Goal: Task Accomplishment & Management: Complete application form

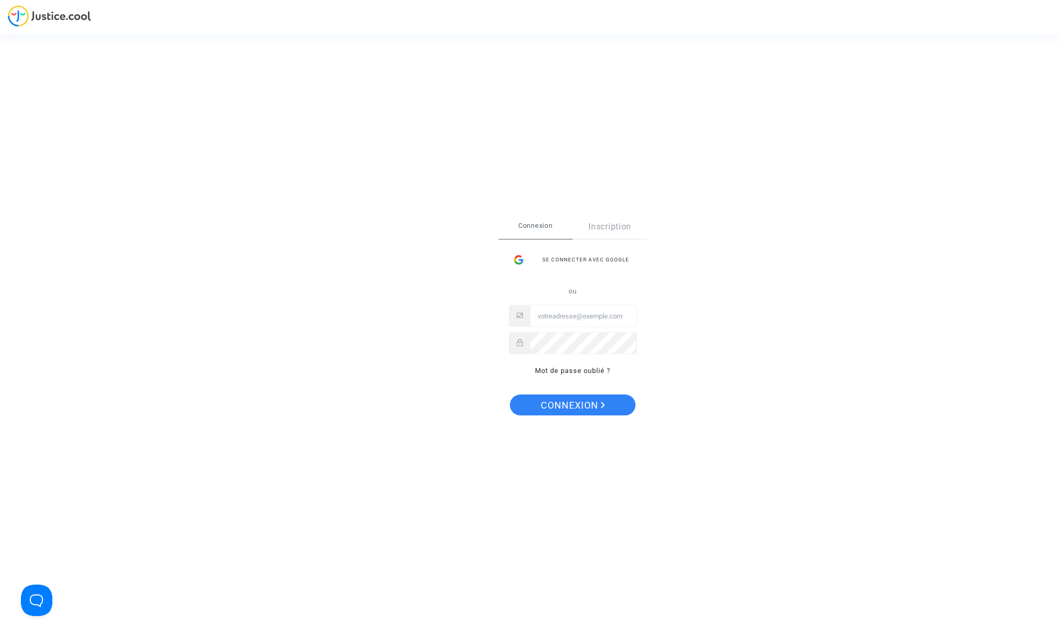
type input "[EMAIL_ADDRESS][DOMAIN_NAME]"
click at [569, 405] on span "Connexion" at bounding box center [573, 405] width 64 height 22
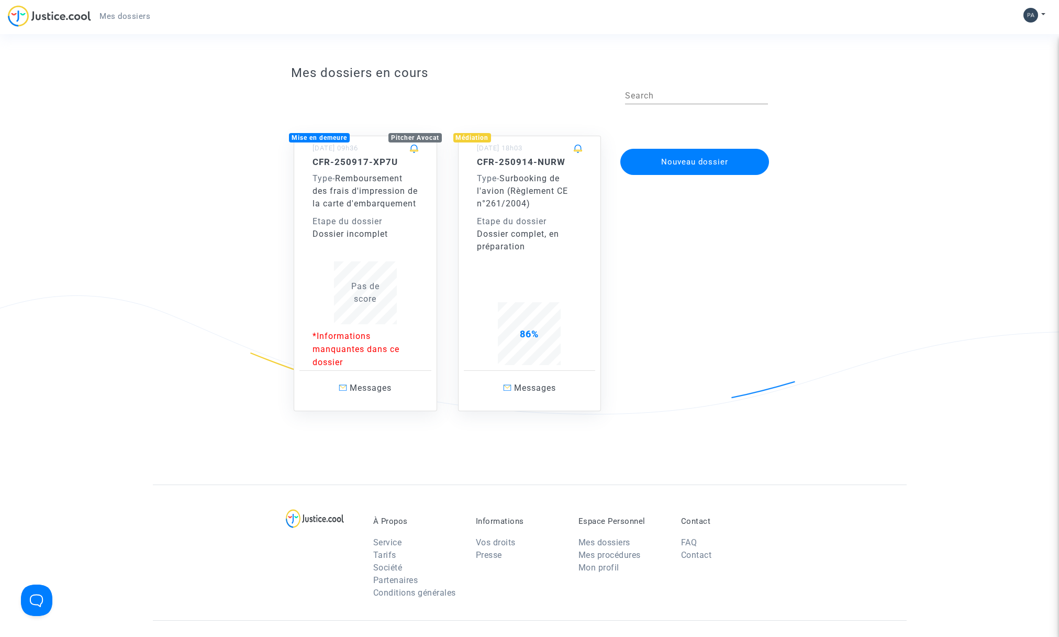
click at [696, 161] on button "Nouveau dossier" at bounding box center [695, 162] width 149 height 26
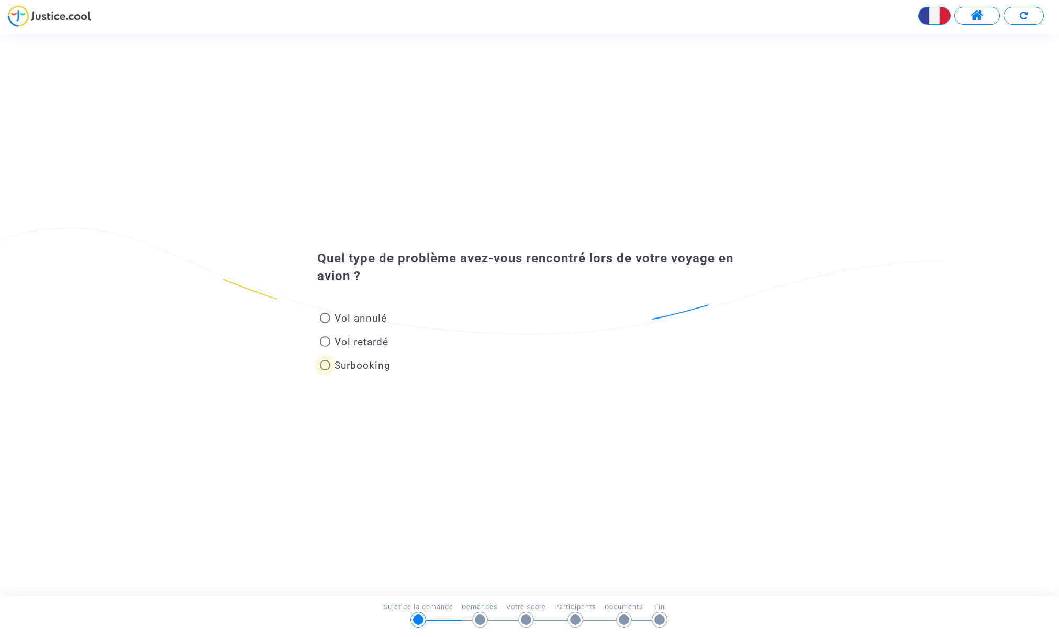
drag, startPoint x: 325, startPoint y: 363, endPoint x: 478, endPoint y: 387, distance: 154.7
click at [327, 364] on span at bounding box center [325, 365] width 10 height 10
click at [325, 370] on input "Surbooking" at bounding box center [325, 370] width 1 height 1
radio input "true"
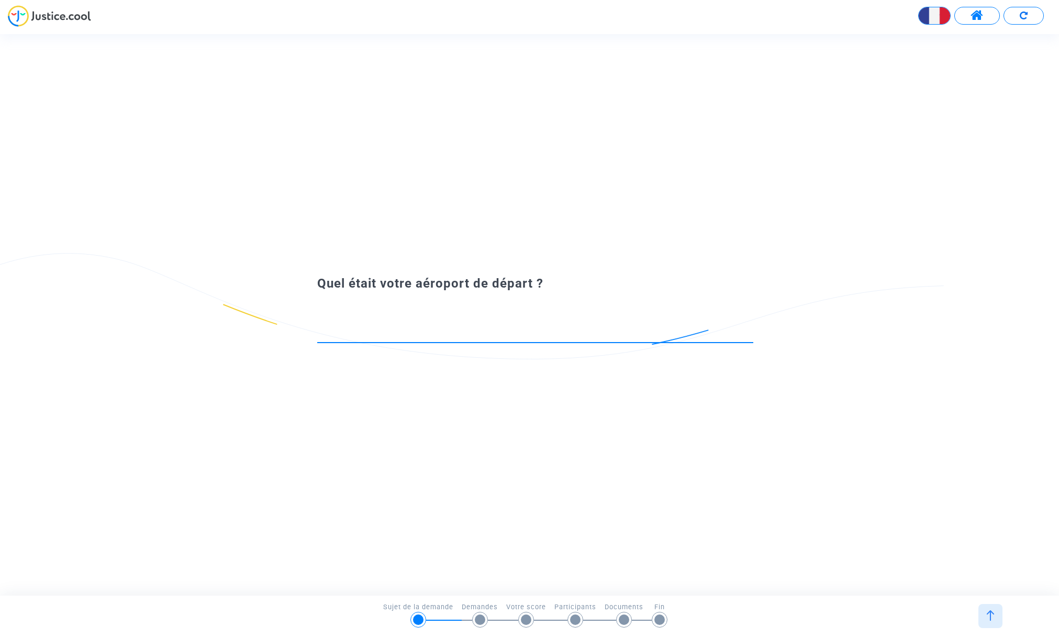
click at [404, 332] on input at bounding box center [535, 332] width 436 height 10
click at [457, 333] on input "Aéroport de Marseille (MRS)" at bounding box center [531, 332] width 428 height 10
click at [750, 331] on icon at bounding box center [750, 332] width 8 height 9
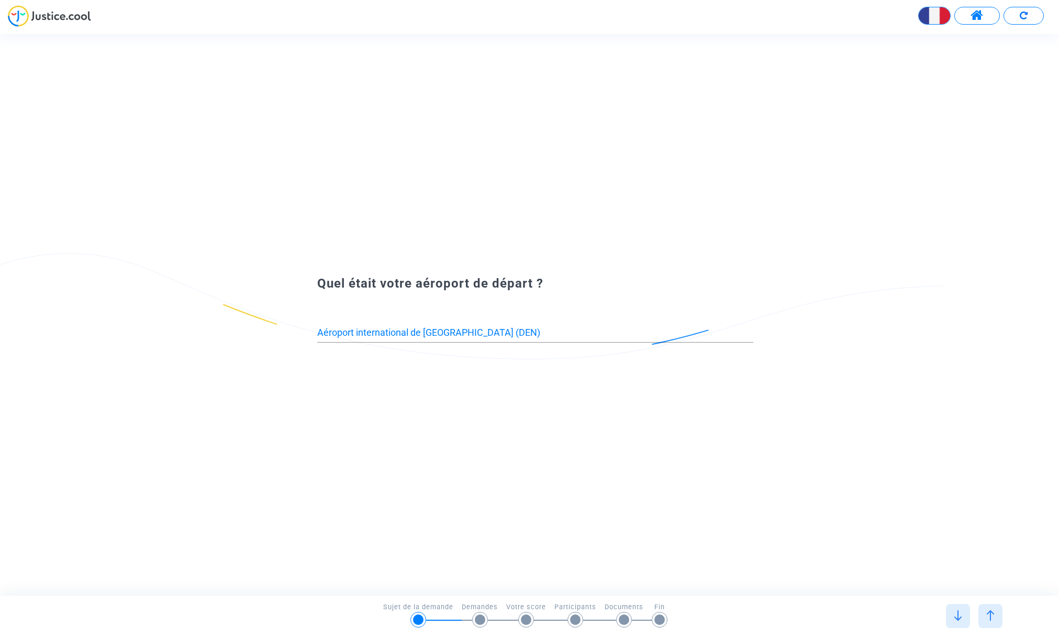
click at [353, 324] on div "Aéroport international de Denver (DEN)" at bounding box center [535, 329] width 436 height 27
click at [351, 329] on input "Aéroport international de Denver (DEN)" at bounding box center [535, 332] width 436 height 10
type input "Aéropormarseillet international de Denver (DEN)"
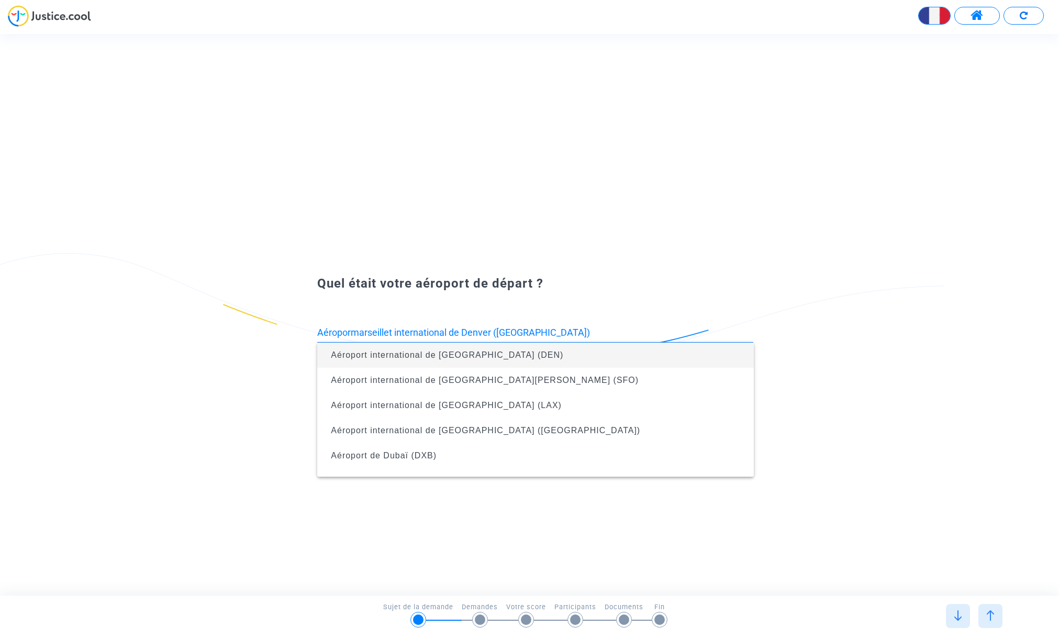
click at [475, 329] on input "Aéropormarseillet international de Denver (DEN)" at bounding box center [535, 332] width 436 height 10
drag, startPoint x: 539, startPoint y: 334, endPoint x: 293, endPoint y: 337, distance: 245.6
click at [294, 337] on div "Aéropormarseillet international de Denver (DEN)" at bounding box center [529, 324] width 477 height 62
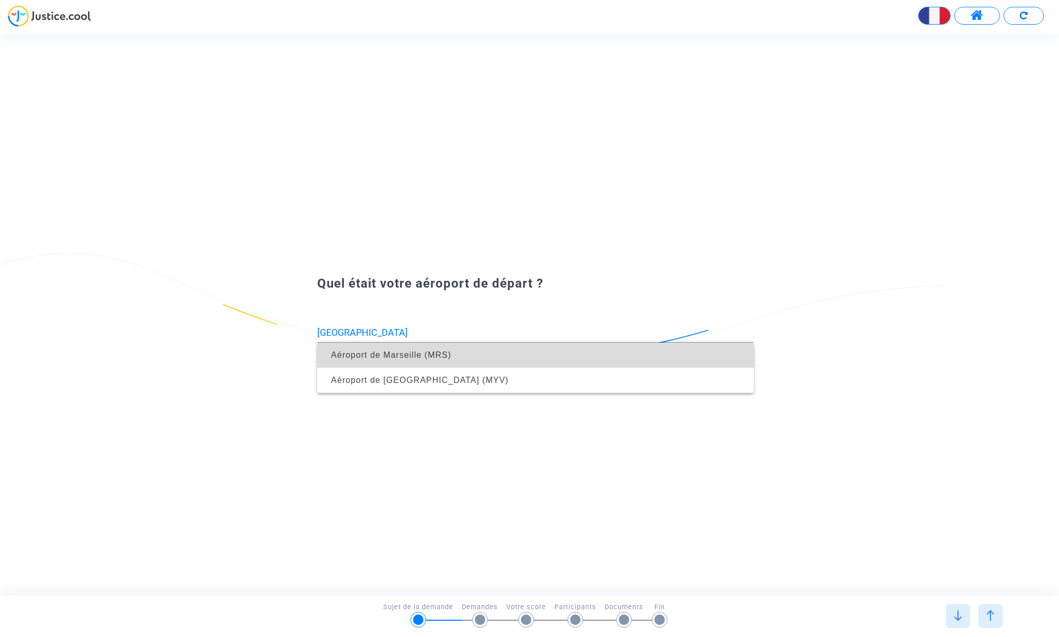
click at [385, 358] on span "Aéroport de Marseille (MRS)" at bounding box center [391, 354] width 120 height 9
type input "Aéroport de Marseille (MRS)"
click at [405, 353] on span "Aéroport de Saint Symphorien (TUF)" at bounding box center [419, 354] width 176 height 9
type input "Aéroport de Saint Symphorien (TUF)"
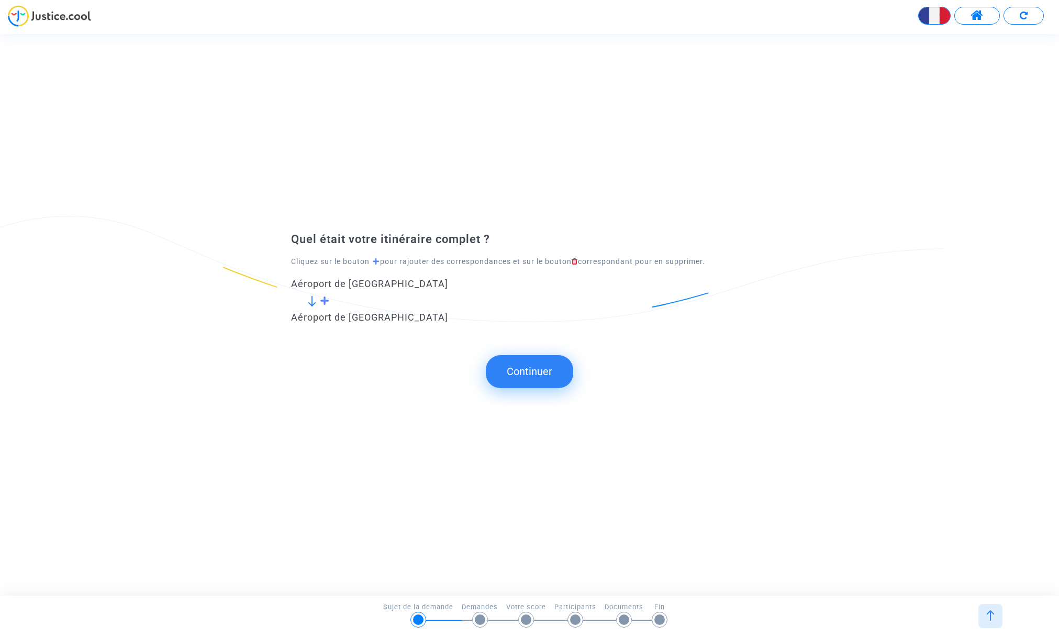
click at [535, 373] on button "Continuer" at bounding box center [529, 371] width 87 height 32
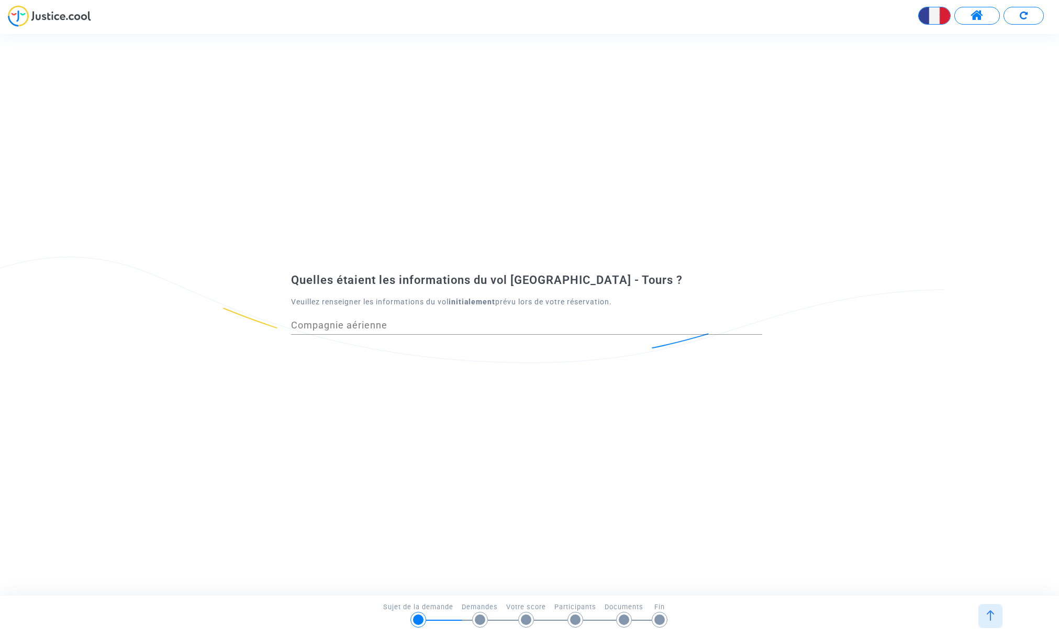
click at [390, 326] on input "Compagnie aérienne" at bounding box center [526, 325] width 471 height 10
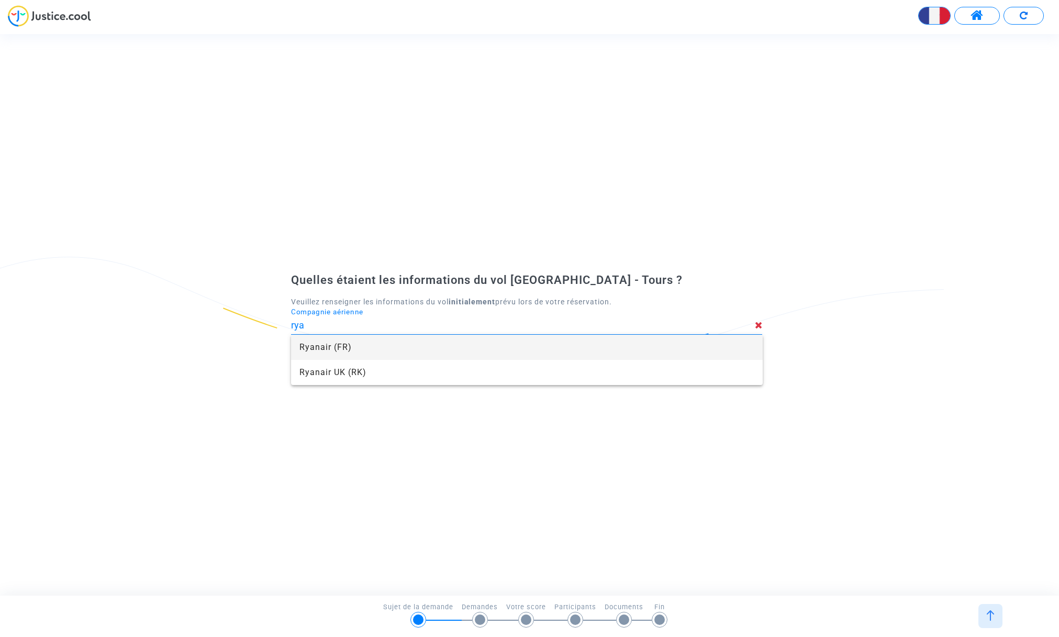
type input "Ryanair"
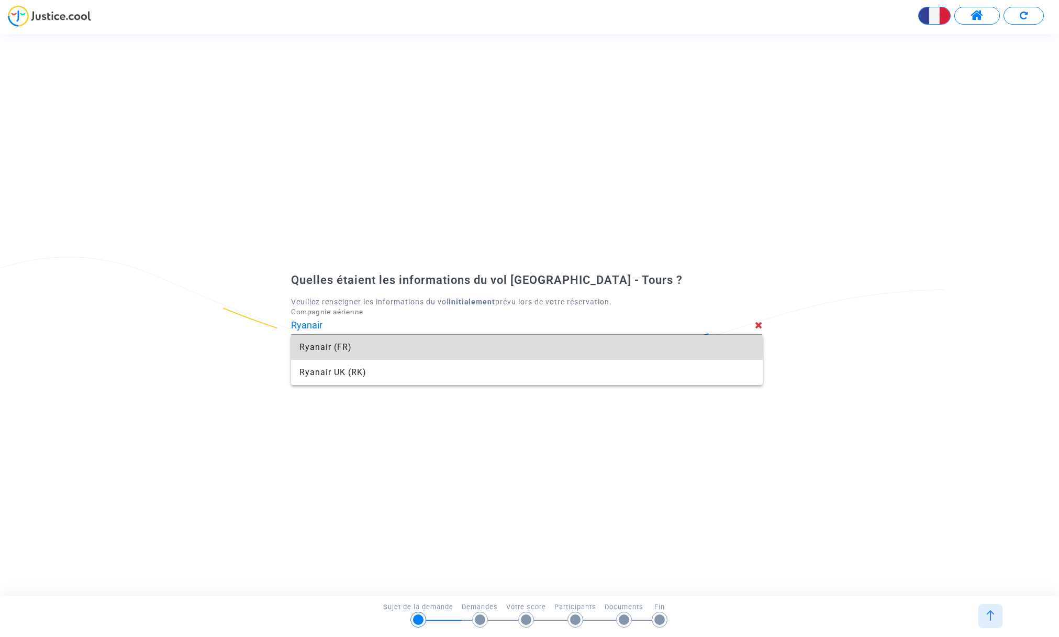
click at [341, 347] on span "Ryanair (FR)" at bounding box center [527, 347] width 455 height 25
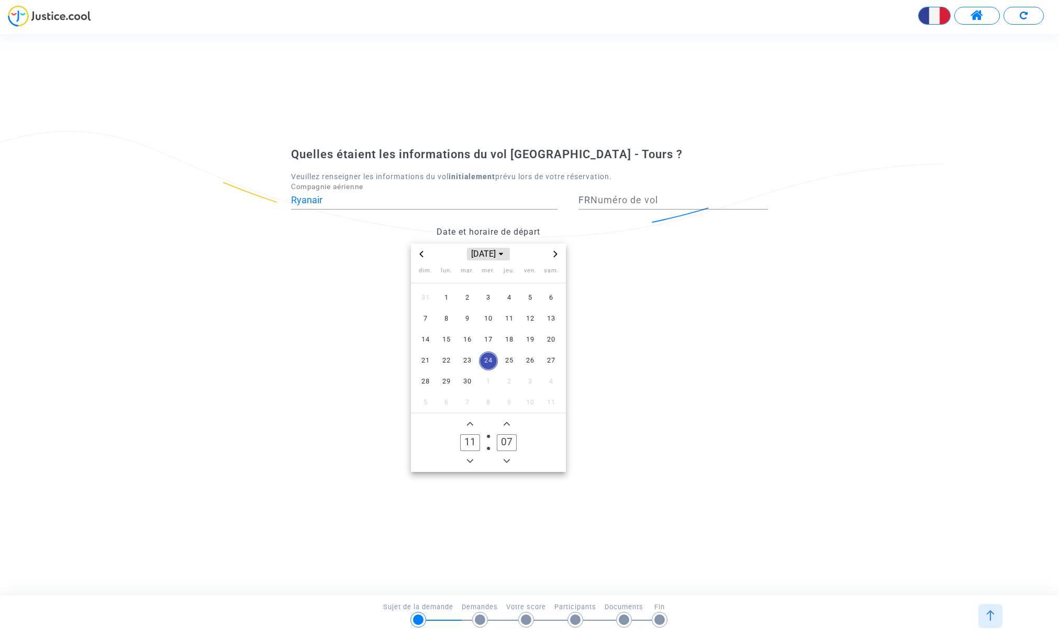
click at [503, 252] on icon "Choose month and year" at bounding box center [501, 254] width 4 height 4
click at [557, 336] on icon "Next 21 years" at bounding box center [556, 336] width 4 height 6
click at [422, 335] on icon "Previous 21 years" at bounding box center [422, 336] width 4 height 6
click at [422, 334] on icon "Previous 21 years" at bounding box center [422, 336] width 4 height 6
click at [424, 336] on icon "Previous 21 years" at bounding box center [421, 336] width 6 height 6
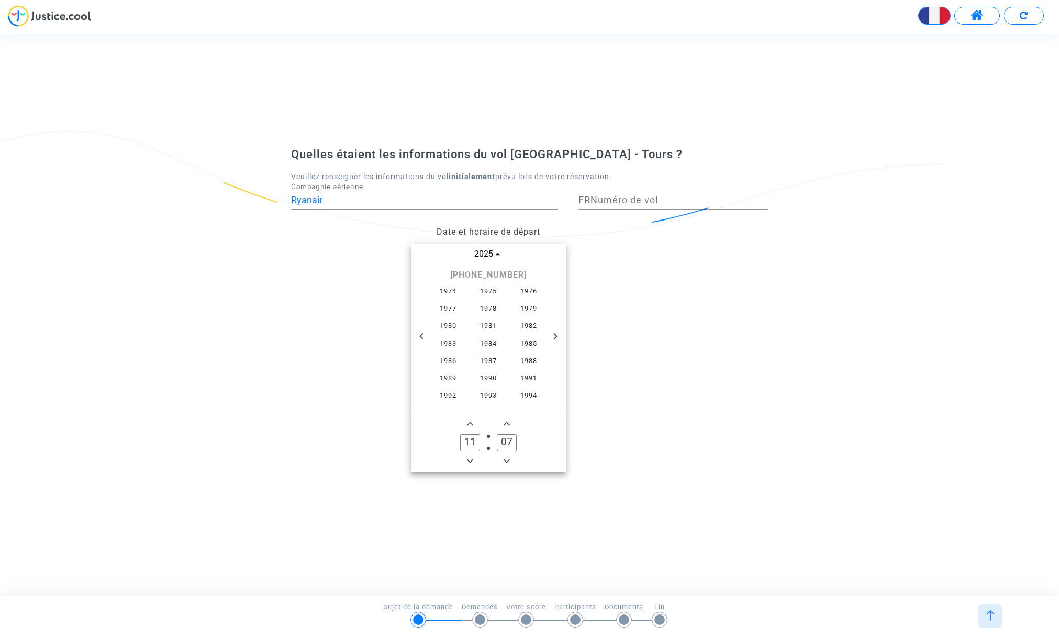
click at [424, 336] on icon "Previous 21 years" at bounding box center [421, 336] width 6 height 6
click at [448, 393] on span "1950" at bounding box center [448, 396] width 37 height 16
click at [534, 322] on span "sept." at bounding box center [537, 321] width 44 height 19
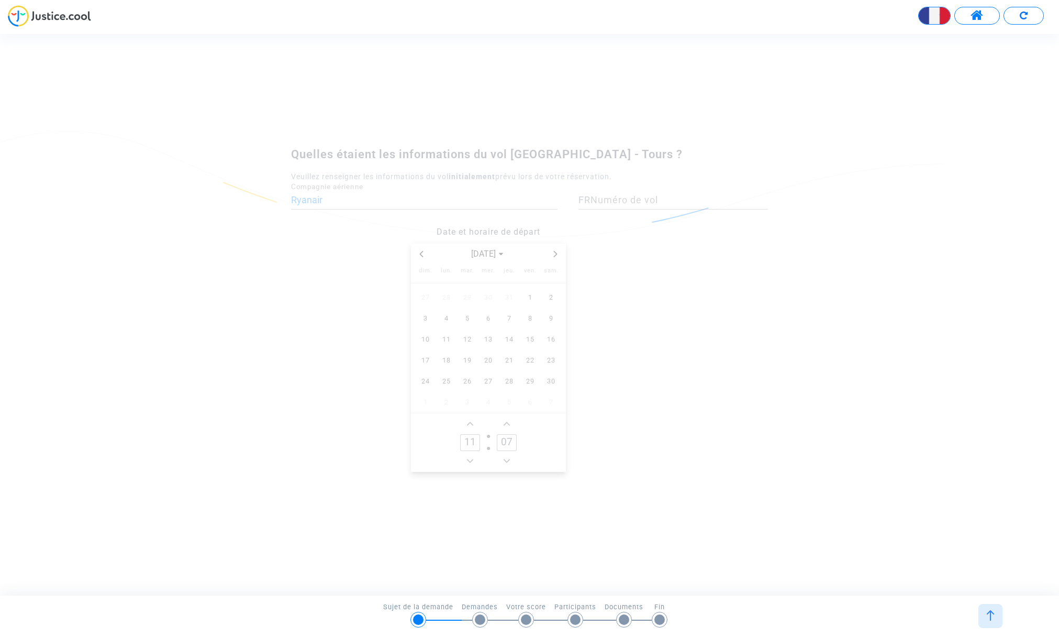
click at [491, 317] on span "6" at bounding box center [488, 318] width 19 height 19
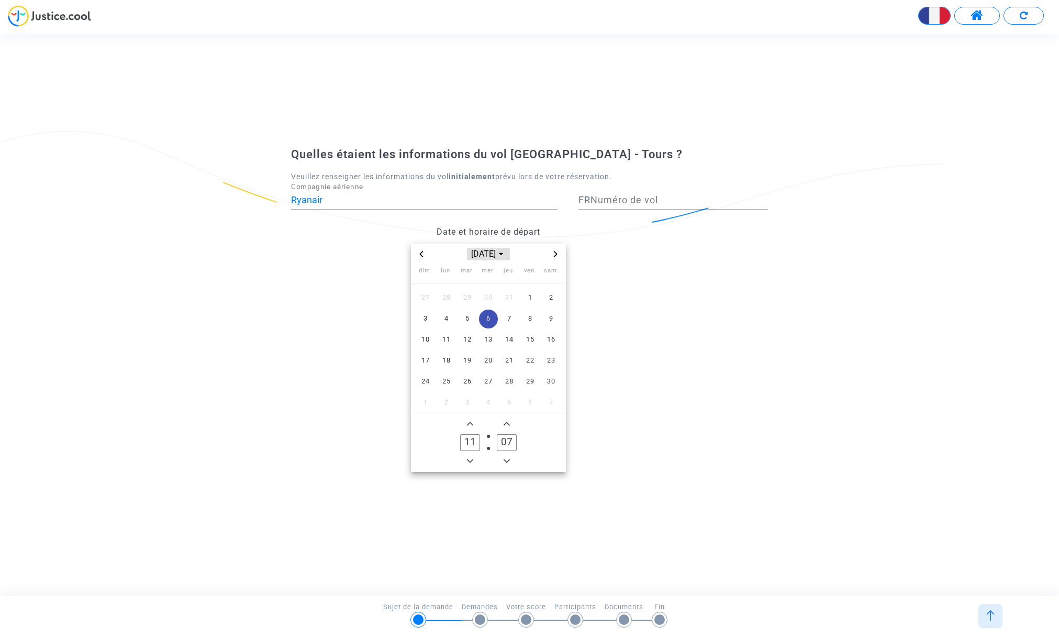
click at [503, 253] on icon "Choose month and year" at bounding box center [501, 253] width 4 height 3
click at [646, 198] on input "Numéro de vol" at bounding box center [680, 200] width 178 height 10
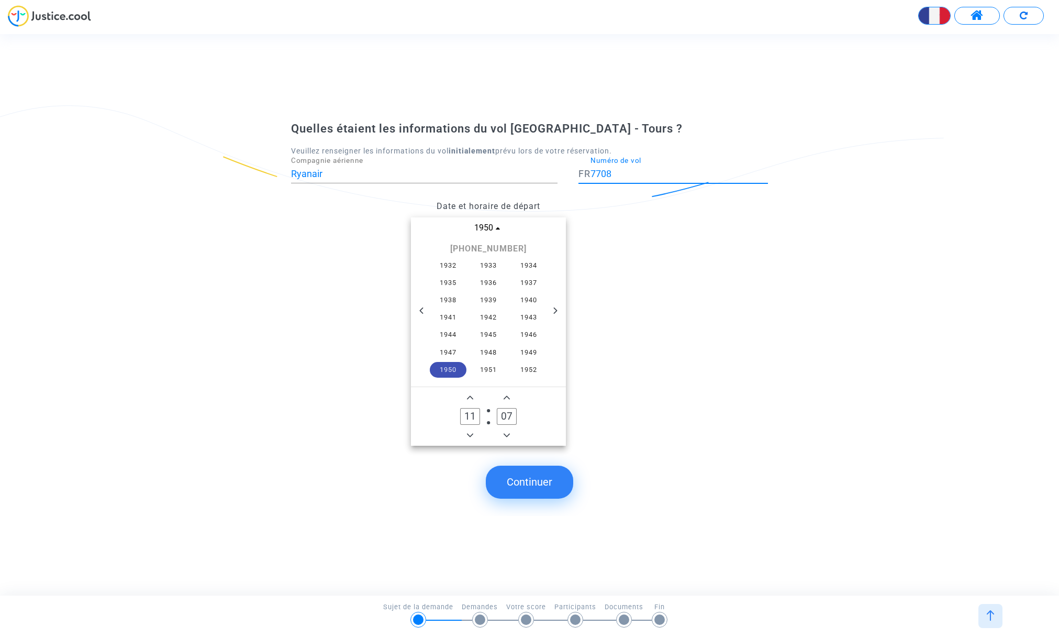
type input "7708"
click at [637, 248] on datetime "1950 1932 ~ 1952 1932 1933 1934 1935 1936 1937 1938 1939 1940 1941 1942 1943 19…" at bounding box center [488, 331] width 395 height 228
drag, startPoint x: 526, startPoint y: 478, endPoint x: 573, endPoint y: 475, distance: 46.7
click at [526, 478] on button "Continuer" at bounding box center [529, 482] width 87 height 32
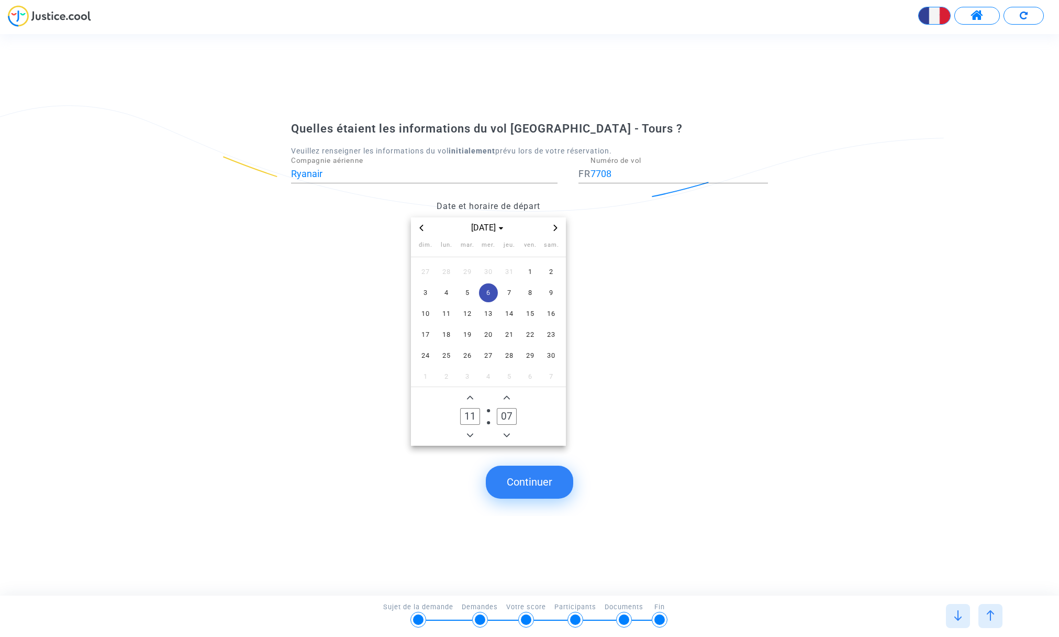
click at [603, 237] on datetime "sept. 1950 dim. lun. mar. mer. jeu. ven. sam. 27 28 29 30 31 1 2 3 4 5 6 7 8 9 …" at bounding box center [488, 331] width 395 height 228
click at [522, 481] on button "Continuer" at bounding box center [529, 482] width 87 height 32
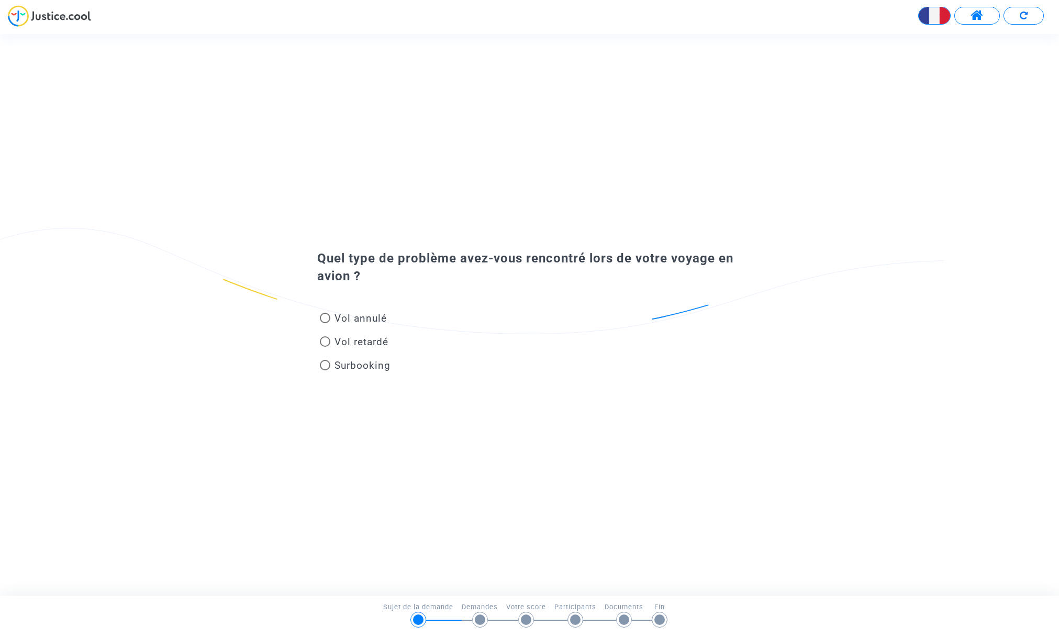
drag, startPoint x: 324, startPoint y: 361, endPoint x: 369, endPoint y: 378, distance: 48.7
click at [324, 362] on span at bounding box center [325, 365] width 10 height 10
click at [325, 370] on input "Surbooking" at bounding box center [325, 370] width 1 height 1
radio input "true"
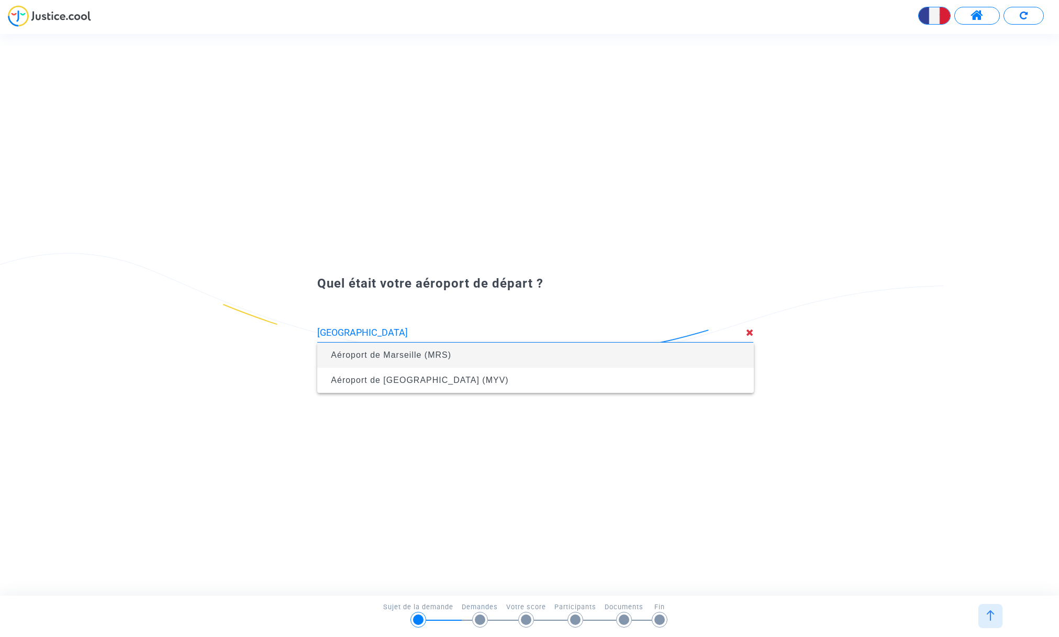
click at [404, 355] on span "Aéroport de Marseille (MRS)" at bounding box center [391, 354] width 120 height 9
type input "Aéroport de Marseille (MRS)"
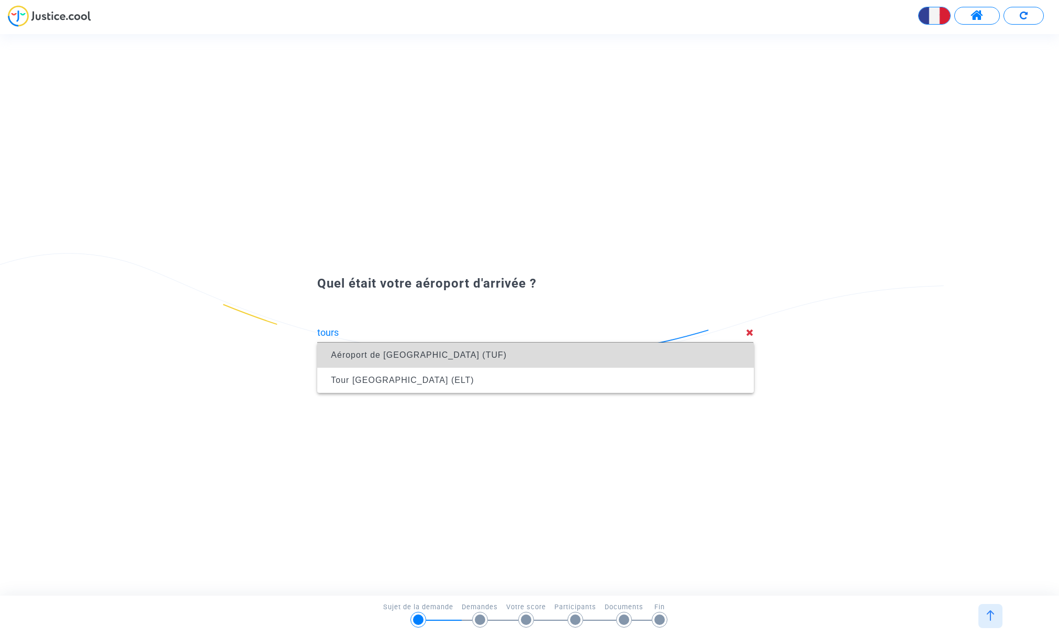
click at [395, 350] on span "Aéroport de Saint Symphorien (TUF)" at bounding box center [419, 354] width 176 height 9
type input "Aéroport de Saint Symphorien (TUF)"
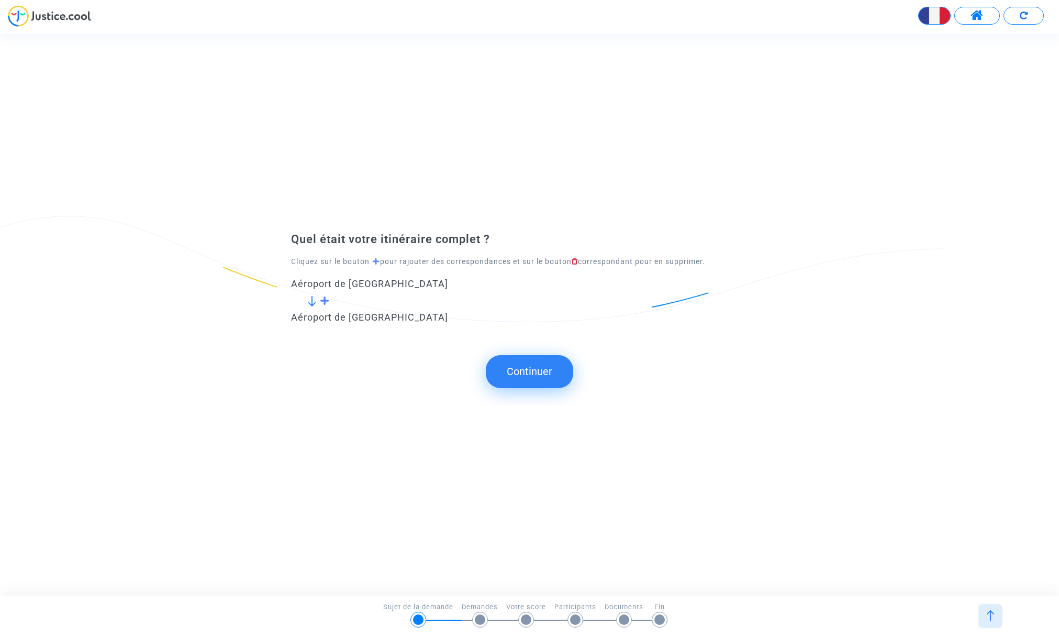
click at [529, 375] on button "Continuer" at bounding box center [529, 371] width 87 height 32
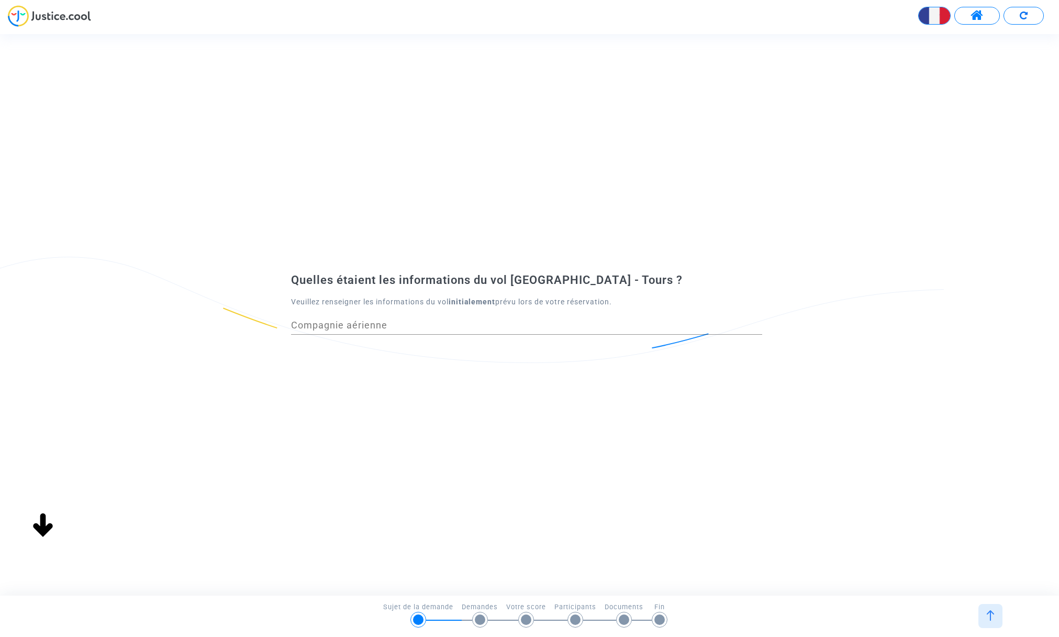
click at [367, 324] on input "Compagnie aérienne" at bounding box center [526, 325] width 471 height 10
type input "Ryanair"
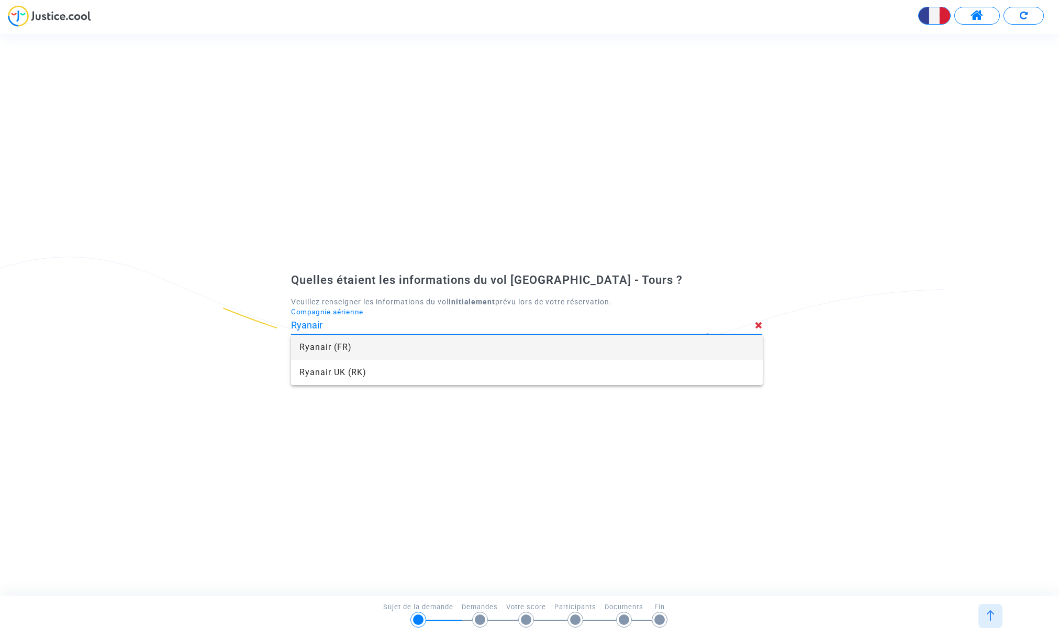
click at [334, 348] on span "Ryanair (FR)" at bounding box center [527, 347] width 455 height 25
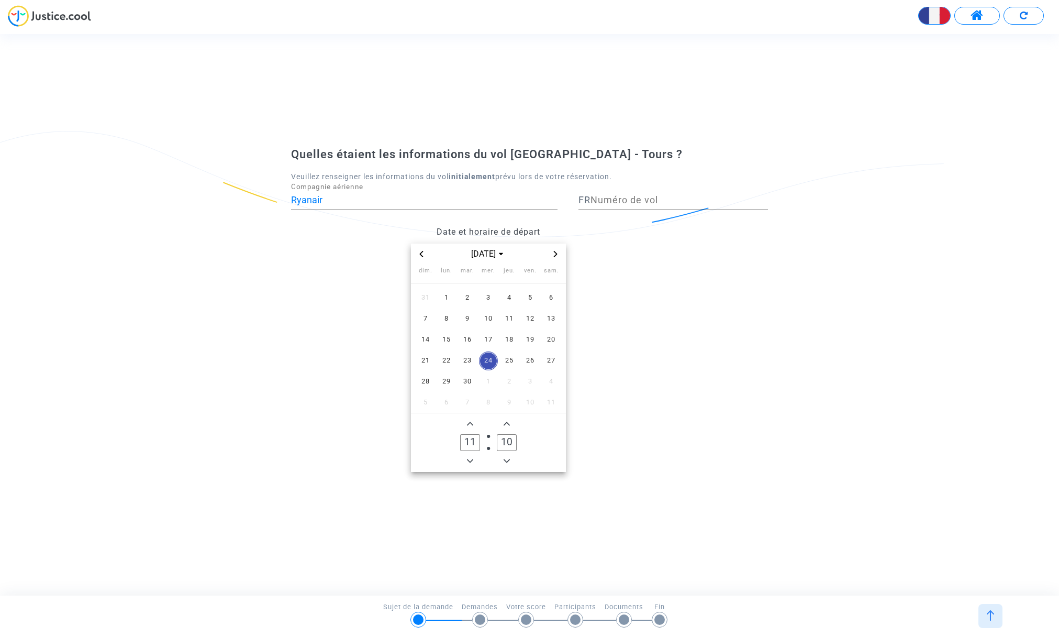
click at [630, 200] on input "Numéro de vol" at bounding box center [680, 200] width 178 height 10
type input "7708"
click at [550, 296] on span "6" at bounding box center [551, 298] width 19 height 19
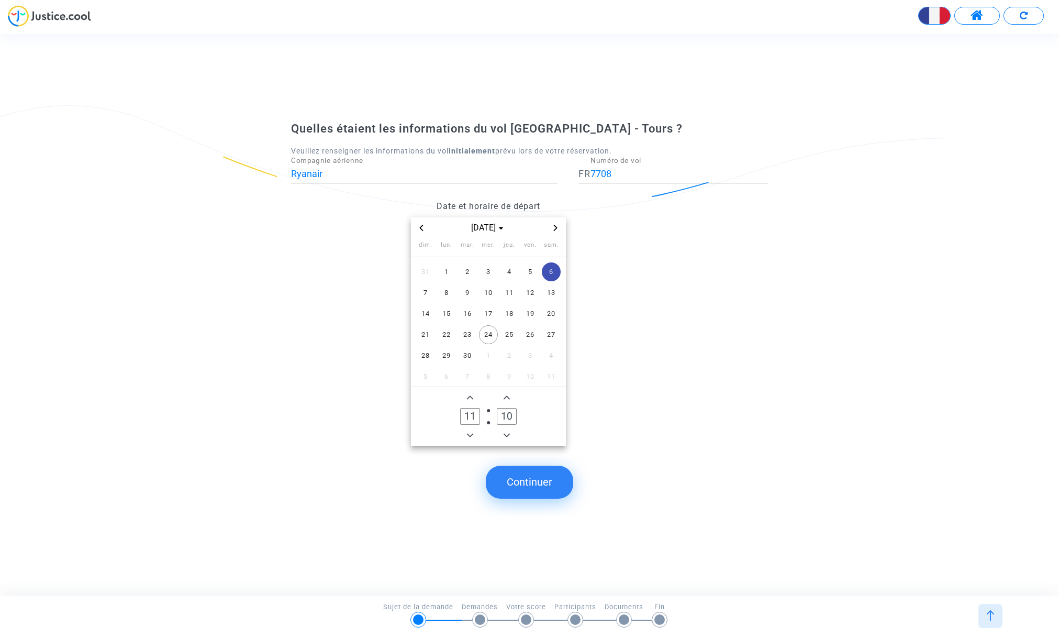
click at [469, 396] on icon "Add a hour" at bounding box center [470, 397] width 6 height 6
type input "15"
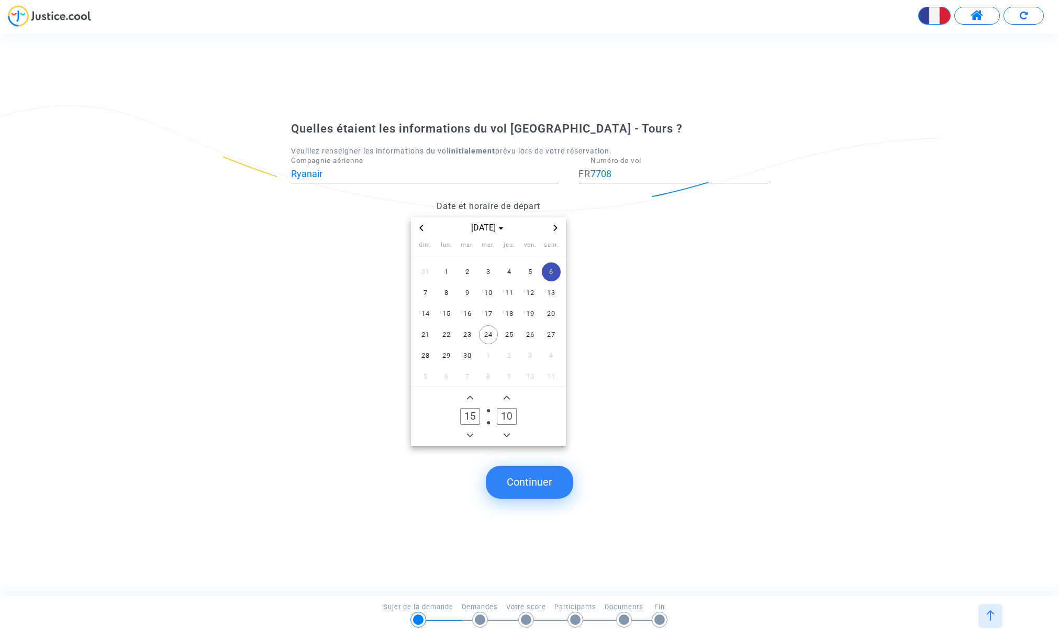
click at [506, 396] on icon "Add a minute" at bounding box center [507, 398] width 6 height 4
click at [507, 396] on icon "Add a minute" at bounding box center [507, 398] width 6 height 4
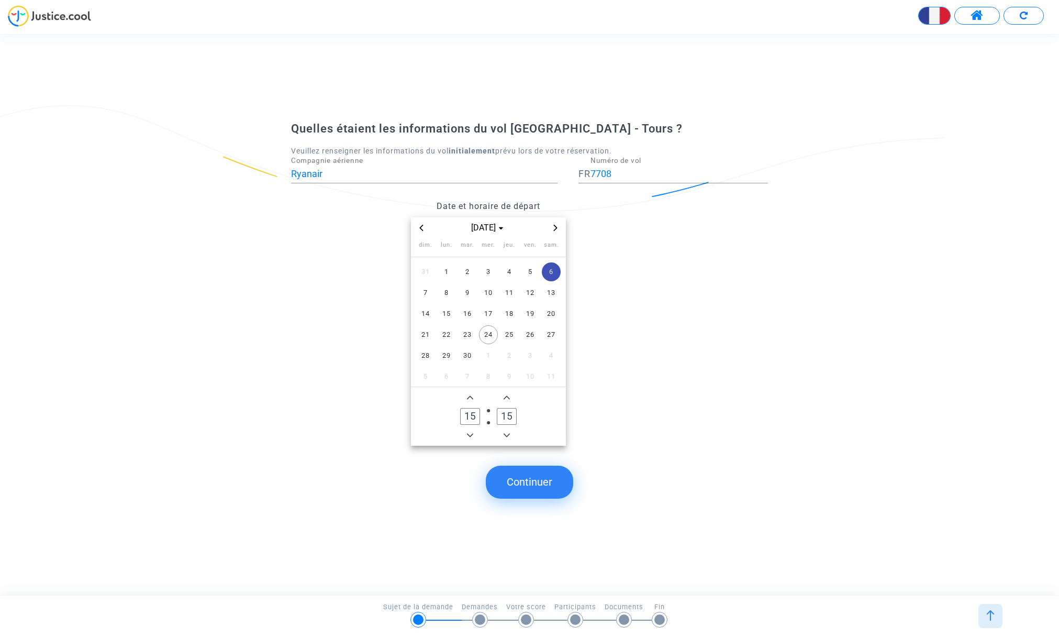
click at [507, 396] on icon "Add a minute" at bounding box center [507, 398] width 6 height 4
click at [506, 396] on icon "Add a minute" at bounding box center [507, 398] width 6 height 4
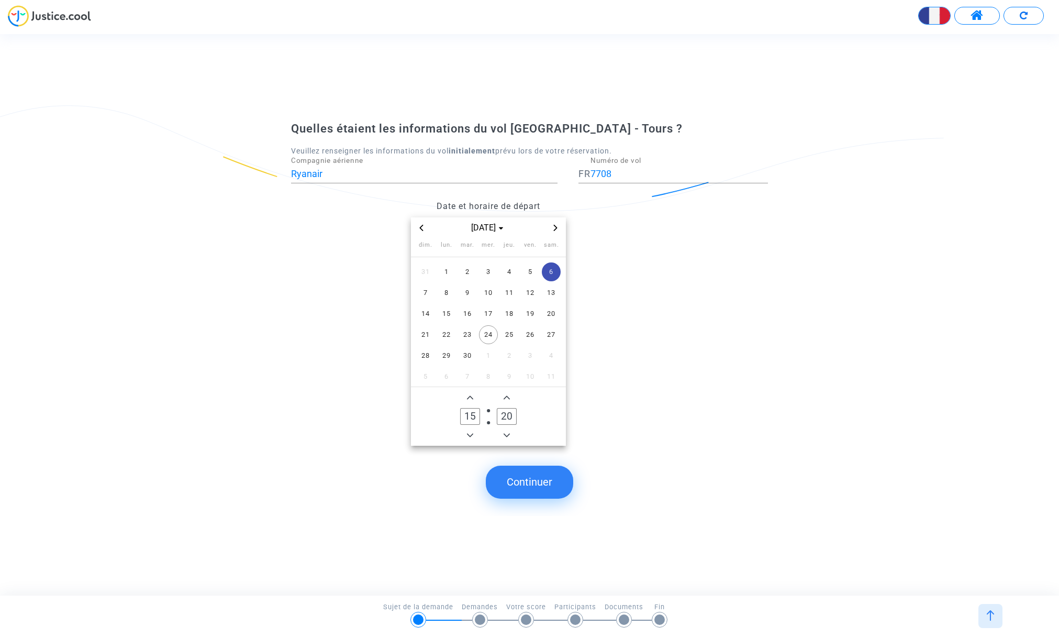
click at [506, 396] on icon "Add a minute" at bounding box center [507, 398] width 6 height 4
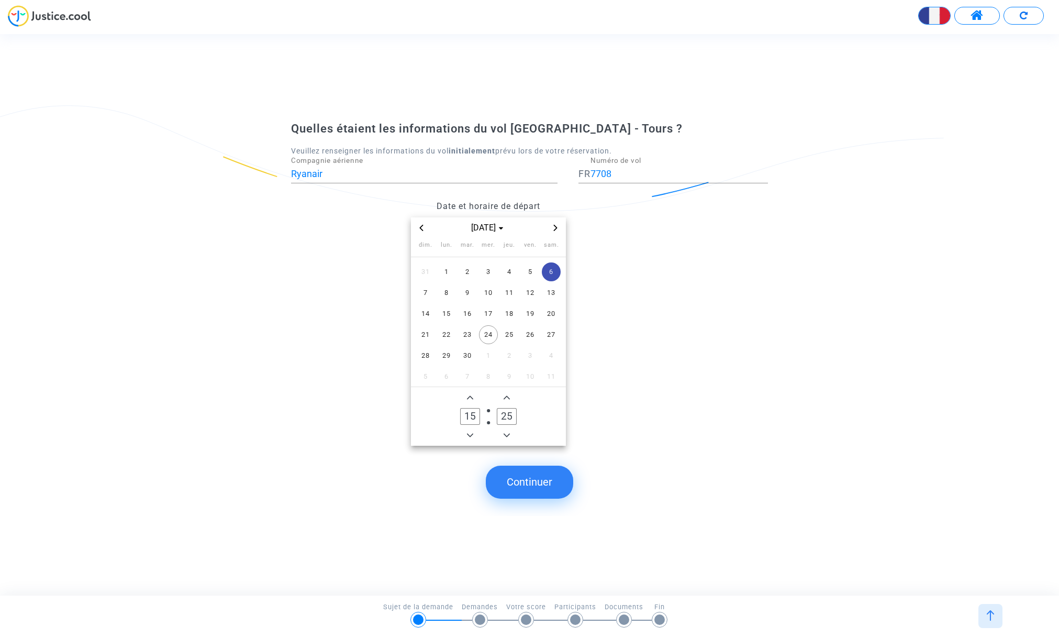
click at [507, 396] on icon "Add a minute" at bounding box center [507, 398] width 6 height 4
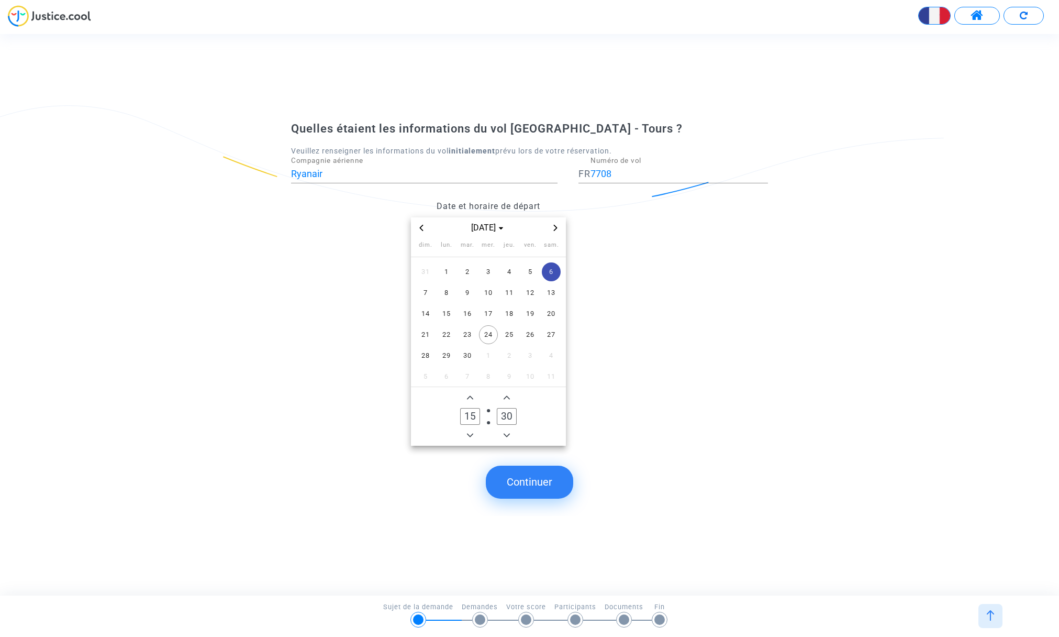
click at [507, 396] on icon "Add a minute" at bounding box center [507, 398] width 6 height 4
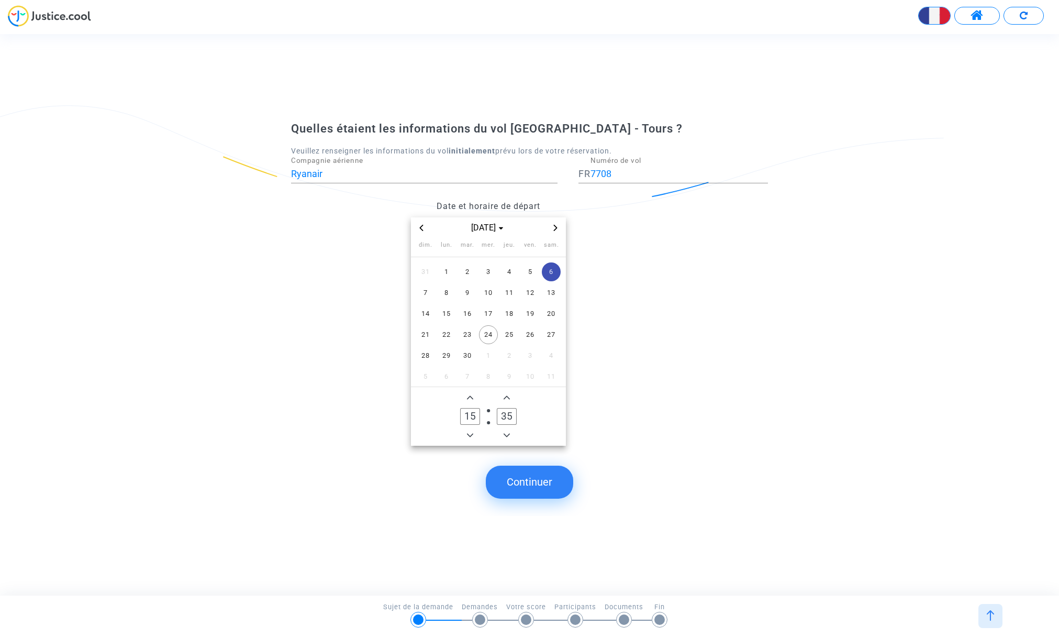
click at [507, 396] on icon "Add a minute" at bounding box center [507, 398] width 6 height 4
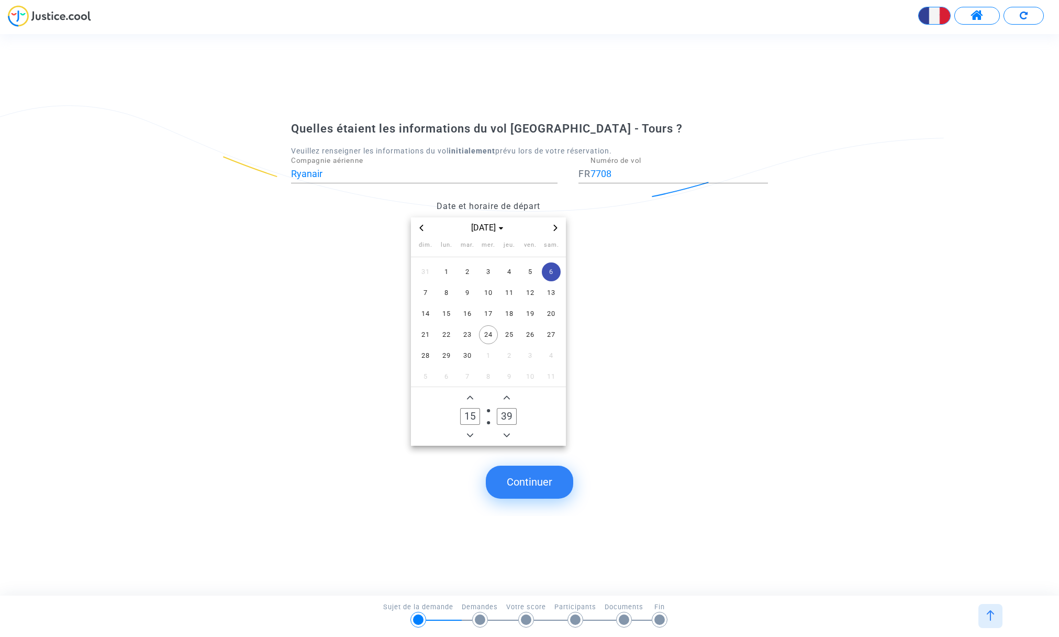
type input "40"
click at [532, 484] on button "Continuer" at bounding box center [529, 482] width 87 height 32
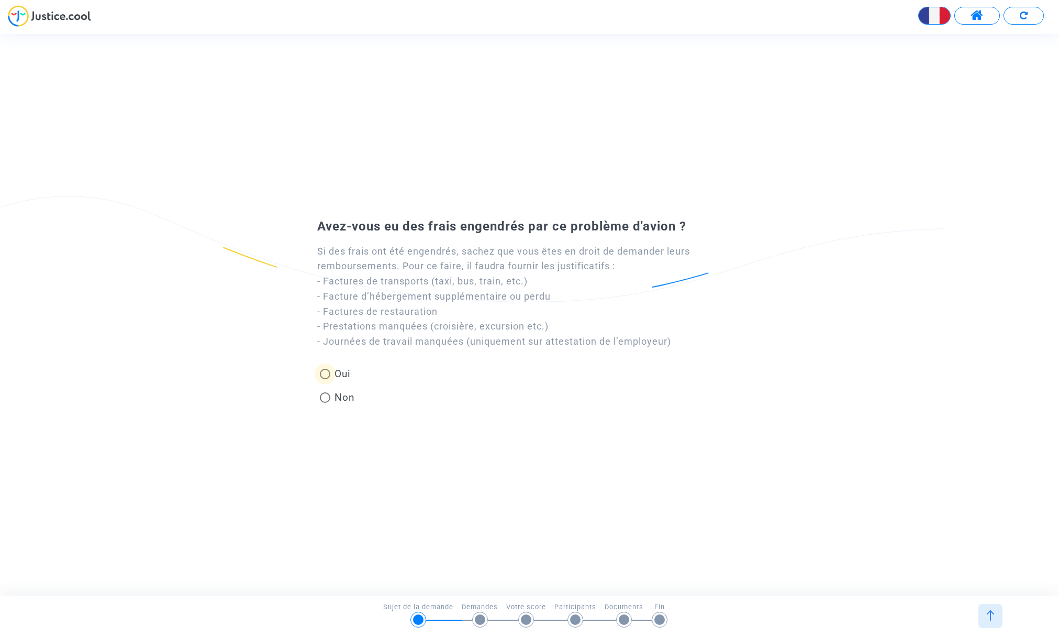
drag, startPoint x: 327, startPoint y: 372, endPoint x: 339, endPoint y: 384, distance: 16.7
click at [328, 373] on span at bounding box center [325, 374] width 10 height 10
click at [325, 379] on input "Oui" at bounding box center [325, 379] width 1 height 1
radio input "true"
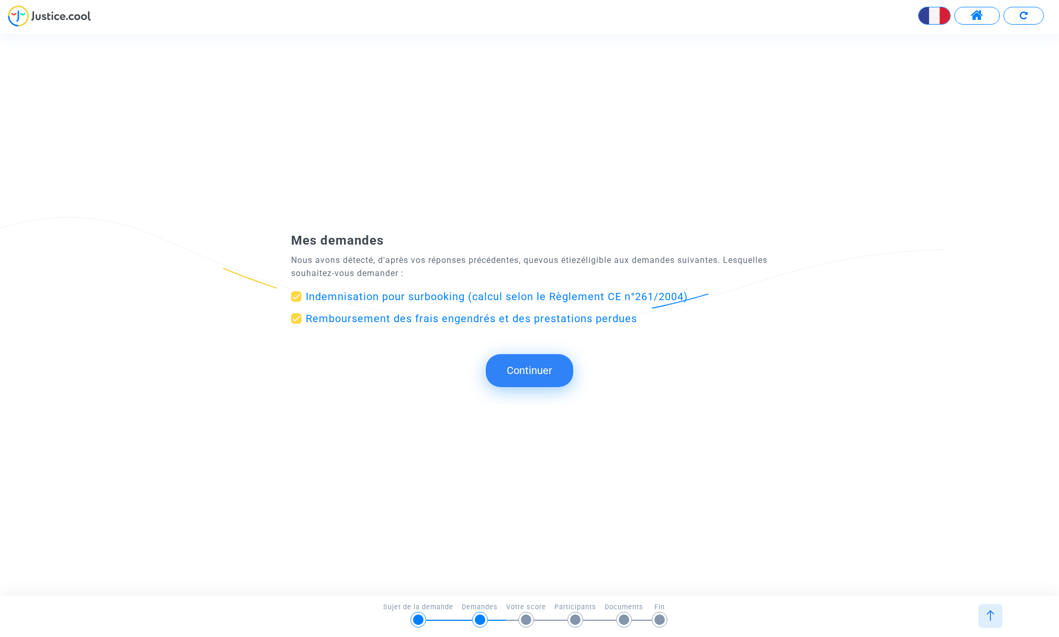
click at [523, 372] on button "Continuer" at bounding box center [529, 370] width 87 height 32
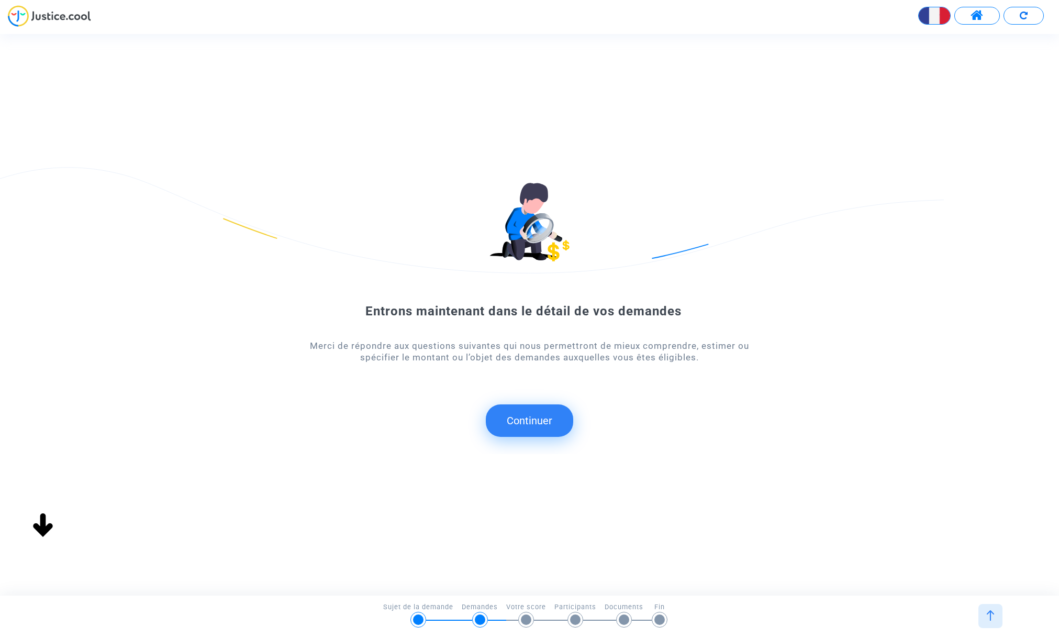
click at [524, 420] on button "Continuer" at bounding box center [529, 420] width 87 height 32
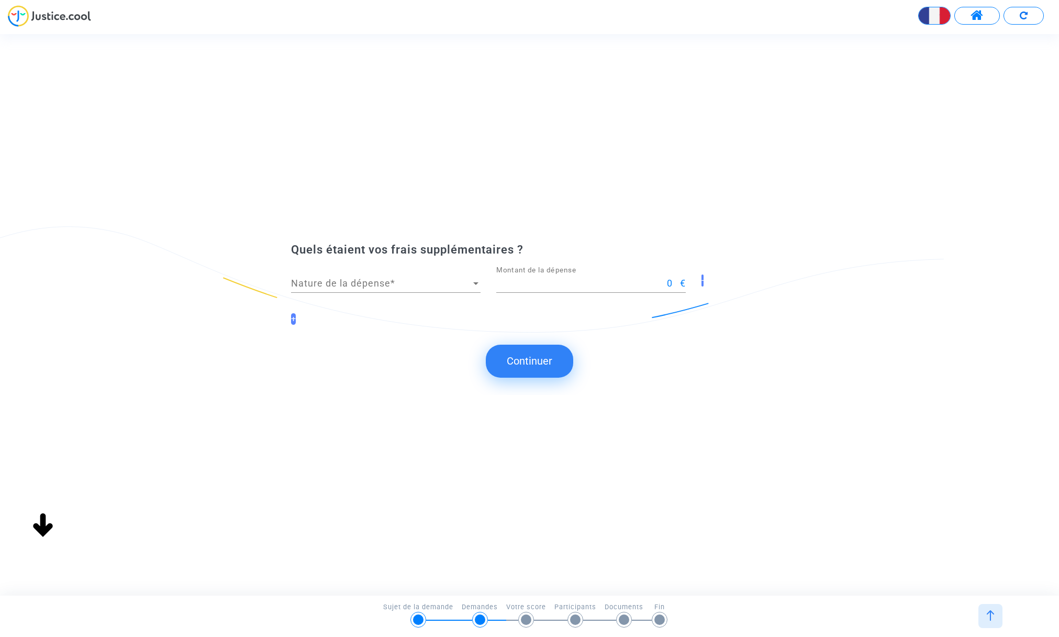
click at [325, 281] on span "Nature de la dépense" at bounding box center [381, 283] width 180 height 10
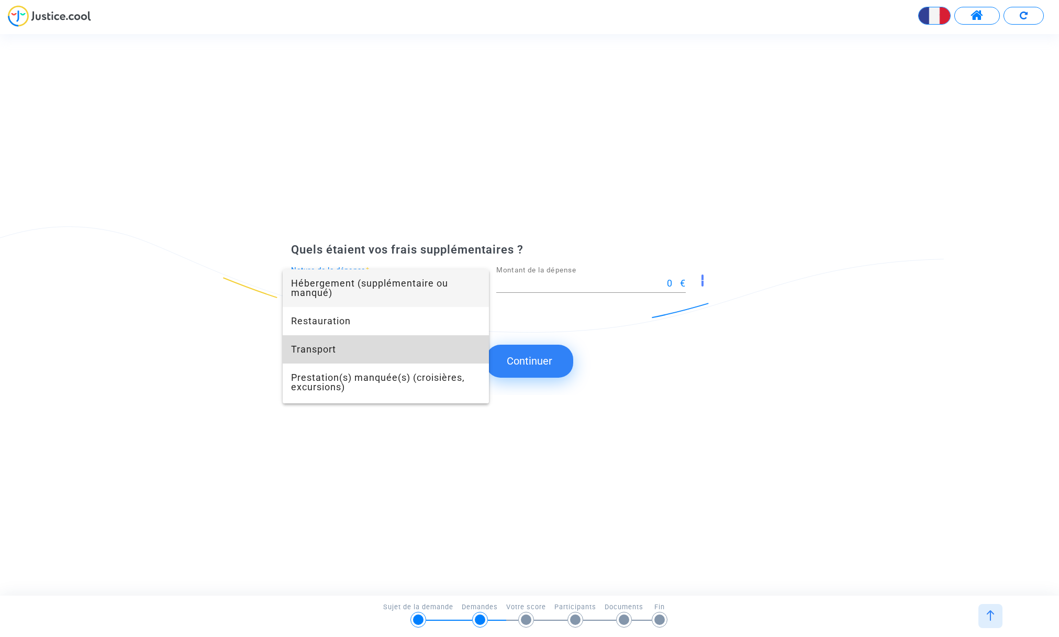
click at [327, 351] on span "Transport" at bounding box center [386, 349] width 190 height 28
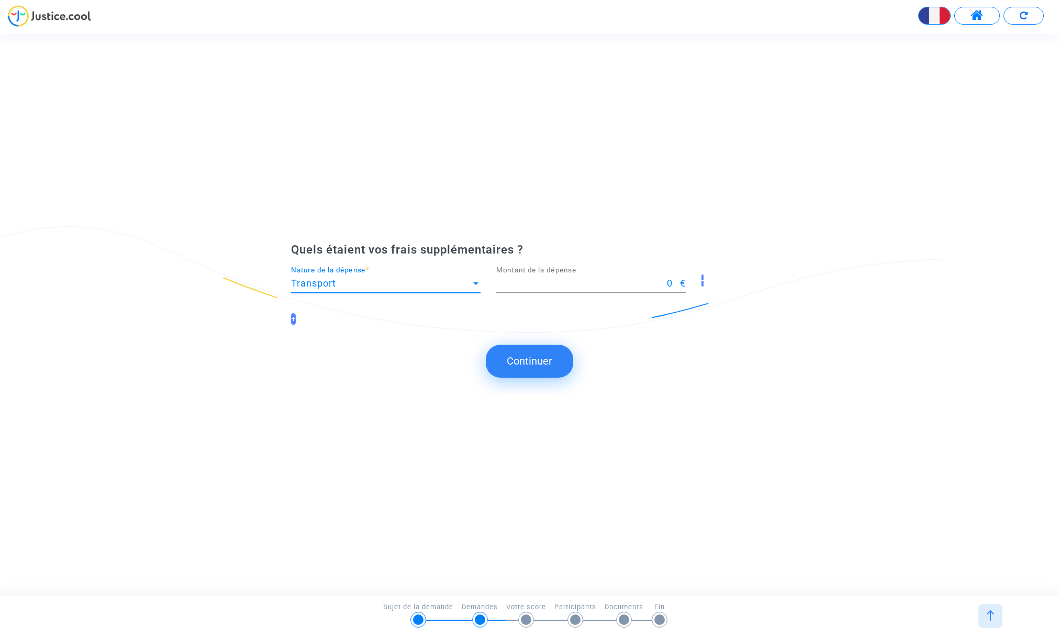
click at [477, 283] on div at bounding box center [475, 283] width 5 height 3
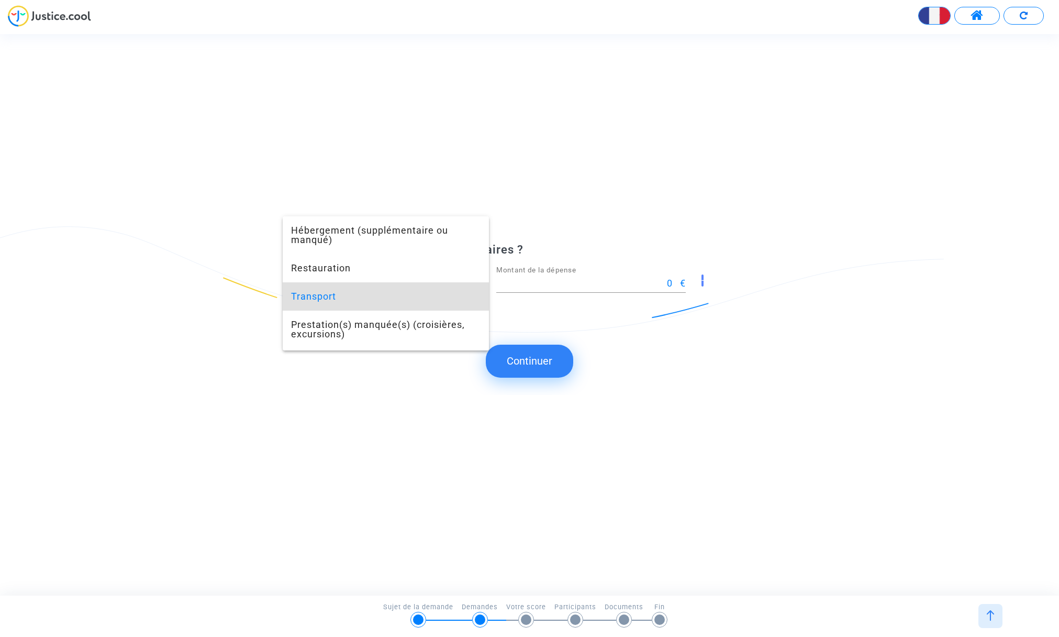
scroll to position [4, 0]
click at [540, 282] on div at bounding box center [529, 318] width 1059 height 637
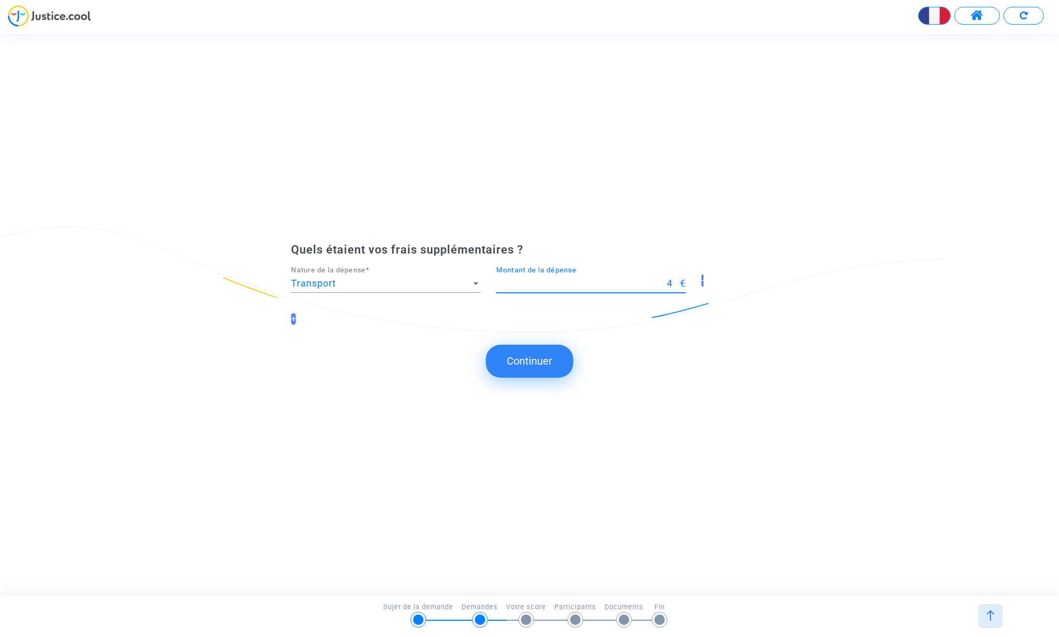
click at [539, 281] on input "4" at bounding box center [588, 283] width 184 height 10
click at [610, 283] on input "1" at bounding box center [588, 283] width 184 height 10
type input "-7"
type input "-60.50"
click at [783, 292] on div "Quels étaient vos frais supplémentaires ? Transport Nature de la dépense * -60.…" at bounding box center [529, 288] width 1059 height 93
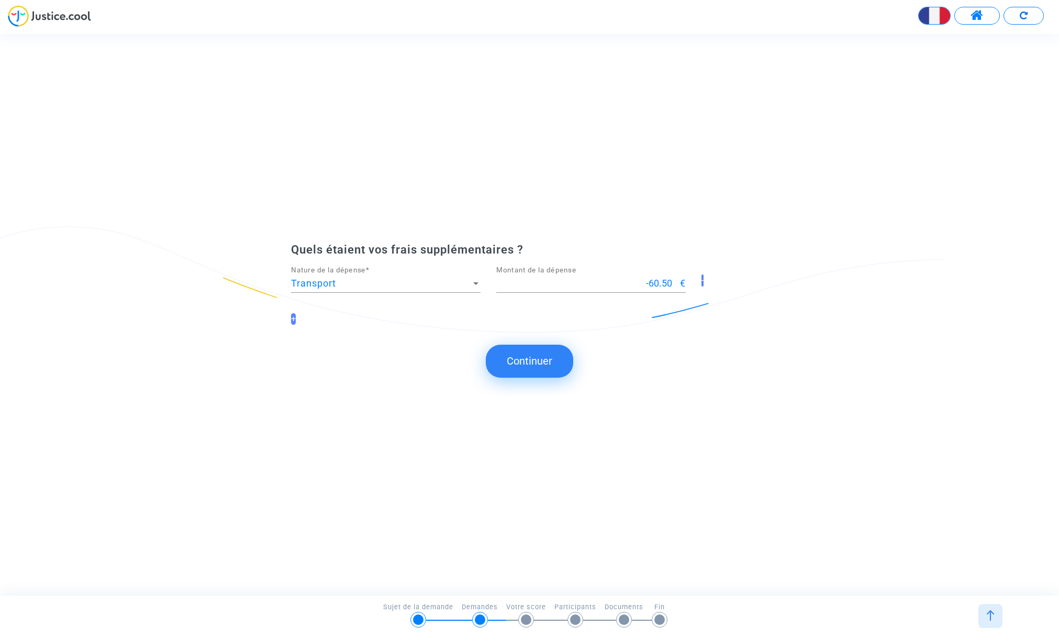
click at [537, 362] on button "Continuer" at bounding box center [529, 361] width 87 height 32
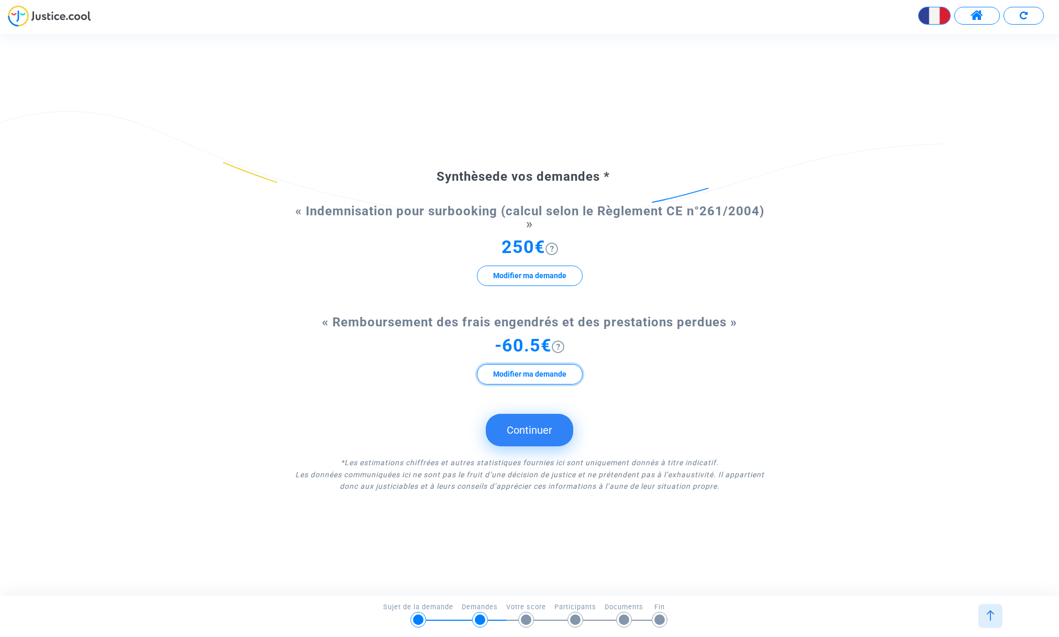
click at [528, 372] on button "Modifier ma demande" at bounding box center [530, 374] width 106 height 20
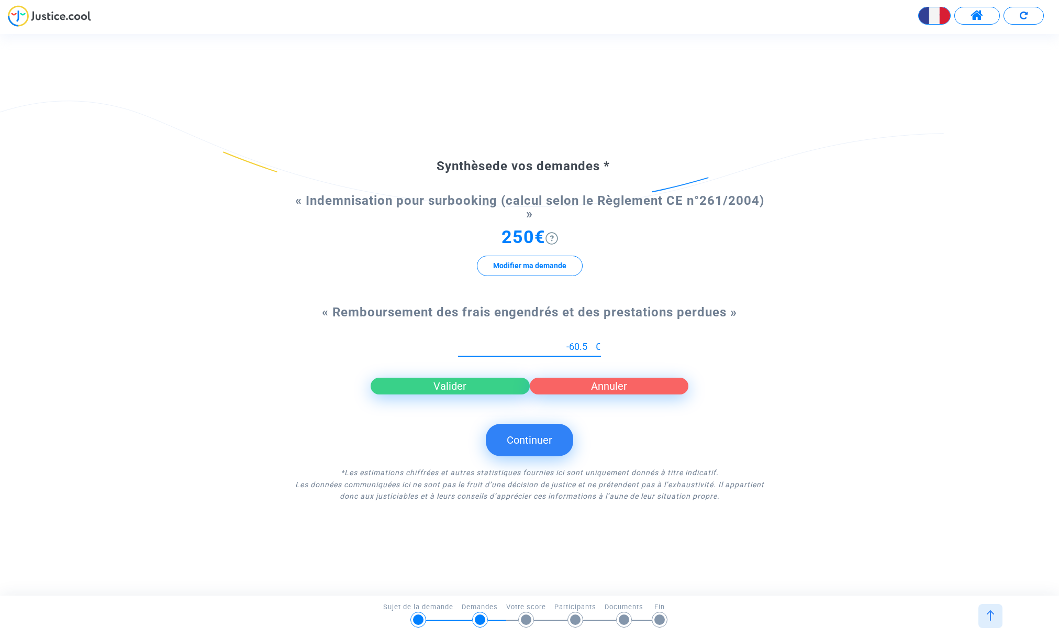
click at [571, 346] on input "-60.5" at bounding box center [526, 346] width 137 height 10
click at [655, 344] on div "60.5 Nouvelle proposition € Valider Annuler" at bounding box center [529, 366] width 477 height 74
click at [587, 346] on input "61" at bounding box center [526, 346] width 137 height 10
type input "60.50"
click at [803, 350] on div "Synthèse de vos demandes * « Indemnisation pour surbooking (calcul selon le Règ…" at bounding box center [529, 314] width 1059 height 396
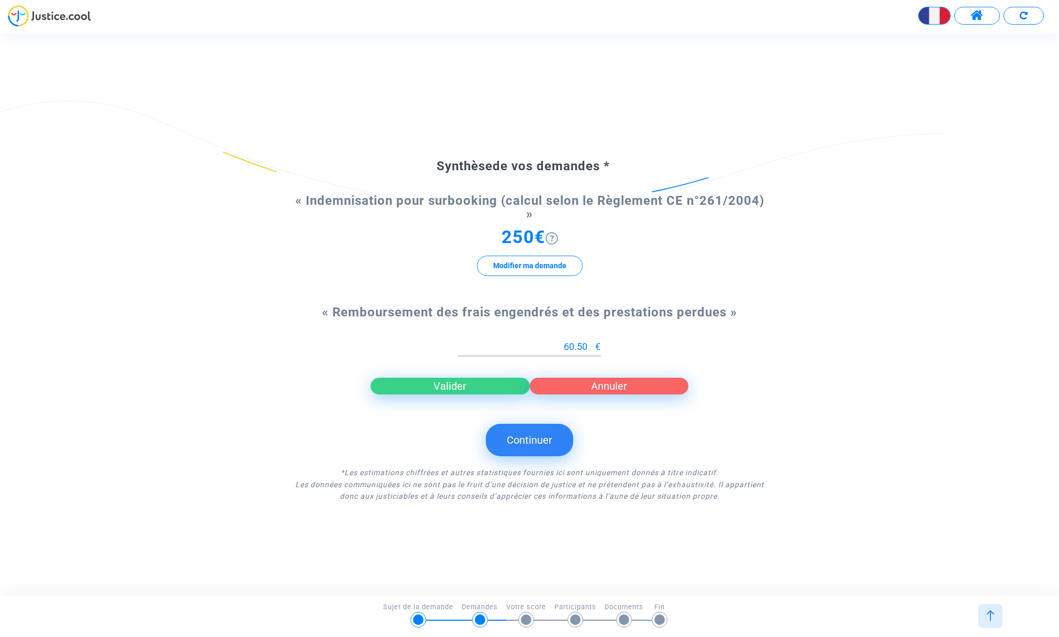
click at [451, 386] on button "Valider" at bounding box center [450, 386] width 159 height 17
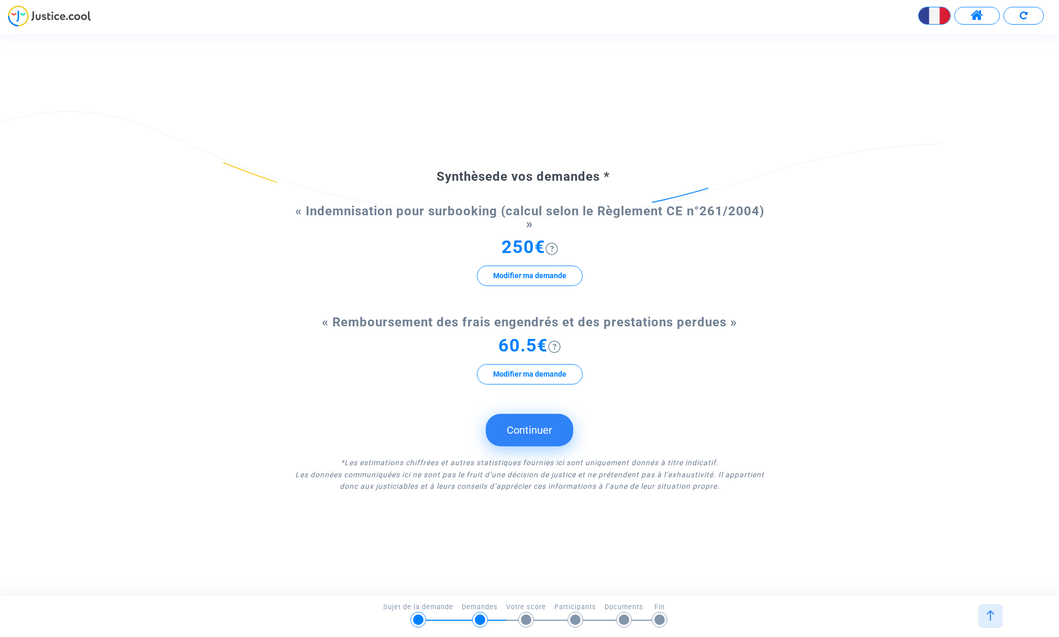
click at [527, 428] on button "Continuer" at bounding box center [529, 430] width 87 height 32
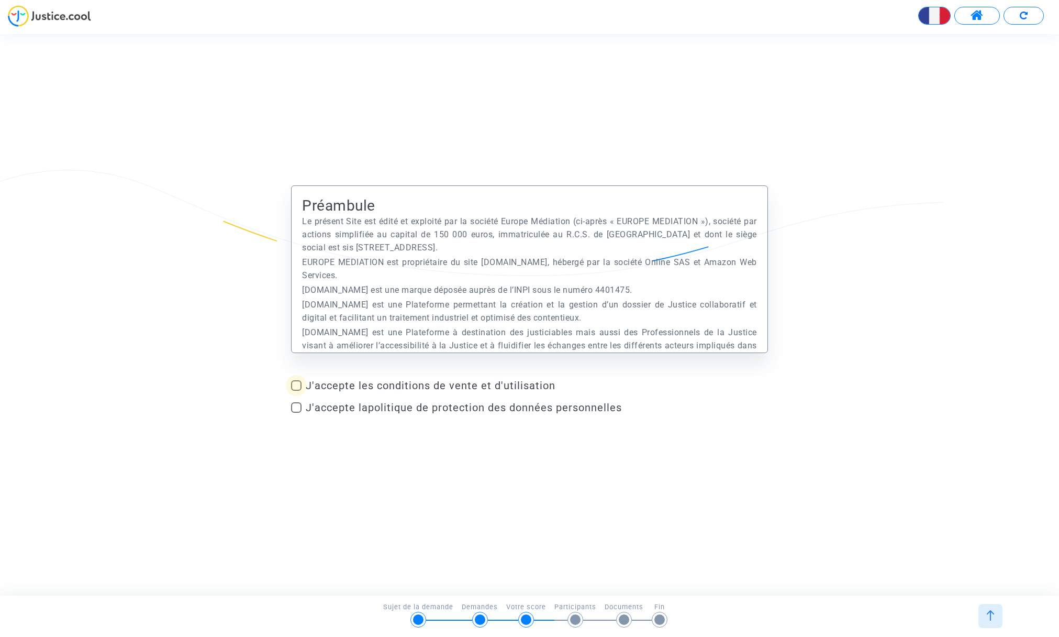
click at [299, 387] on span at bounding box center [296, 385] width 10 height 10
click at [296, 391] on input "J'accepte les conditions de vente et d'utilisation" at bounding box center [296, 391] width 1 height 1
checkbox input "true"
drag, startPoint x: 298, startPoint y: 405, endPoint x: 323, endPoint y: 434, distance: 38.2
click at [298, 405] on span at bounding box center [296, 407] width 10 height 10
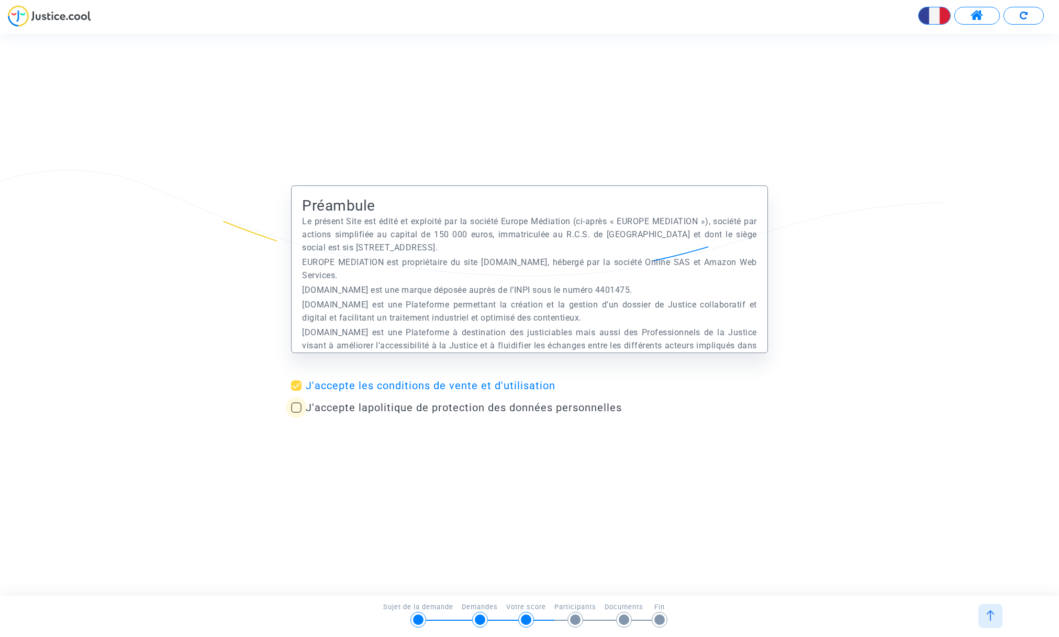
click at [296, 413] on input "J'accepte la politique de protection des données personnelles" at bounding box center [296, 413] width 1 height 1
checkbox input "true"
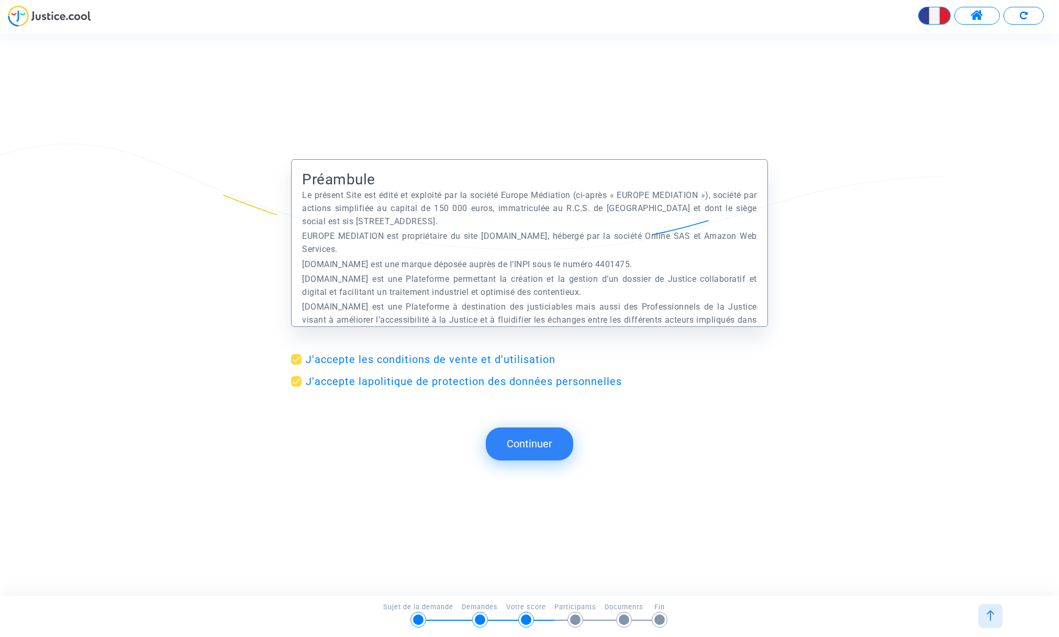
drag, startPoint x: 539, startPoint y: 447, endPoint x: 573, endPoint y: 445, distance: 34.1
click at [540, 447] on button "Continuer" at bounding box center [529, 443] width 87 height 32
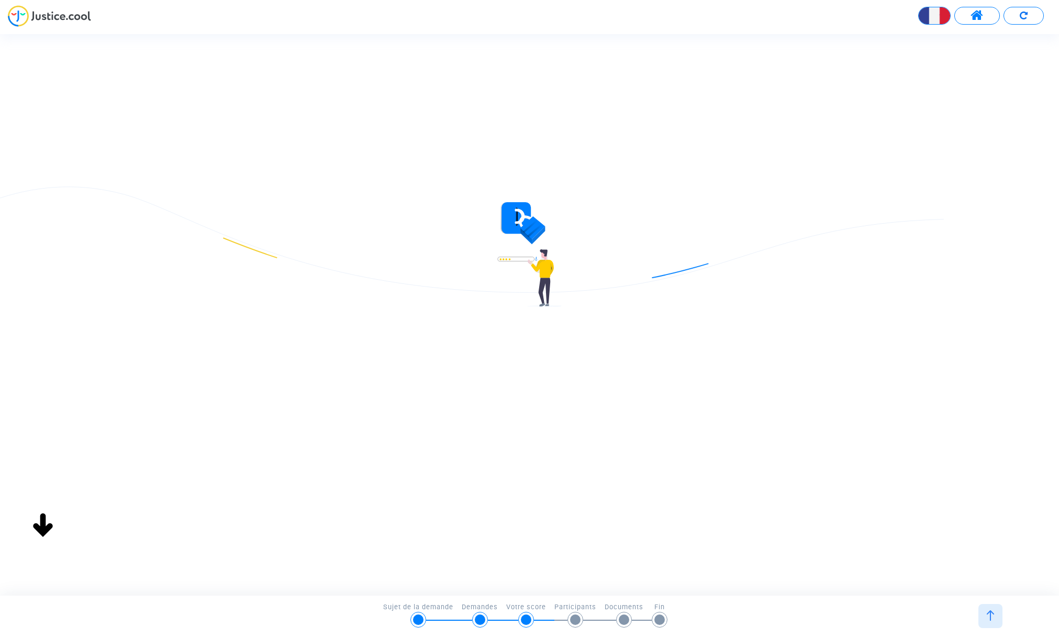
type input "patrickberlanphotographe@wanadoo.fr.fr"
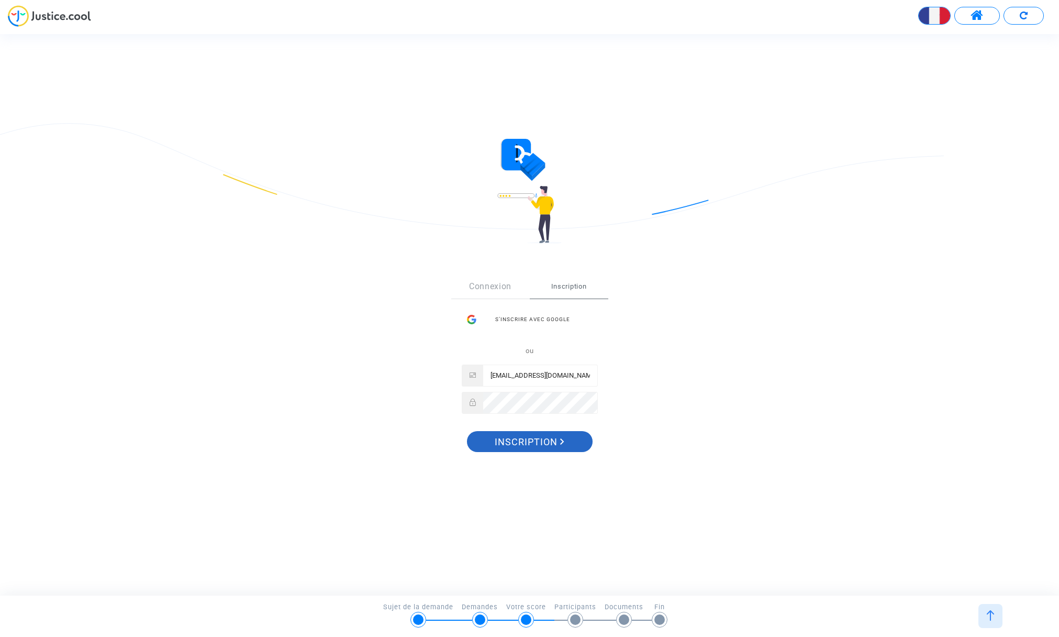
click at [520, 438] on span "Inscription" at bounding box center [530, 442] width 70 height 22
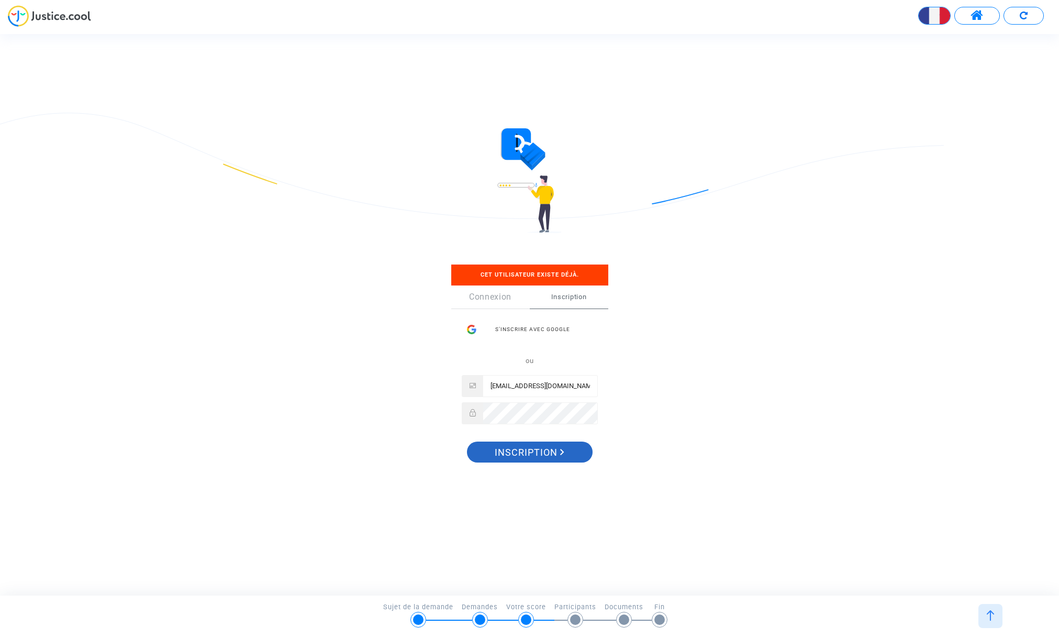
click at [537, 450] on span "Inscription" at bounding box center [530, 452] width 70 height 22
click at [541, 451] on span "Inscription" at bounding box center [530, 452] width 70 height 22
click at [563, 276] on span "Cet utilisateur existe déjà." at bounding box center [530, 274] width 98 height 7
click at [528, 386] on input "patrickberlanphotographe@wanadoo.fr.fr" at bounding box center [540, 385] width 114 height 21
click at [533, 490] on div "Sign Up Cet utilisateur existe déjà. Connexion Inscription S’inscrire avec Goog…" at bounding box center [529, 367] width 477 height 247
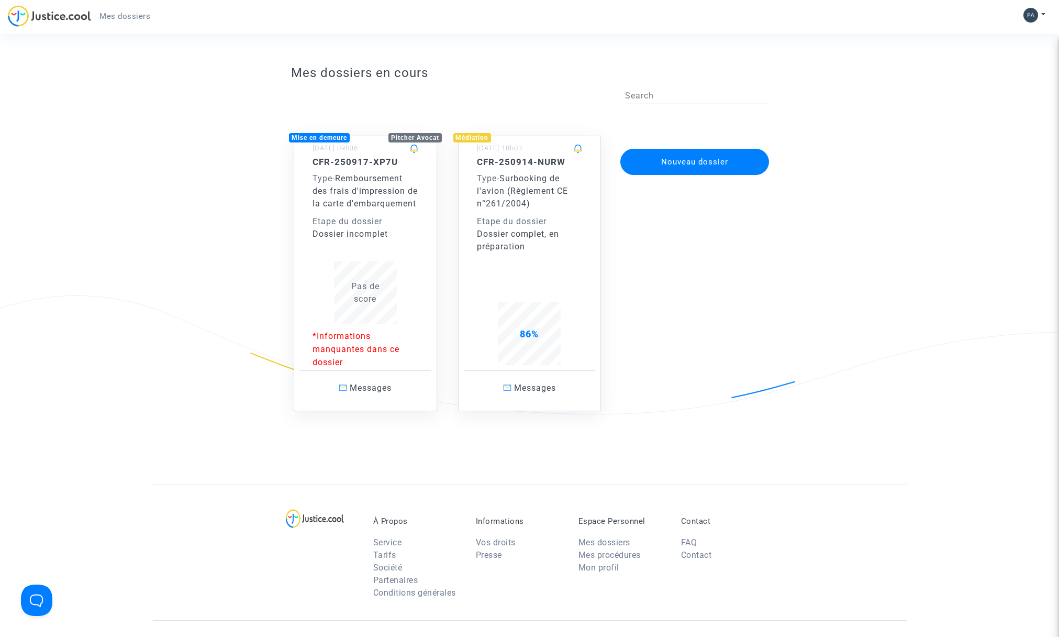
click at [375, 226] on div "CFR-250917-XP7U Type - Remboursement des frais d'impression de la carte d'embar…" at bounding box center [366, 199] width 106 height 84
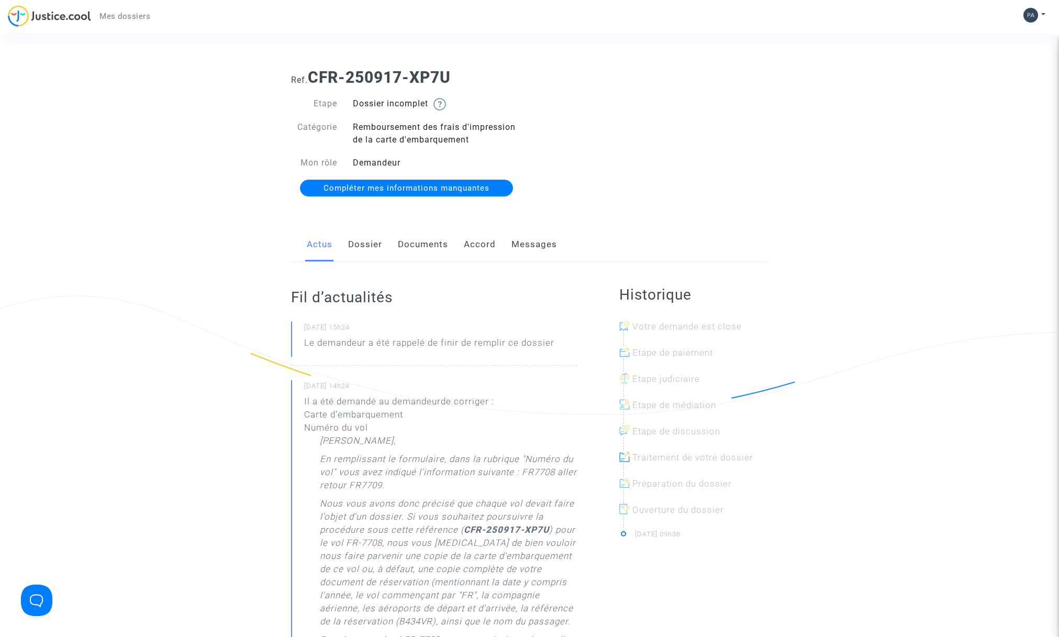
click at [396, 185] on span "Compléter mes informations manquantes" at bounding box center [407, 187] width 166 height 9
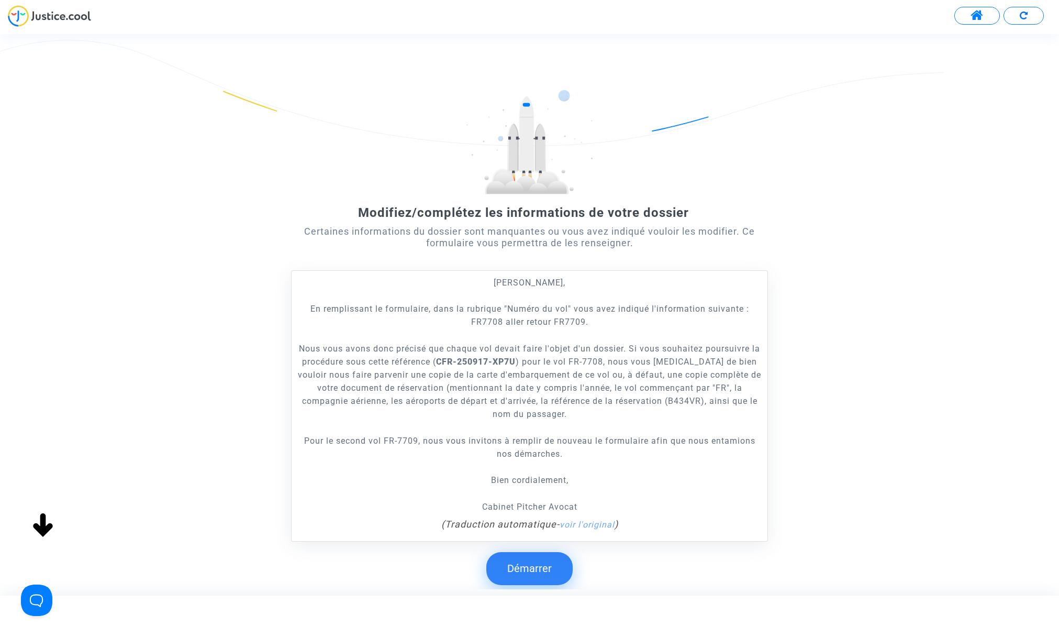
click at [594, 327] on p "En remplissant le formulaire, dans la rubrique "Numéro du vol" vous avez indiqu…" at bounding box center [529, 315] width 465 height 26
click at [581, 322] on p "En remplissant le formulaire, dans la rubrique "Numéro du vol" vous avez indiqu…" at bounding box center [529, 315] width 465 height 26
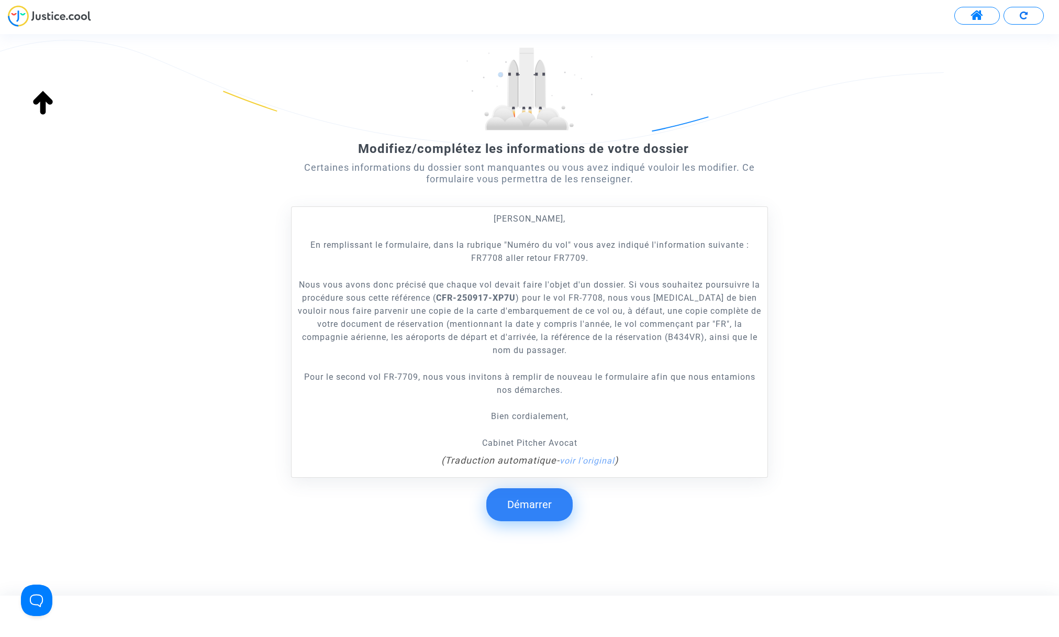
scroll to position [68, 0]
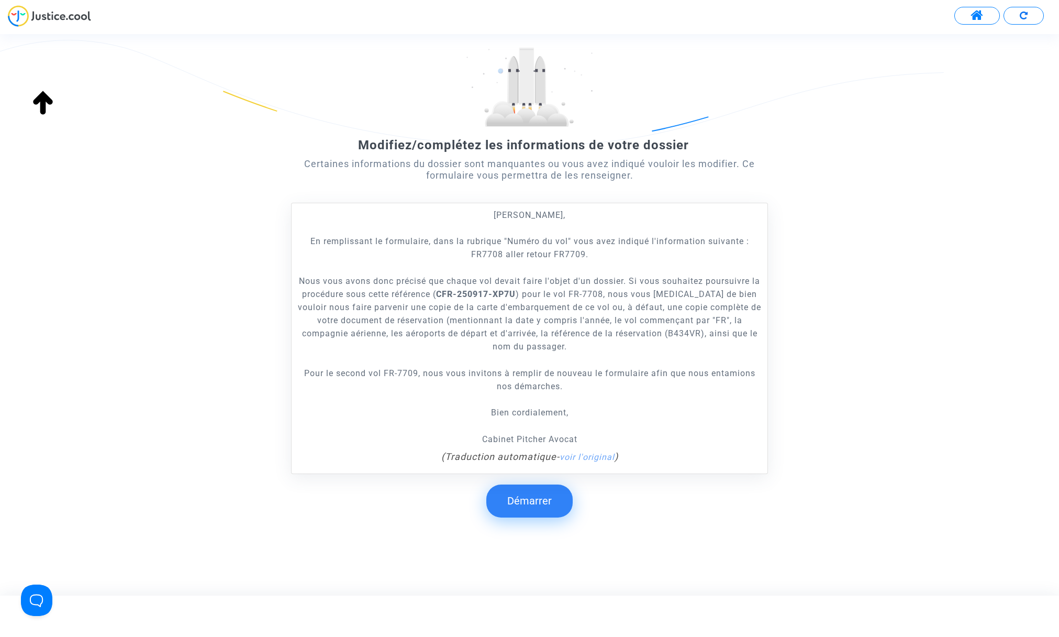
click at [515, 502] on button "Démarrer" at bounding box center [529, 500] width 86 height 32
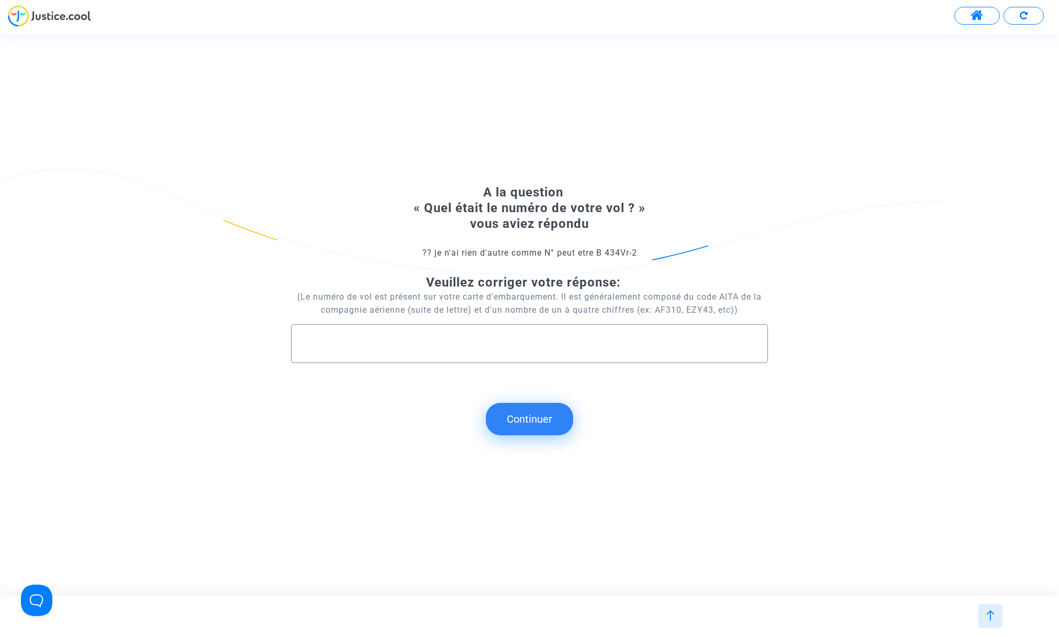
click at [580, 346] on input "text" at bounding box center [529, 344] width 455 height 12
type input "fr 7708"
click at [528, 423] on button "Continuer" at bounding box center [529, 419] width 87 height 32
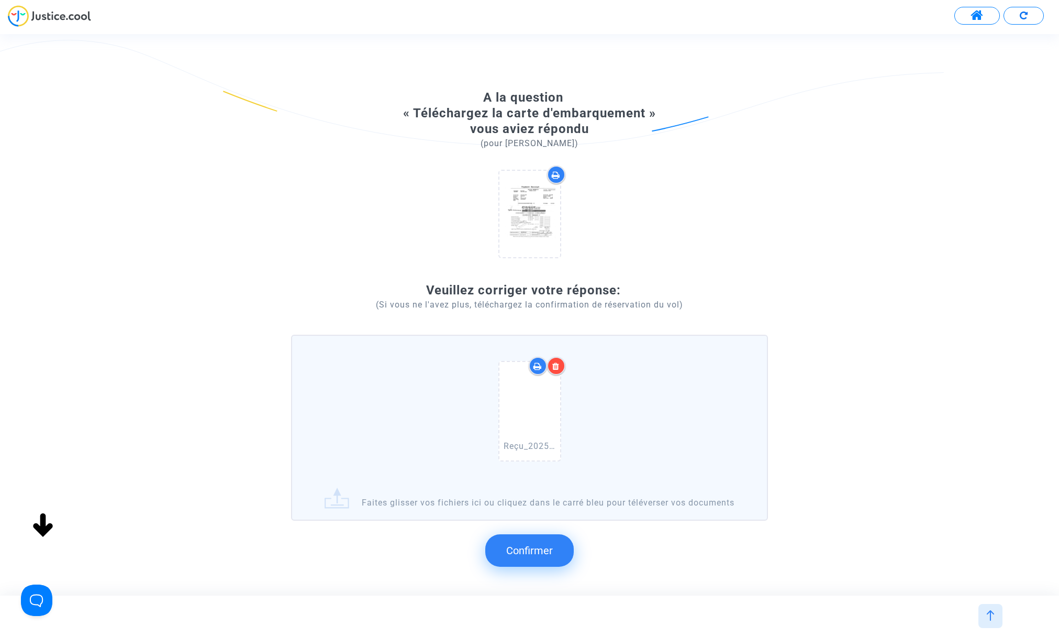
click at [525, 557] on span "Confirmer" at bounding box center [529, 550] width 47 height 13
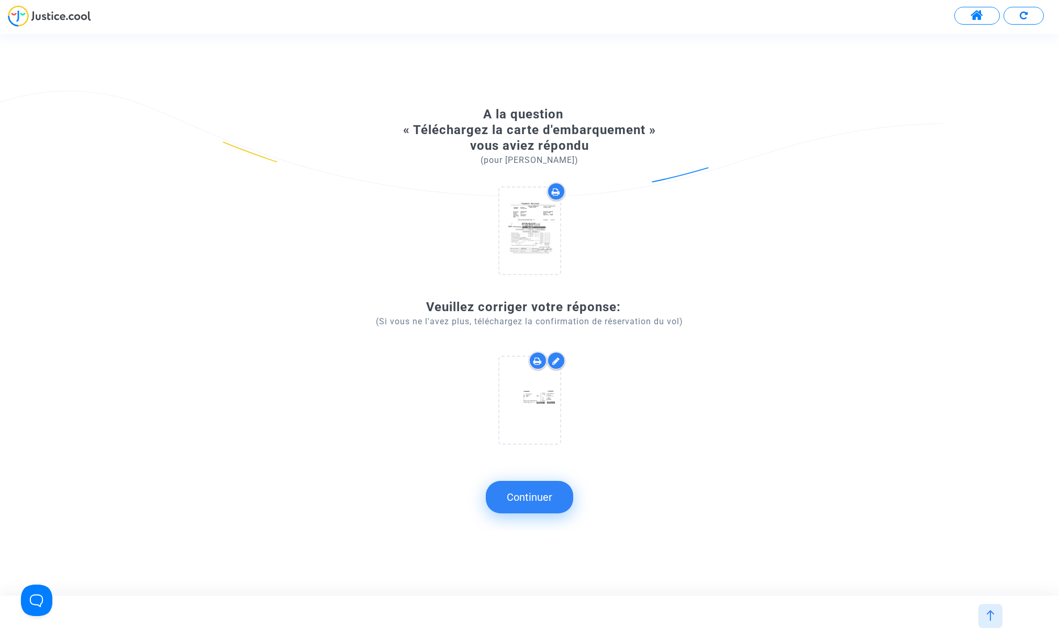
click at [522, 504] on button "Continuer" at bounding box center [529, 497] width 87 height 32
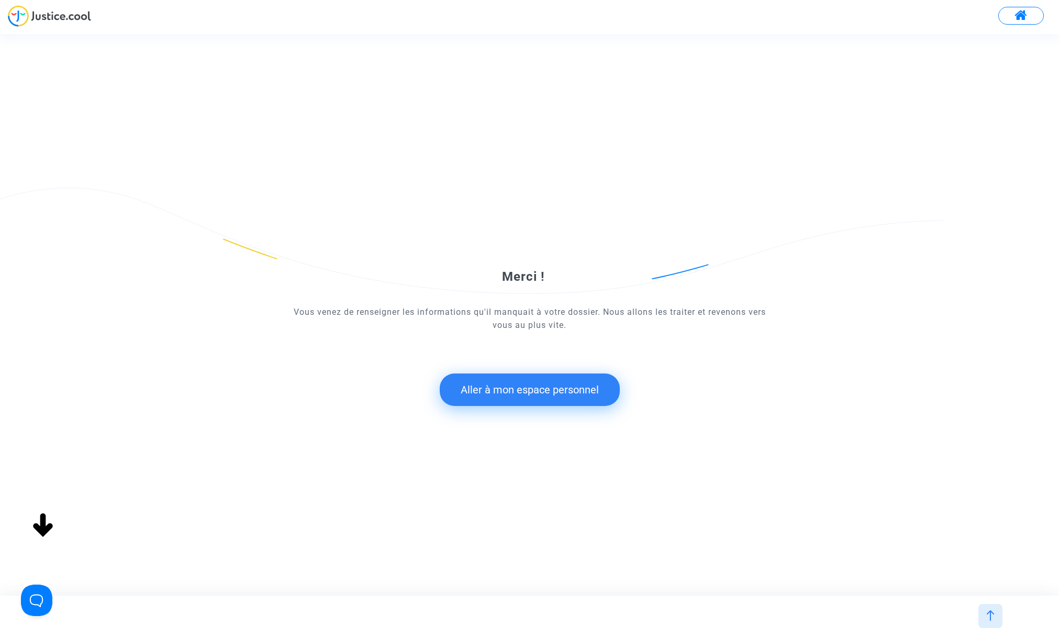
click at [527, 393] on button "Aller à mon espace personnel" at bounding box center [530, 389] width 180 height 32
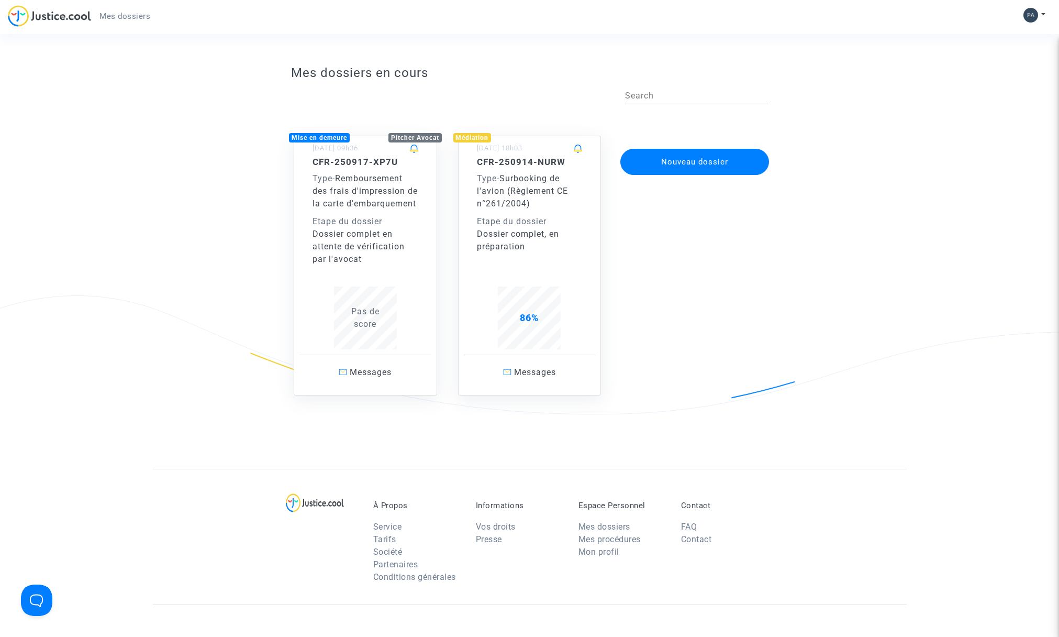
click at [689, 159] on button "Nouveau dossier" at bounding box center [695, 162] width 149 height 26
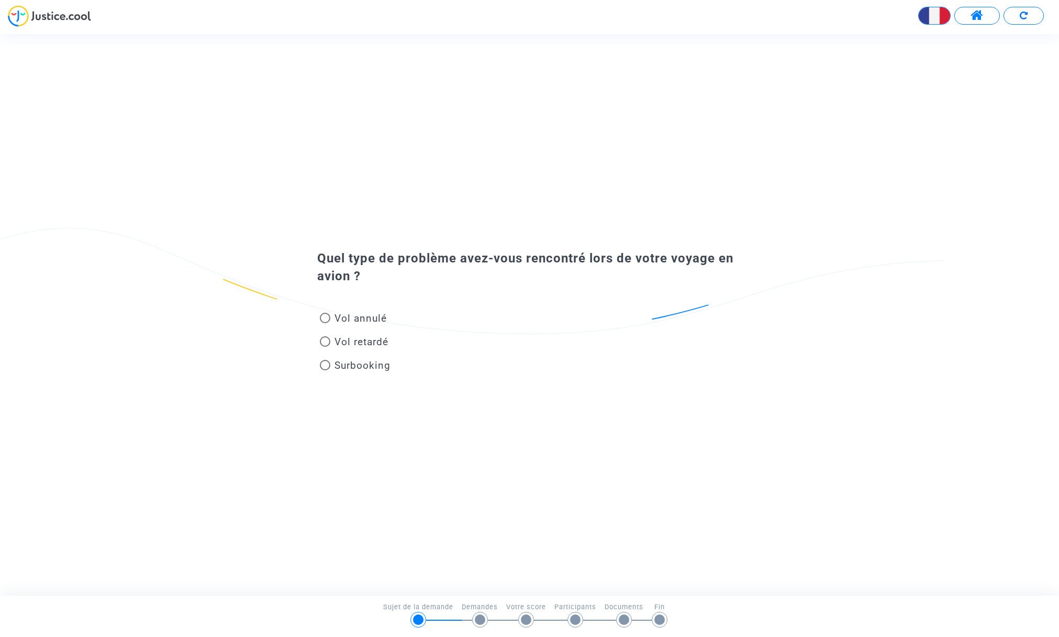
drag, startPoint x: 326, startPoint y: 363, endPoint x: 351, endPoint y: 390, distance: 36.7
click at [327, 366] on span at bounding box center [325, 365] width 10 height 10
click at [325, 370] on input "Surbooking" at bounding box center [325, 370] width 1 height 1
radio input "true"
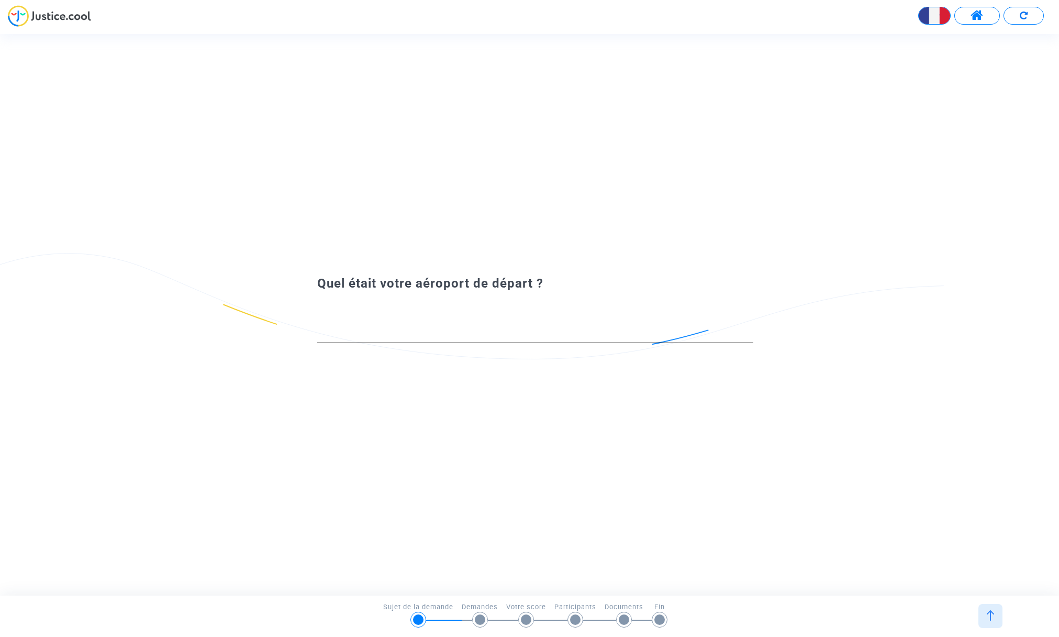
click at [383, 323] on div at bounding box center [535, 329] width 436 height 27
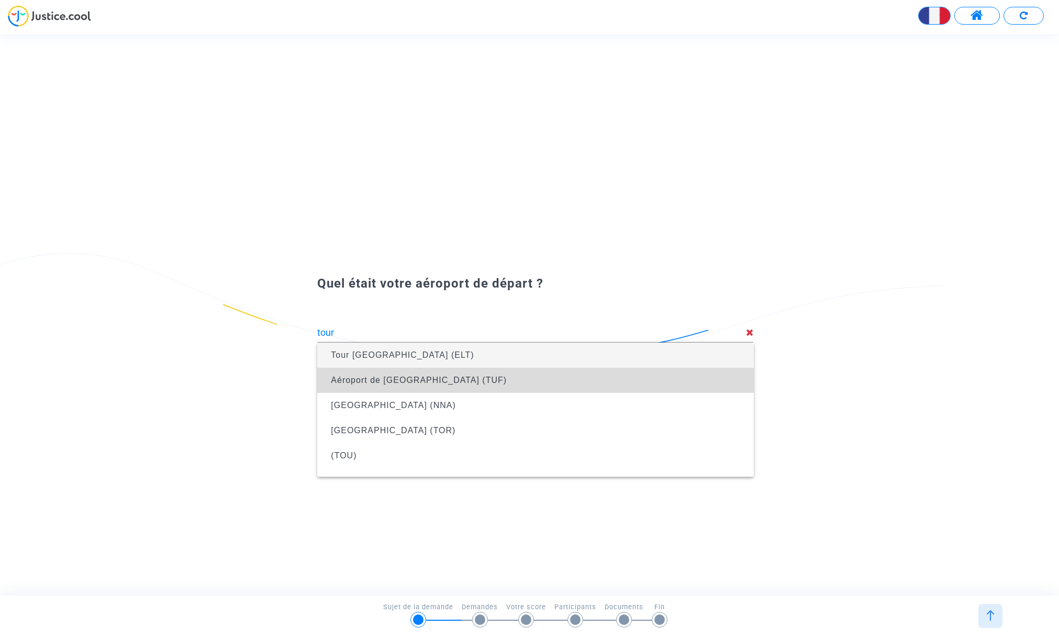
click at [379, 380] on span "Aéroport de [GEOGRAPHIC_DATA] (TUF)" at bounding box center [419, 379] width 176 height 9
type input "Aéroport de [GEOGRAPHIC_DATA] (TUF)"
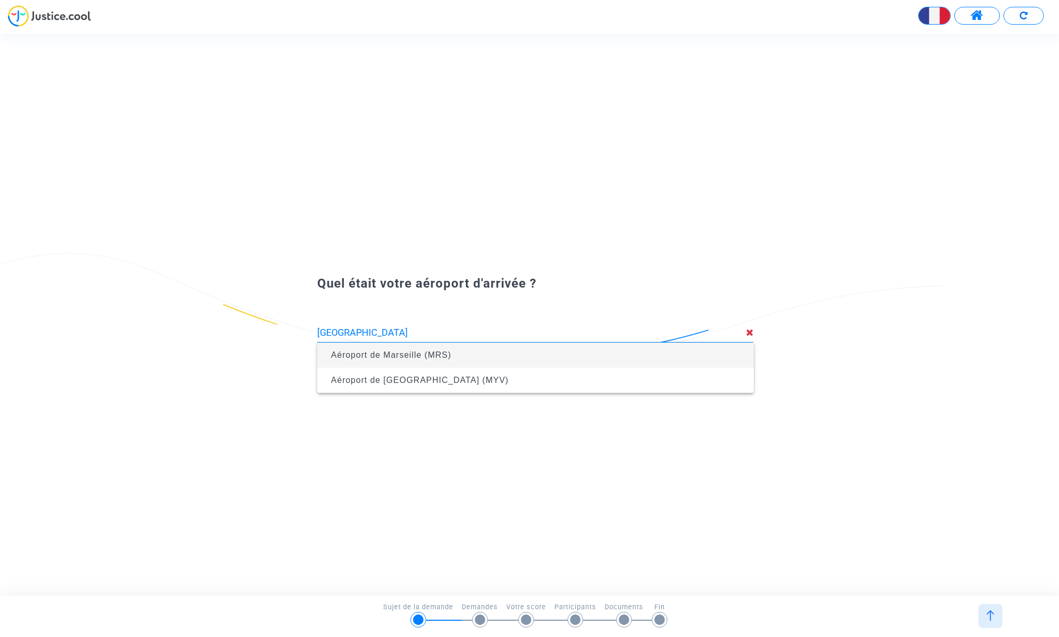
click at [389, 357] on span "Aéroport de Marseille (MRS)" at bounding box center [391, 354] width 120 height 9
type input "Aéroport de Marseille (MRS)"
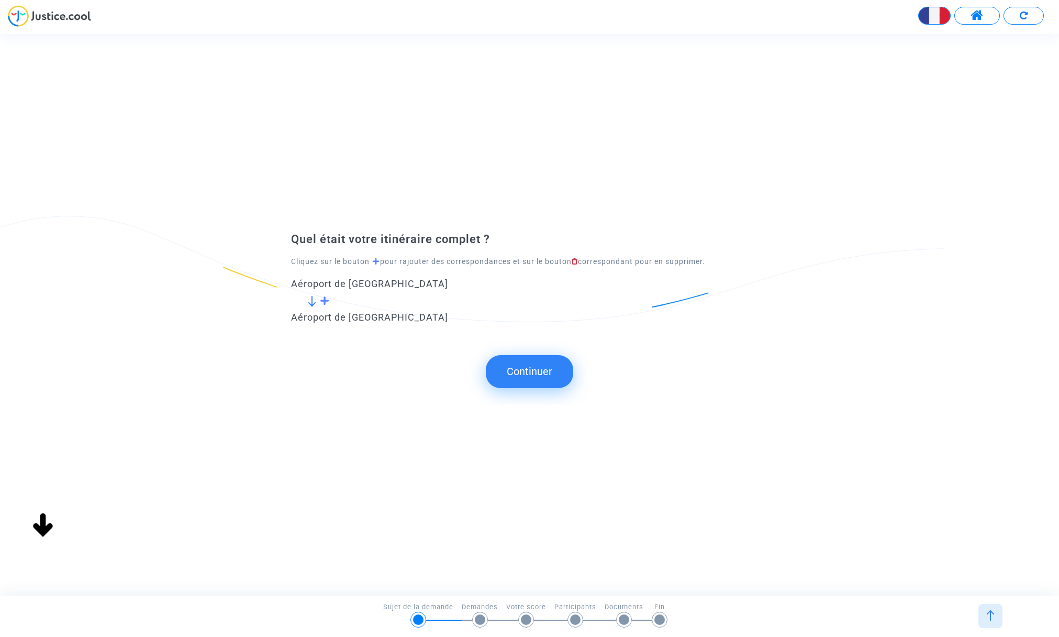
click at [521, 369] on button "Continuer" at bounding box center [529, 371] width 87 height 32
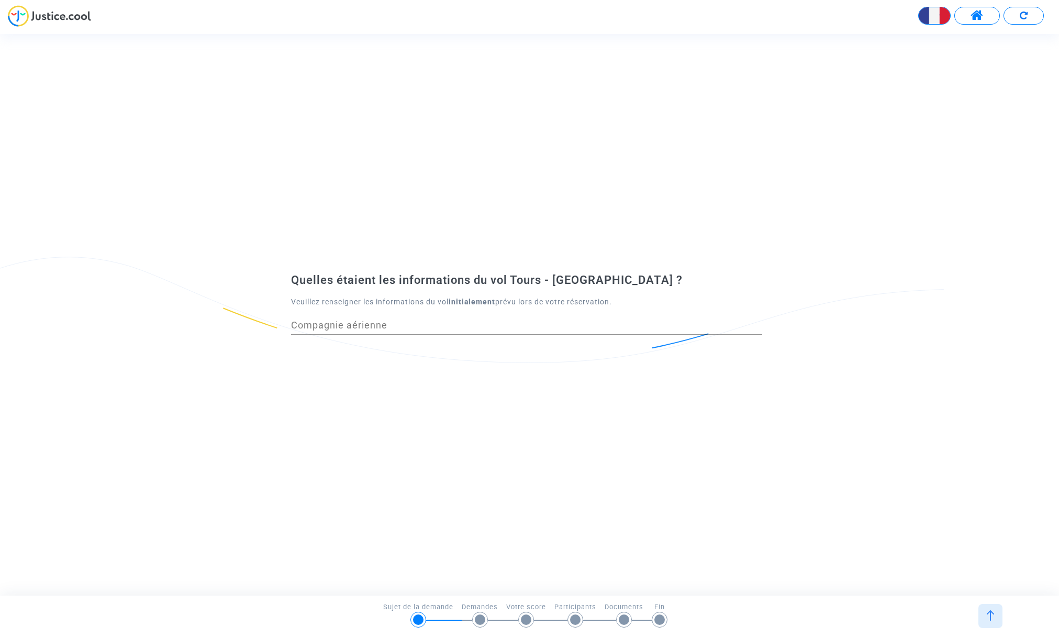
click at [364, 325] on input "Compagnie aérienne" at bounding box center [526, 325] width 471 height 10
type input "Ryanair"
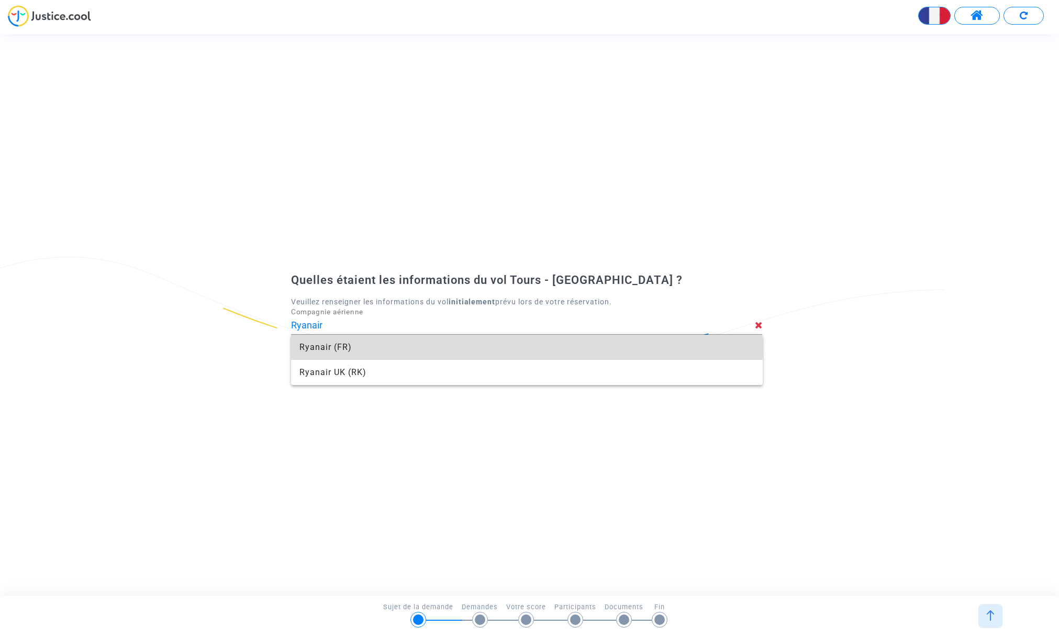
click at [337, 348] on span "Ryanair (FR)" at bounding box center [527, 347] width 455 height 25
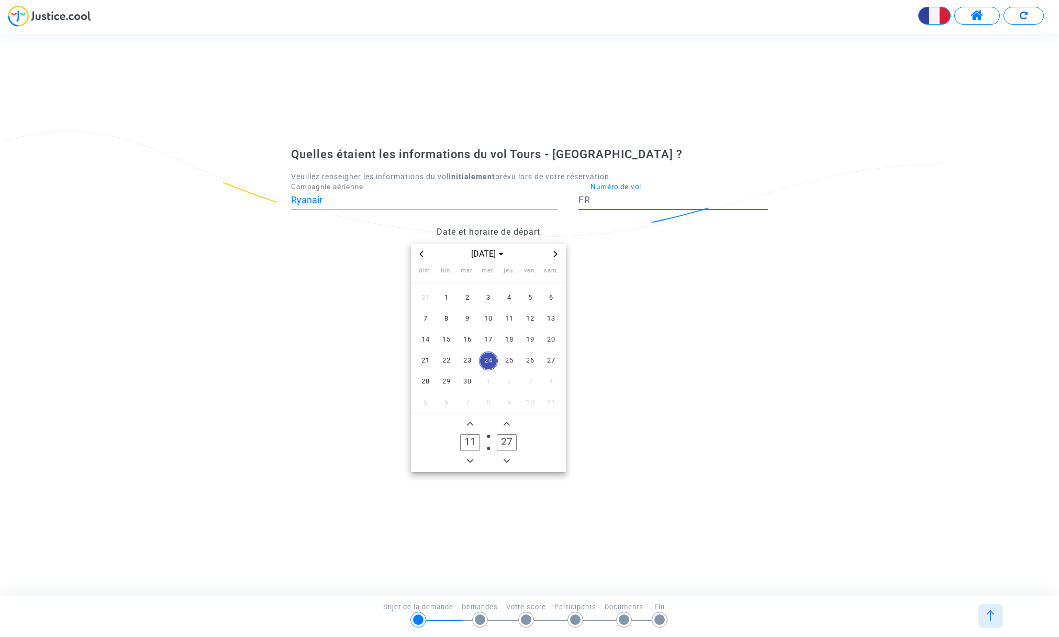
click at [604, 196] on input "Numéro de vol" at bounding box center [680, 200] width 178 height 10
type input "7708"
click at [552, 314] on span "13" at bounding box center [551, 318] width 19 height 19
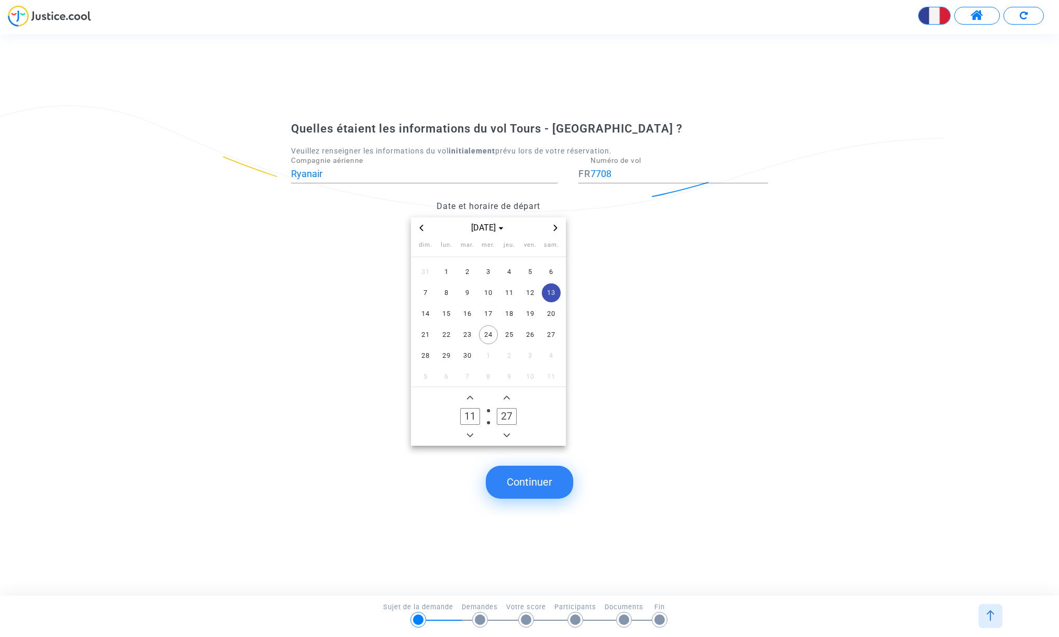
click at [470, 397] on icon "Add a hour" at bounding box center [470, 397] width 6 height 6
click at [470, 397] on icon "Add a hour" at bounding box center [470, 398] width 6 height 4
click at [469, 397] on icon "Add a hour" at bounding box center [470, 398] width 6 height 4
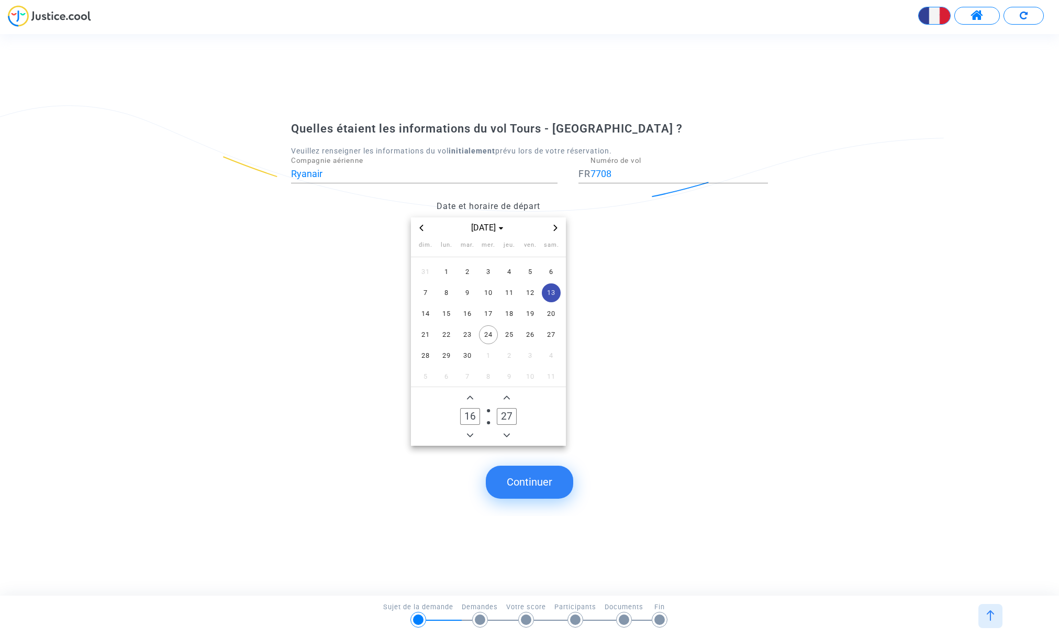
click at [469, 397] on icon "Add a hour" at bounding box center [470, 398] width 6 height 4
type input "17"
click at [507, 395] on icon "Add a minute" at bounding box center [507, 397] width 6 height 6
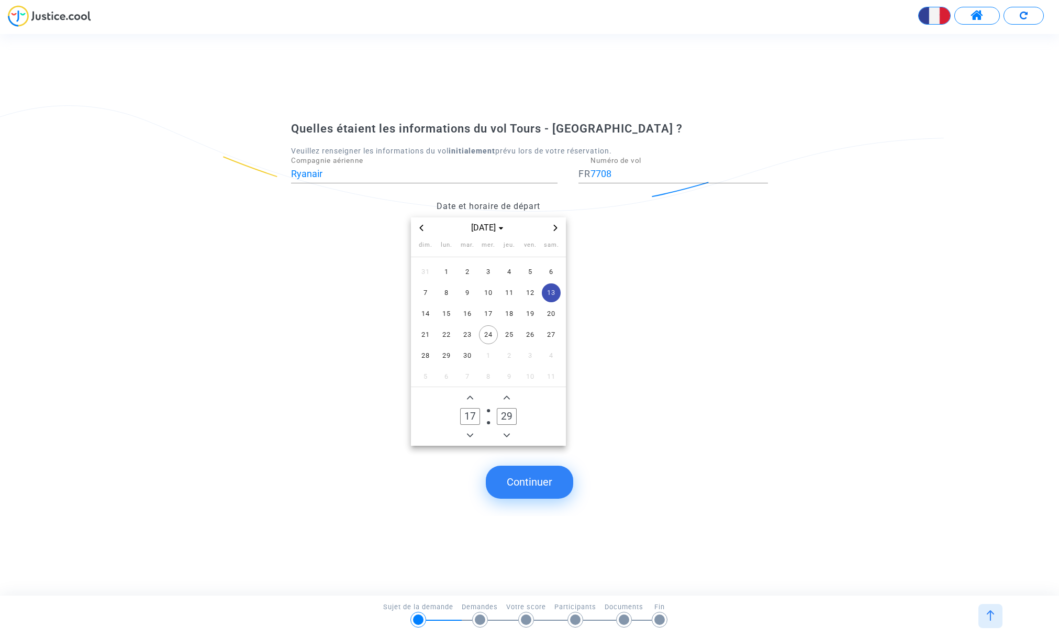
type input "30"
click at [518, 481] on button "Continuer" at bounding box center [529, 482] width 87 height 32
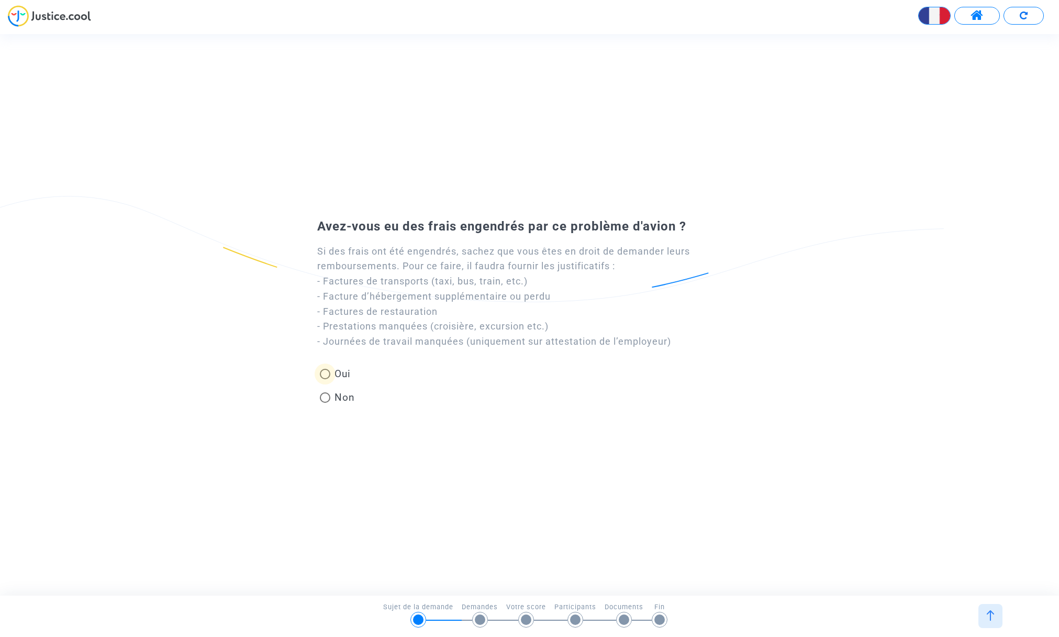
click at [326, 370] on span at bounding box center [325, 374] width 10 height 10
click at [325, 379] on input "Oui" at bounding box center [325, 379] width 1 height 1
radio input "true"
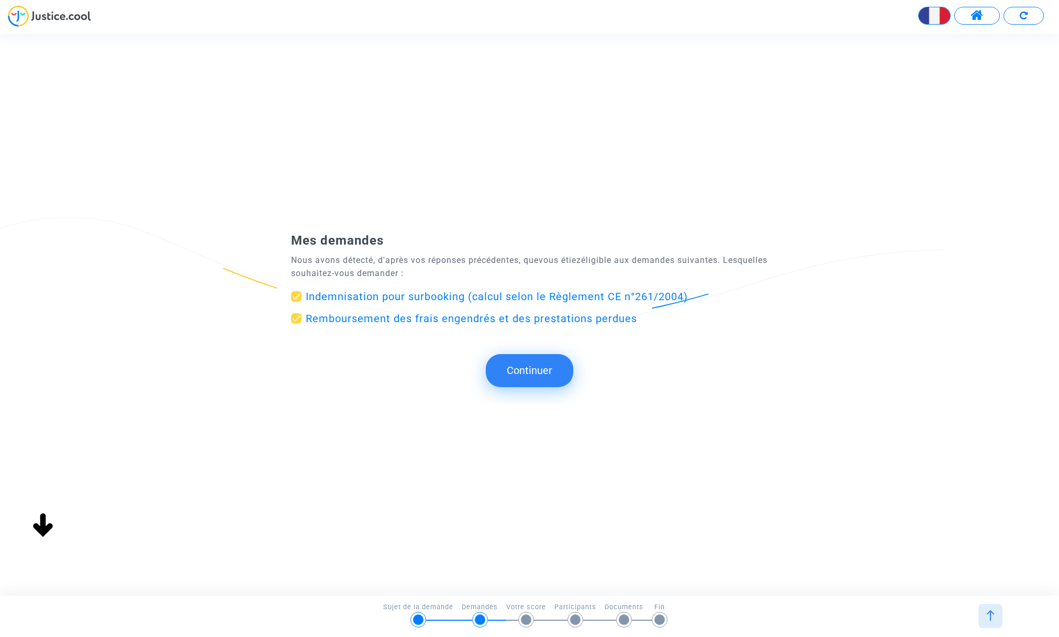
click at [527, 371] on button "Continuer" at bounding box center [529, 370] width 87 height 32
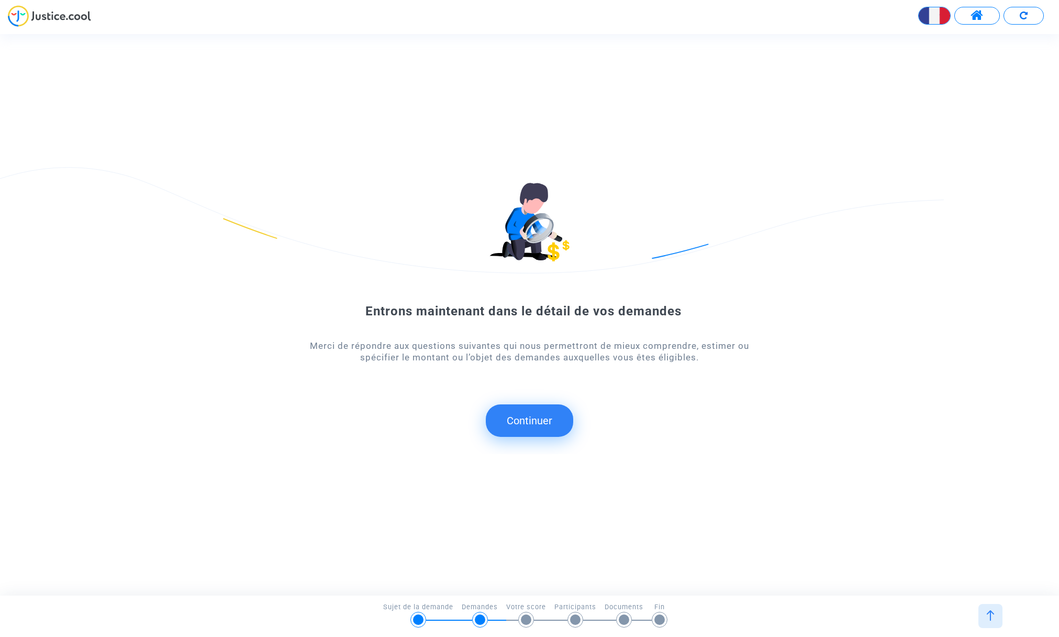
click at [525, 419] on button "Continuer" at bounding box center [529, 420] width 87 height 32
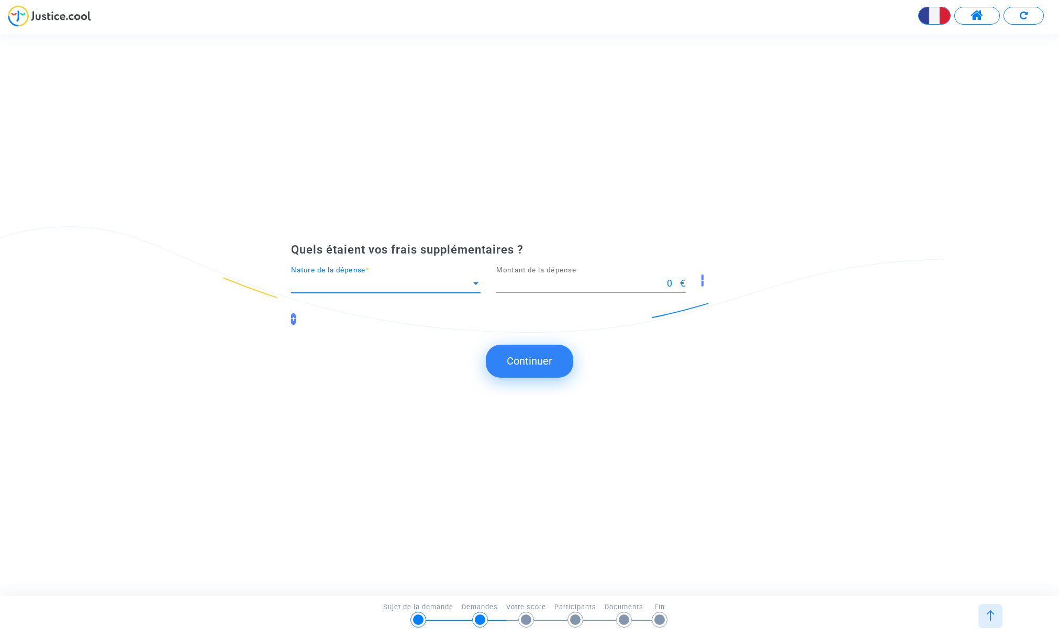
click at [359, 279] on span "Nature de la dépense" at bounding box center [381, 283] width 180 height 10
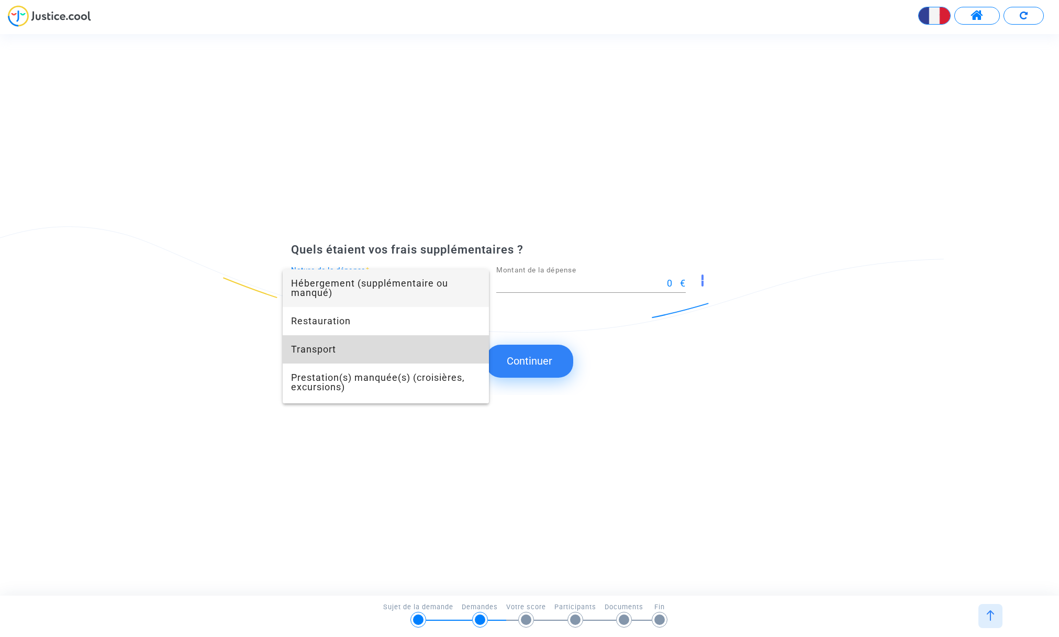
drag, startPoint x: 341, startPoint y: 352, endPoint x: 500, endPoint y: 343, distance: 158.9
click at [342, 352] on span "Transport" at bounding box center [386, 349] width 190 height 28
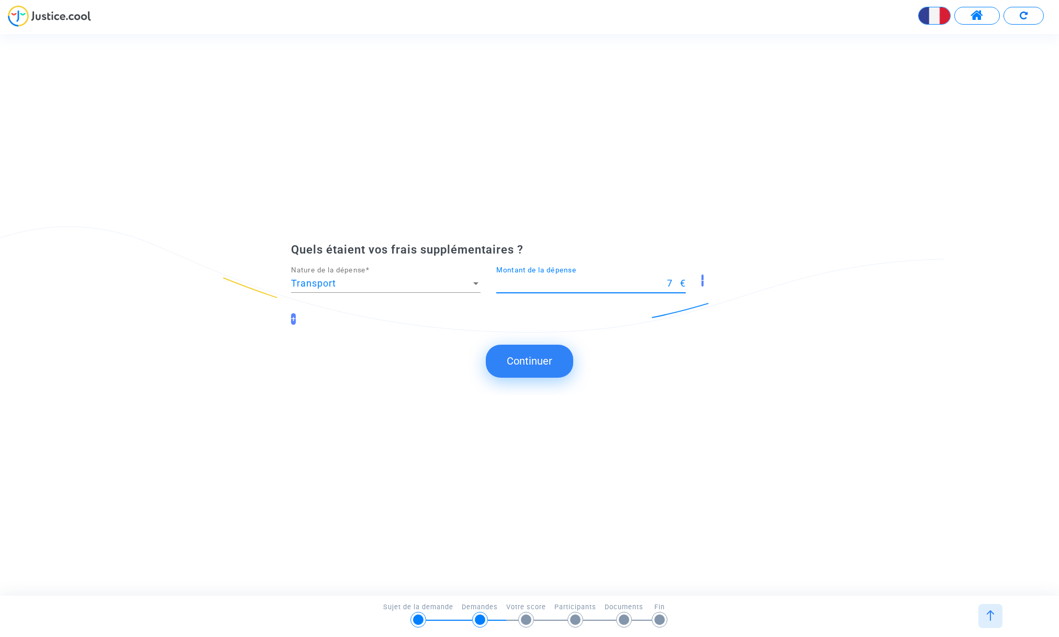
drag, startPoint x: 675, startPoint y: 282, endPoint x: 665, endPoint y: 282, distance: 9.9
click at [664, 282] on input "7" at bounding box center [588, 283] width 184 height 10
click at [674, 280] on input "19" at bounding box center [588, 283] width 184 height 10
click at [676, 280] on input "20" at bounding box center [588, 283] width 184 height 10
click at [676, 280] on input "21" at bounding box center [588, 283] width 184 height 10
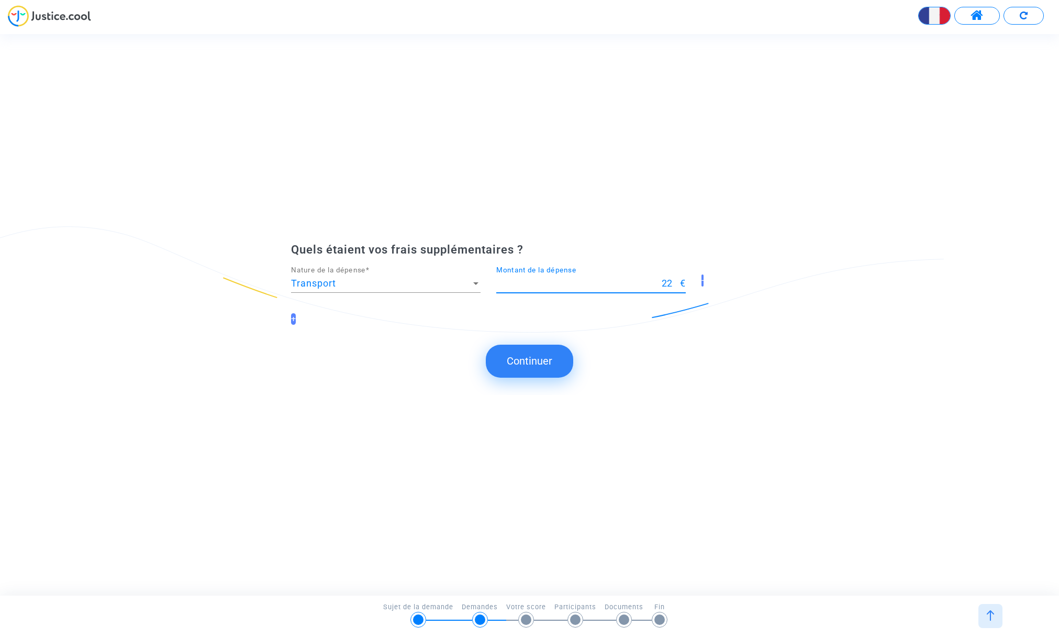
click at [676, 279] on input "22" at bounding box center [588, 283] width 184 height 10
click at [676, 279] on input "23" at bounding box center [588, 283] width 184 height 10
click at [676, 280] on input "24" at bounding box center [588, 283] width 184 height 10
click at [676, 279] on input "25" at bounding box center [588, 283] width 184 height 10
click at [676, 279] on input "46" at bounding box center [588, 283] width 184 height 10
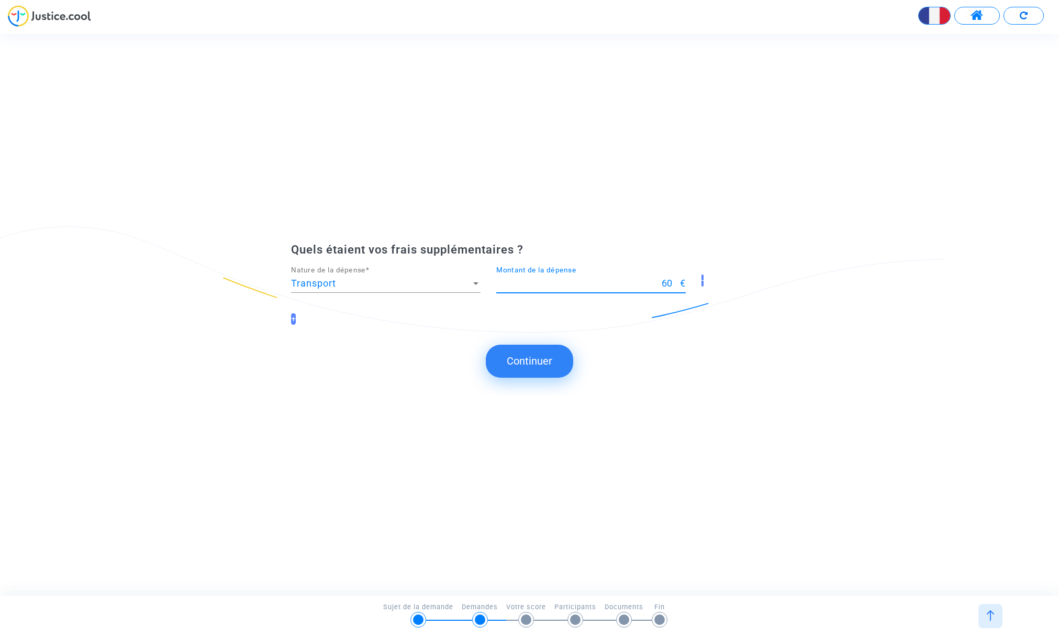
click at [676, 279] on input "60" at bounding box center [588, 283] width 184 height 10
type input "60.50"
click at [771, 271] on div "-" at bounding box center [735, 285] width 82 height 39
click at [537, 360] on button "Continuer" at bounding box center [529, 361] width 87 height 32
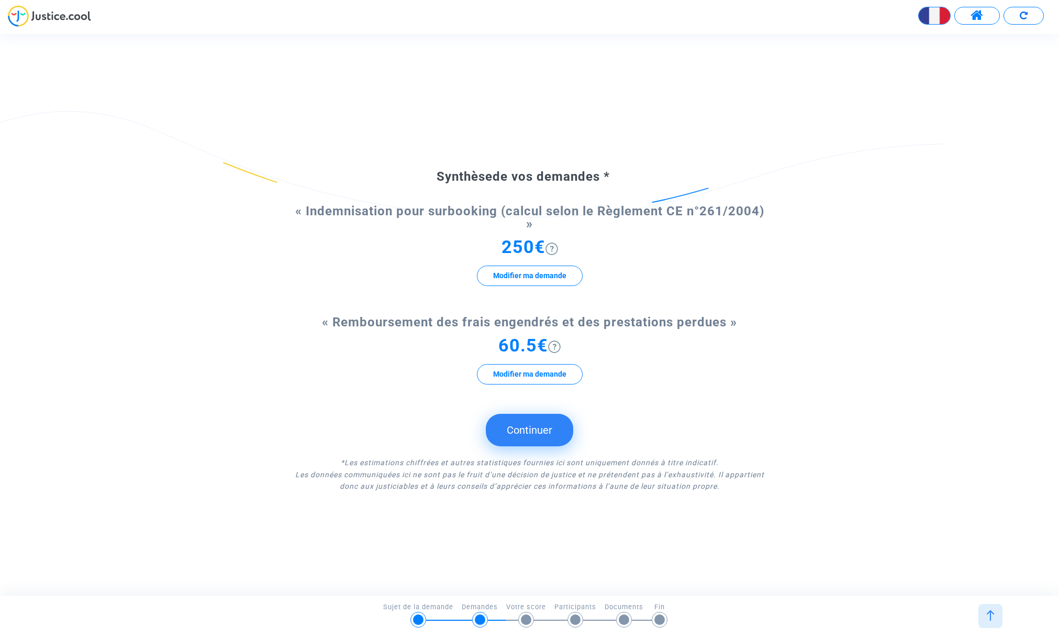
click at [524, 430] on button "Continuer" at bounding box center [529, 430] width 87 height 32
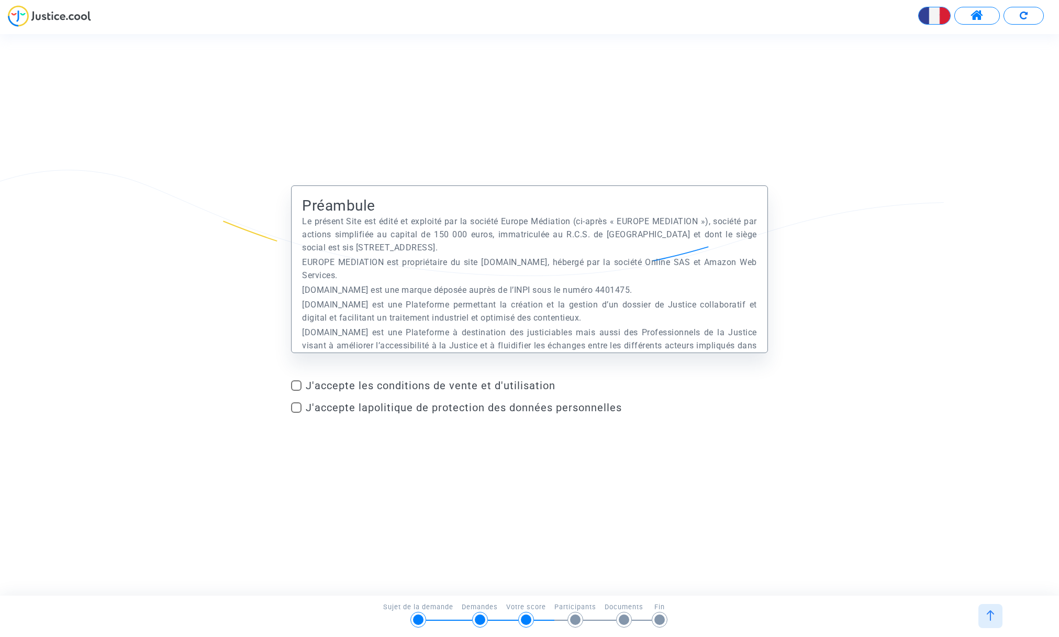
drag, startPoint x: 297, startPoint y: 384, endPoint x: 293, endPoint y: 390, distance: 7.1
click at [297, 384] on span at bounding box center [296, 385] width 10 height 10
click at [296, 391] on input "J'accepte les conditions de vente et d'utilisation" at bounding box center [296, 391] width 1 height 1
checkbox input "true"
drag, startPoint x: 295, startPoint y: 404, endPoint x: 313, endPoint y: 428, distance: 29.2
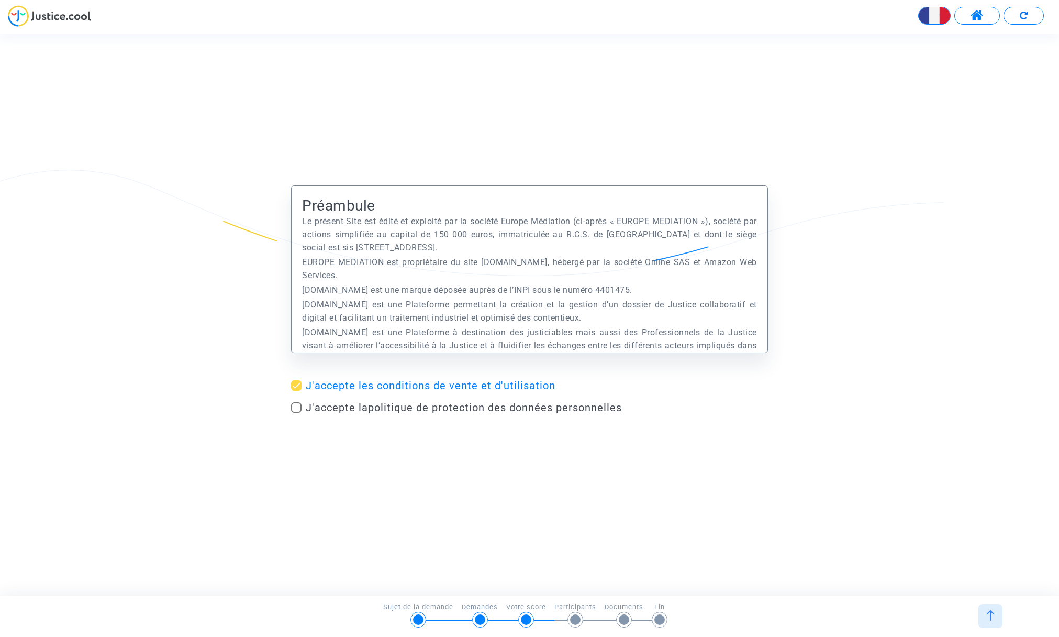
click at [295, 405] on span at bounding box center [296, 407] width 10 height 10
click at [296, 413] on input "J'accepte la politique de protection des données personnelles" at bounding box center [296, 413] width 1 height 1
checkbox input "true"
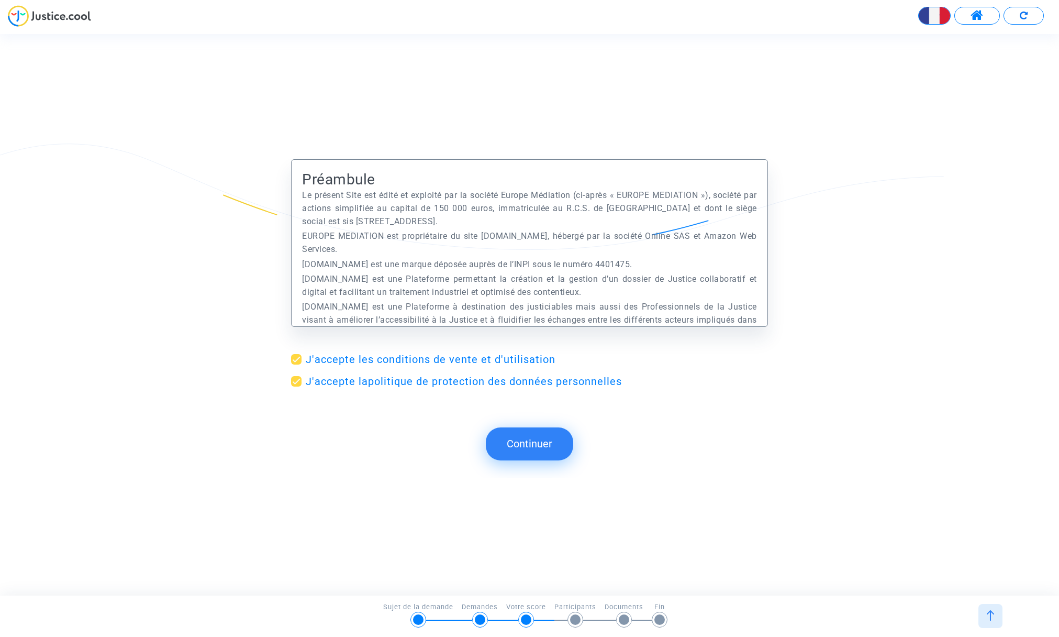
click at [515, 442] on button "Continuer" at bounding box center [529, 443] width 87 height 32
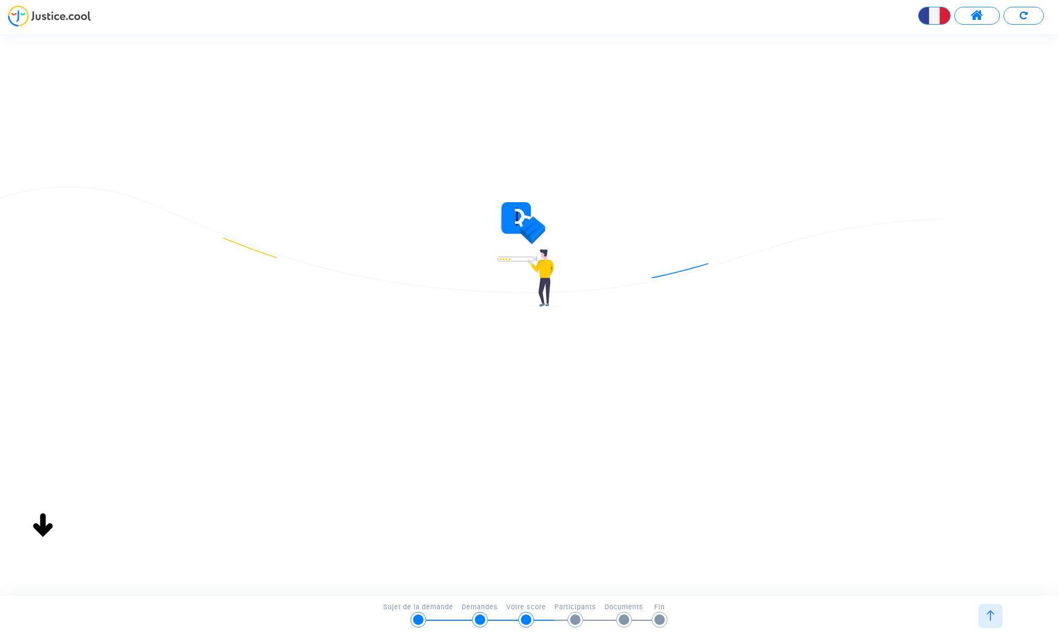
type input "patrickberlanphotographe@wanadoo.fr.fr"
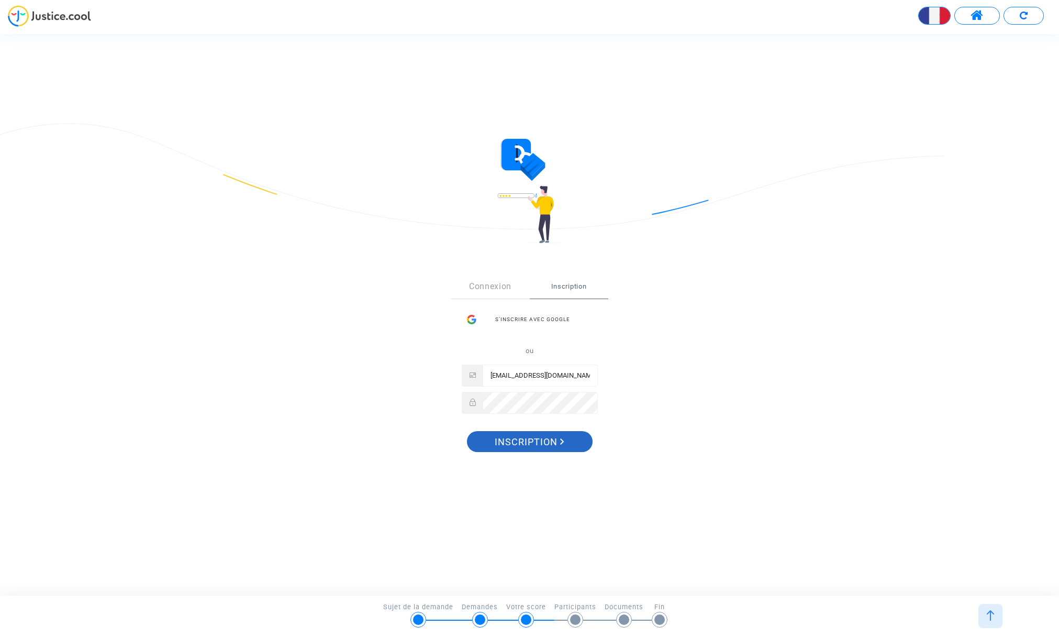
click at [532, 442] on span "Inscription" at bounding box center [530, 442] width 70 height 22
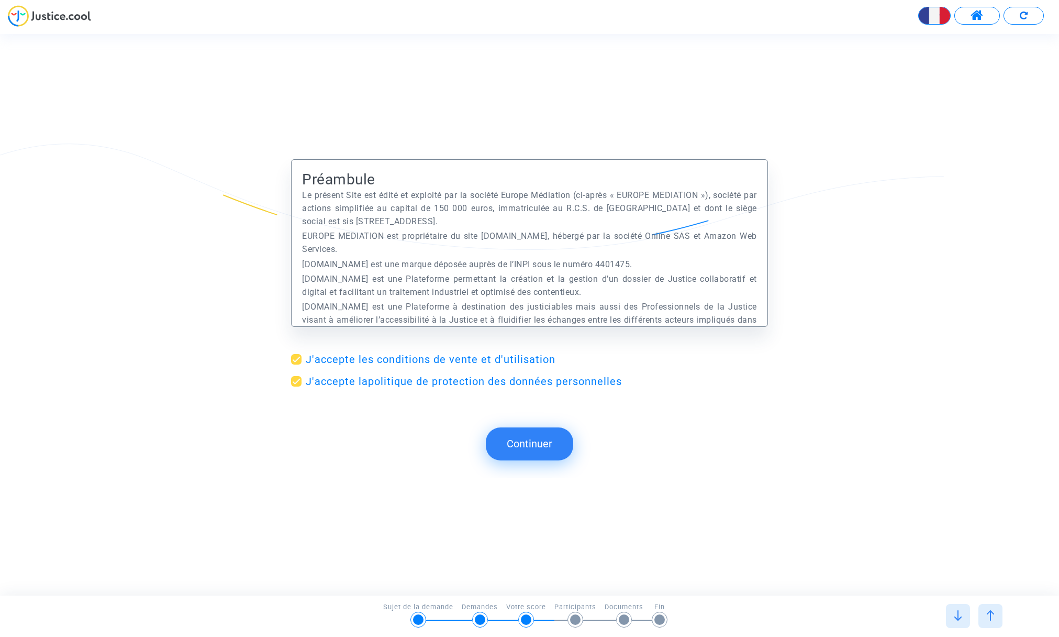
click at [976, 17] on span at bounding box center [977, 16] width 13 height 14
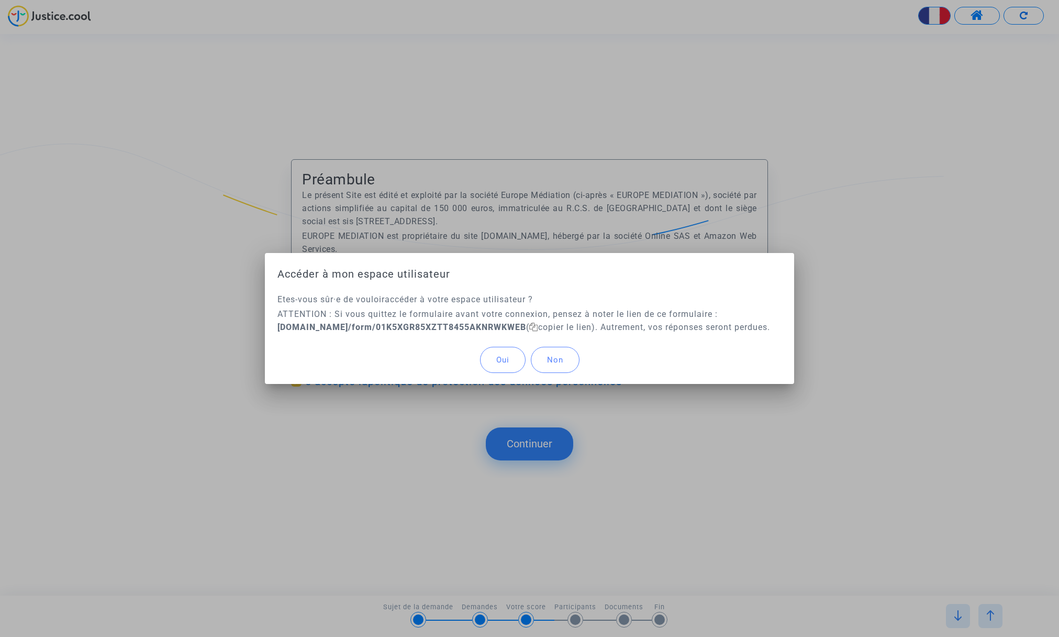
click at [497, 364] on span "Oui" at bounding box center [502, 359] width 13 height 9
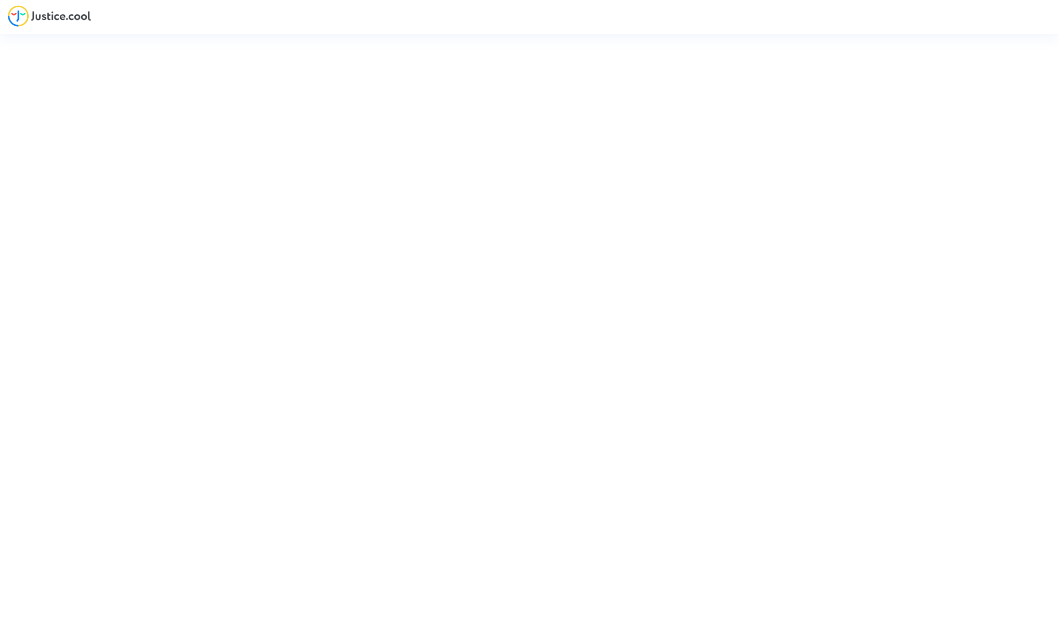
type input "patrickberlanphotographe@wanadoo.fr.fr"
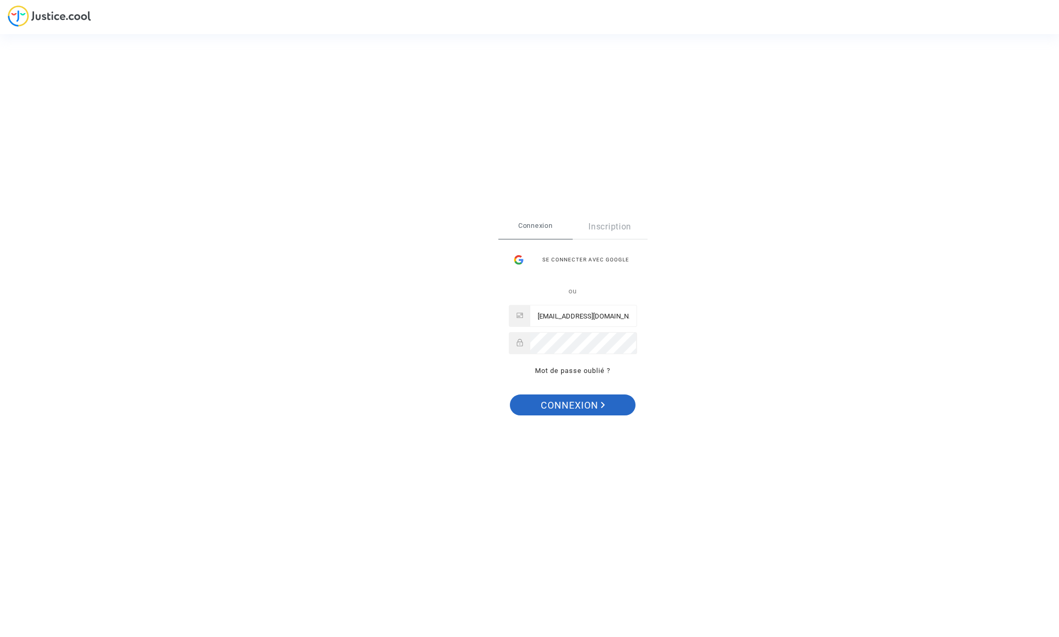
click at [572, 401] on span "Connexion" at bounding box center [573, 405] width 64 height 22
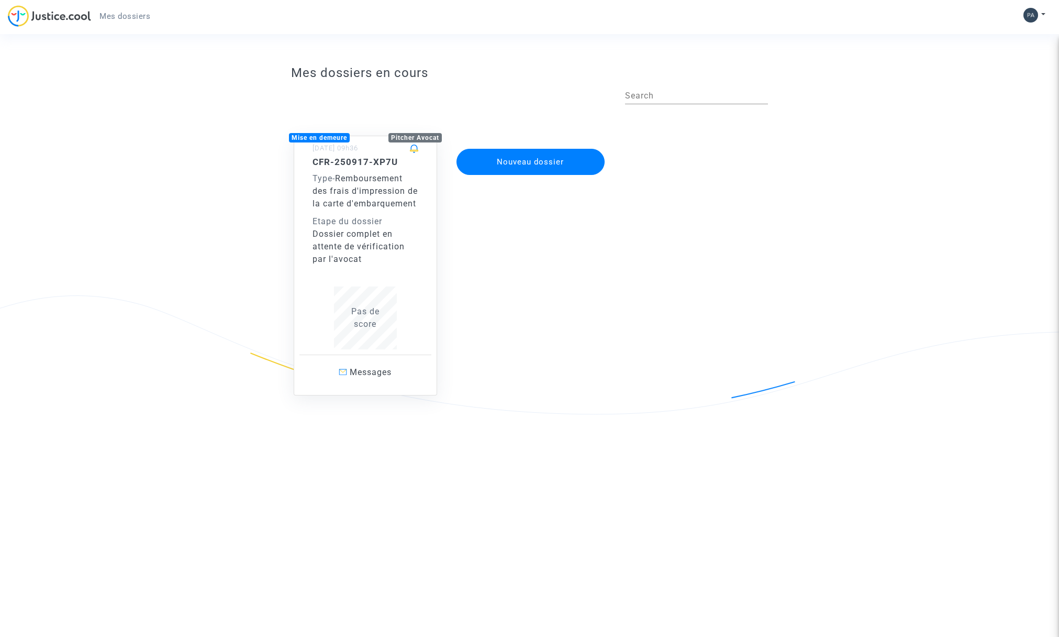
click at [373, 228] on div "Etape du dossier" at bounding box center [366, 221] width 106 height 13
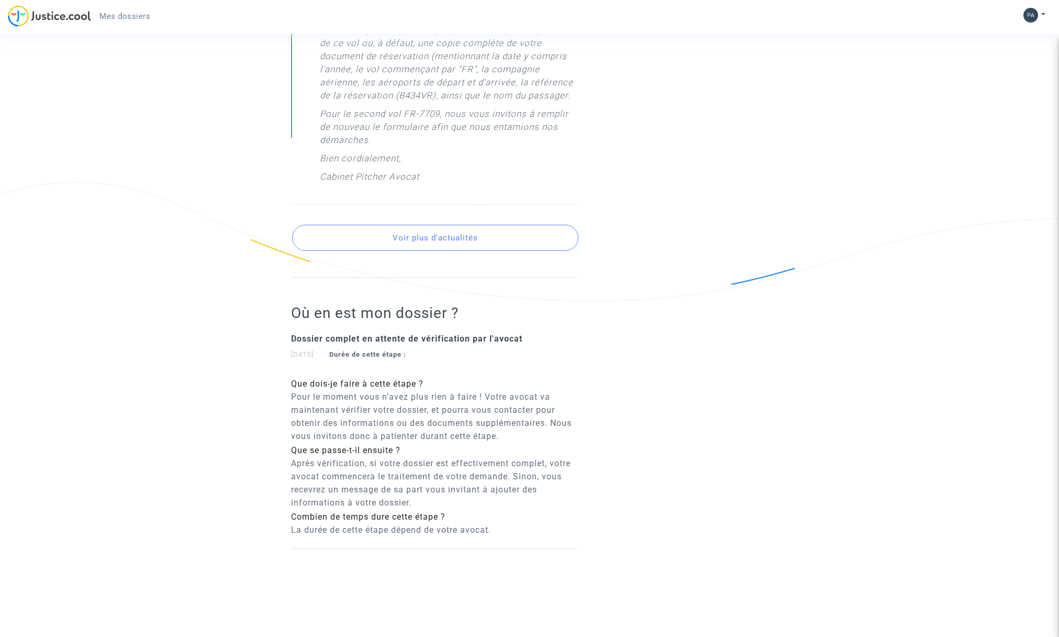
scroll to position [717, 0]
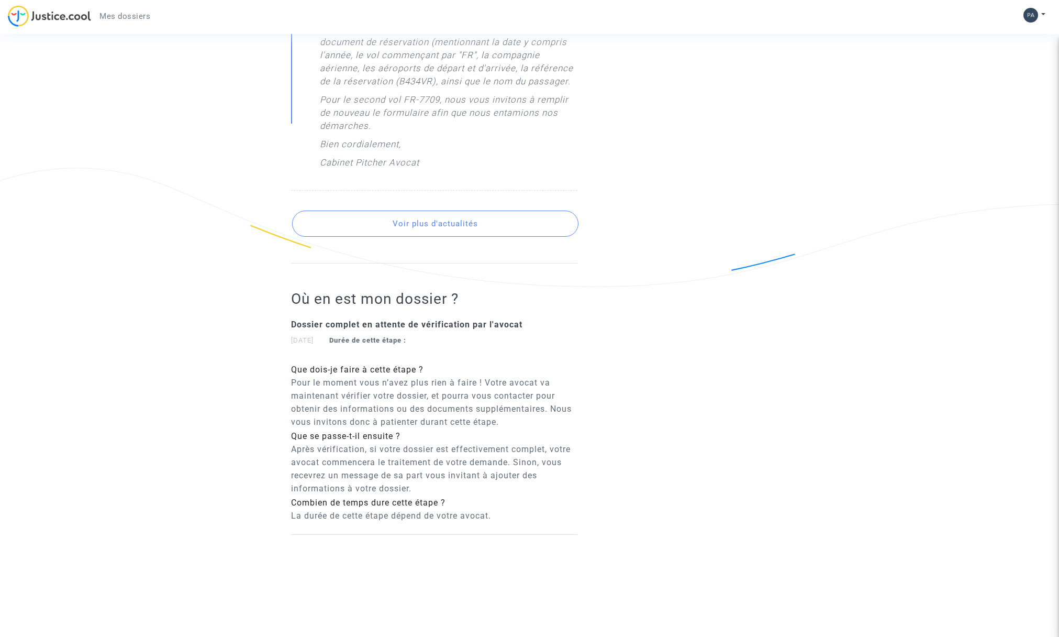
click at [481, 225] on button "Voir plus d'actualités" at bounding box center [435, 224] width 286 height 26
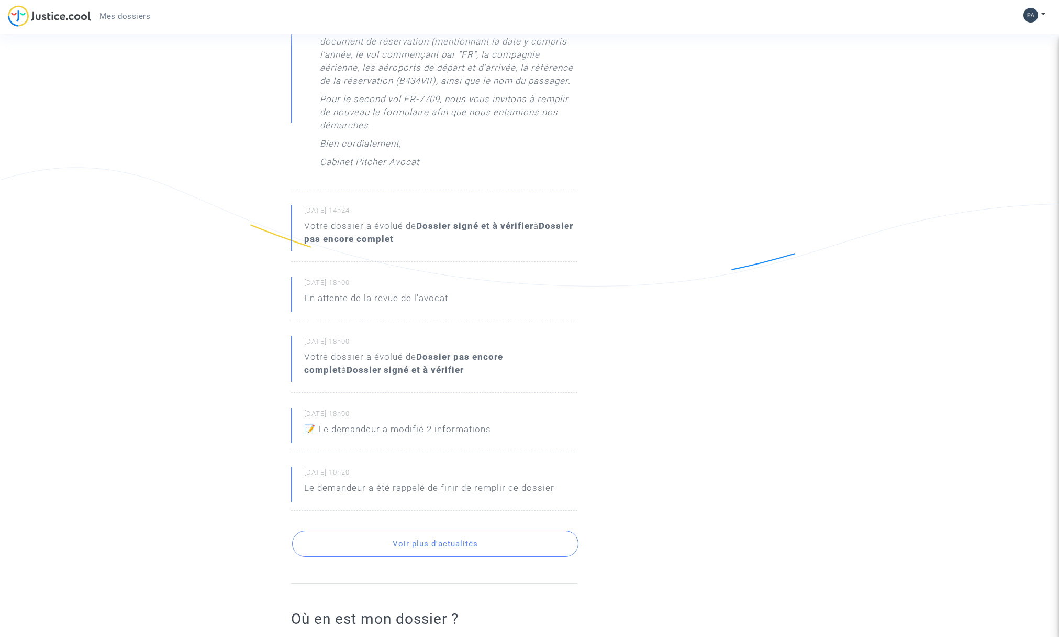
click at [472, 545] on button "Voir plus d'actualités" at bounding box center [435, 543] width 286 height 26
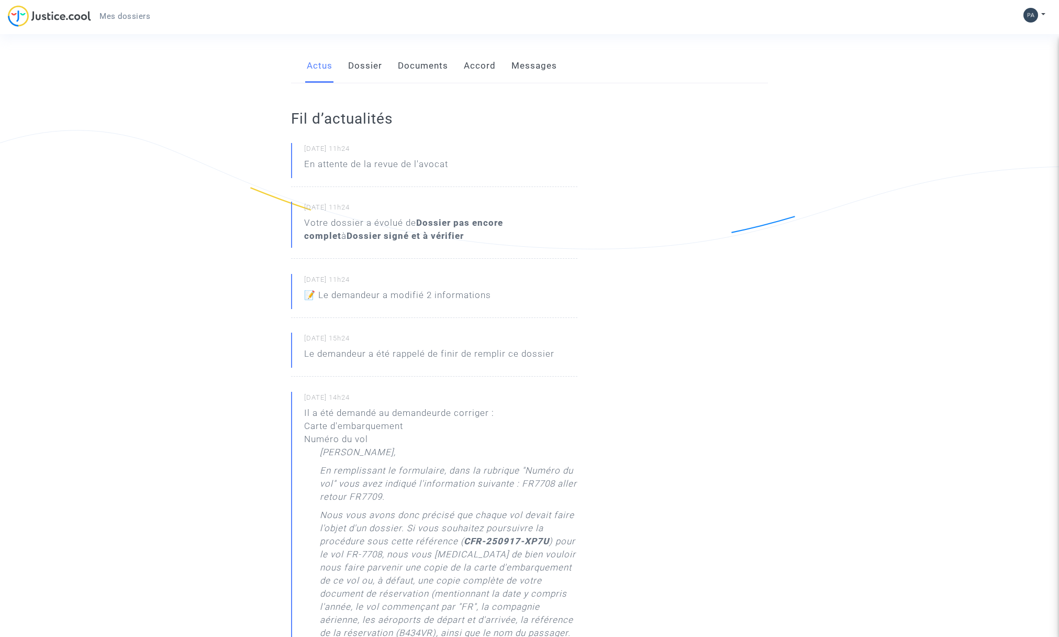
scroll to position [0, 0]
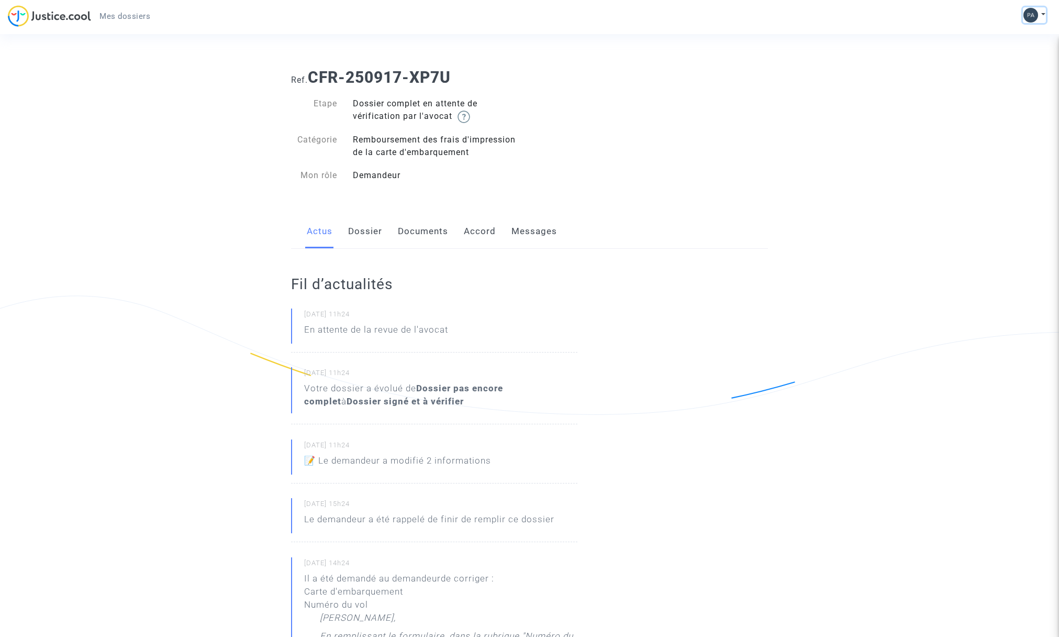
click at [1028, 16] on img at bounding box center [1031, 15] width 15 height 15
click at [935, 13] on div "Mes dossiers Mon profil Paramètres Déconnexion" at bounding box center [529, 19] width 1059 height 29
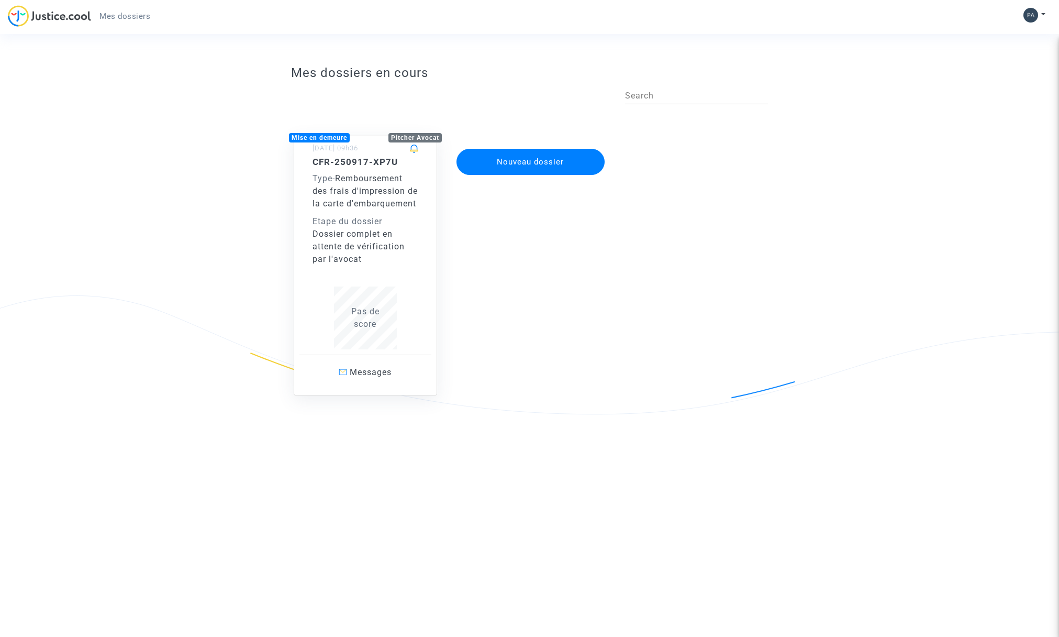
click at [514, 158] on button "Nouveau dossier" at bounding box center [531, 162] width 149 height 26
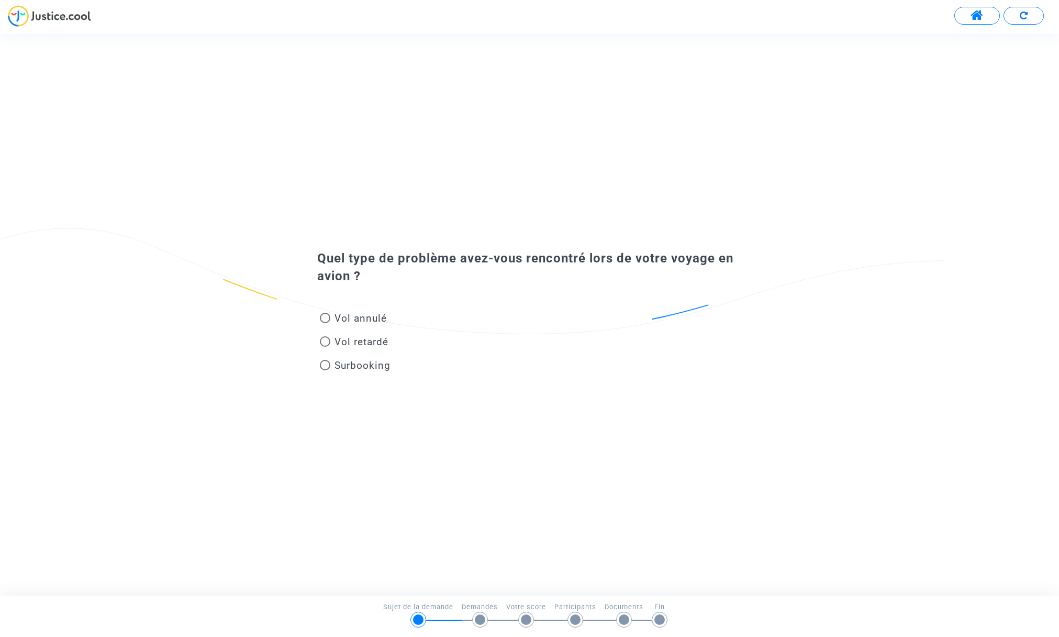
click at [326, 366] on span at bounding box center [325, 365] width 10 height 10
click at [325, 370] on input "Surbooking" at bounding box center [325, 370] width 1 height 1
radio input "true"
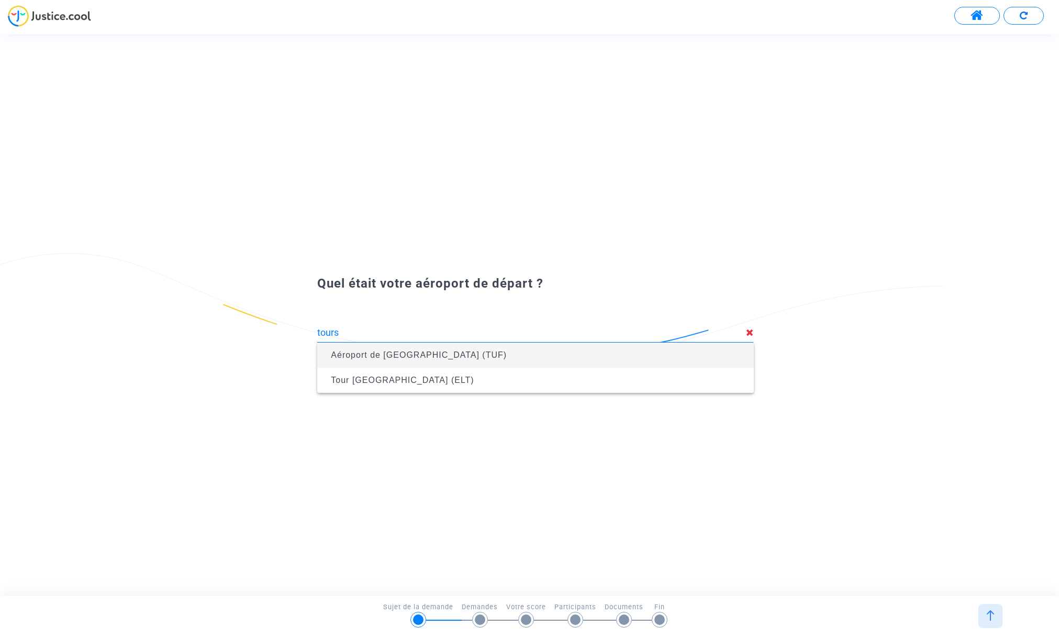
click at [418, 358] on span "Aéroport de [GEOGRAPHIC_DATA] (TUF)" at bounding box center [419, 354] width 176 height 9
type input "Aéroport de [GEOGRAPHIC_DATA] (TUF)"
click at [377, 355] on span "Aéroport de Marseille (MRS)" at bounding box center [391, 354] width 120 height 9
type input "Aéroport de Marseille (MRS)"
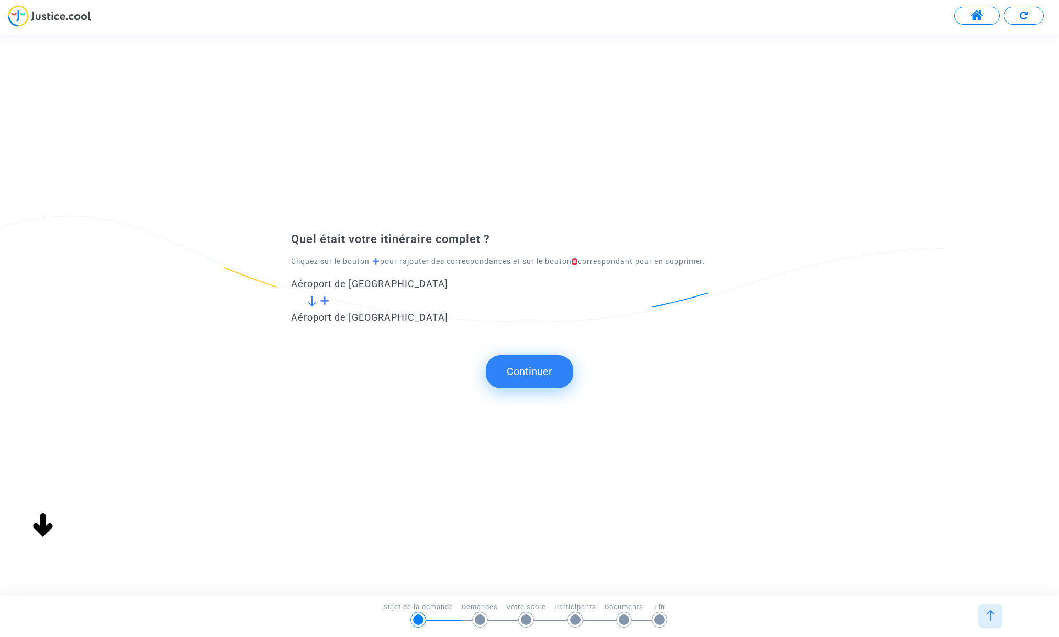
click at [537, 371] on button "Continuer" at bounding box center [529, 371] width 87 height 32
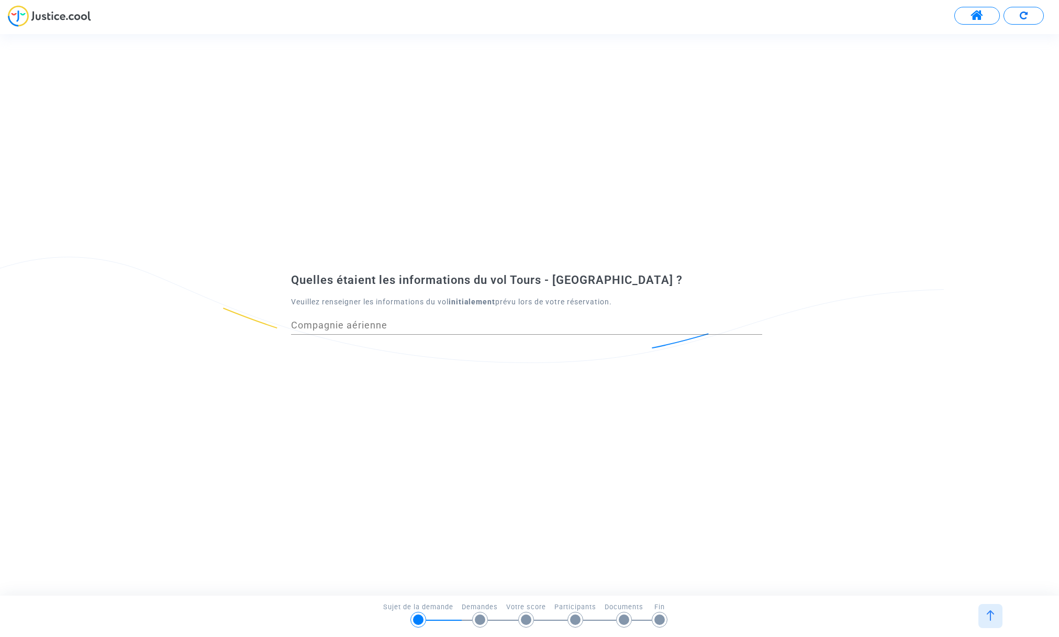
click at [387, 324] on input "Compagnie aérienne" at bounding box center [526, 325] width 471 height 10
type input "Ryanair"
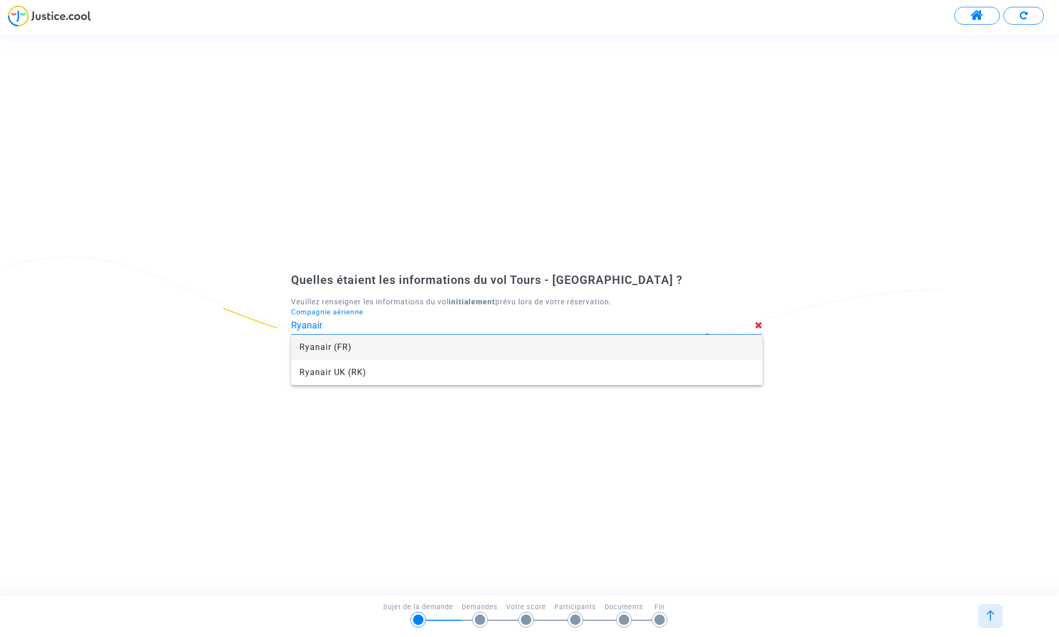
click at [351, 347] on span "Ryanair (FR)" at bounding box center [527, 347] width 455 height 25
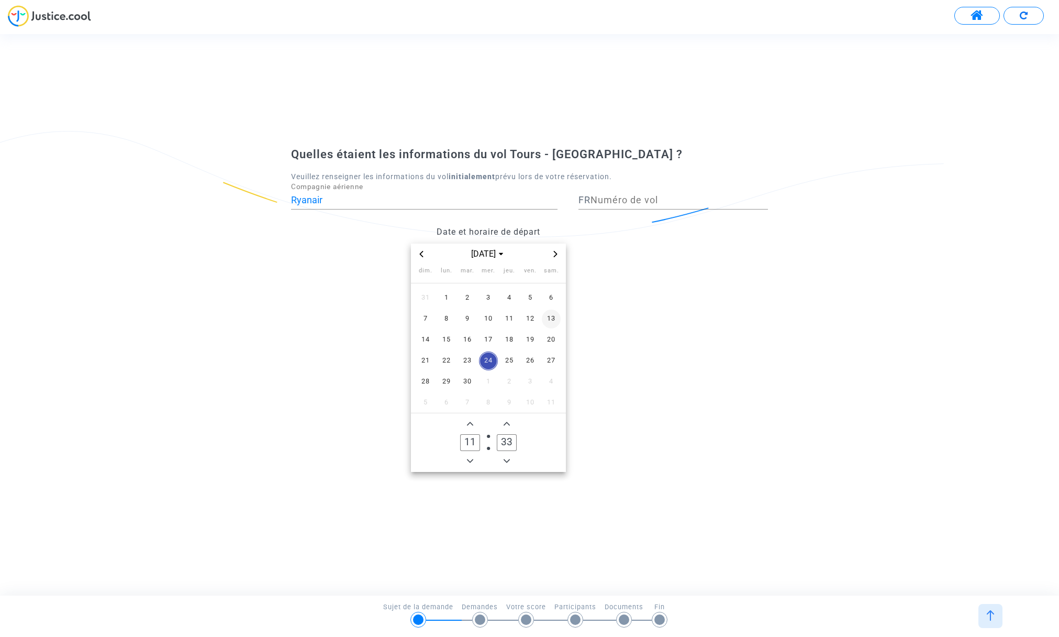
click at [551, 315] on span "13" at bounding box center [551, 318] width 19 height 19
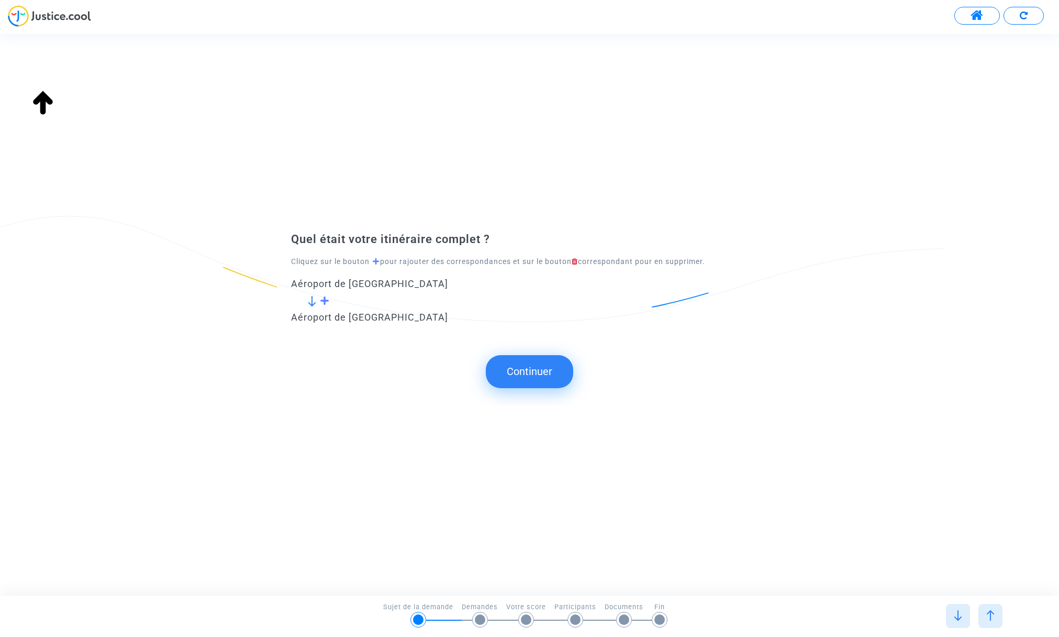
type input "Aéroport de Marseille (MRS)"
click at [543, 367] on button "Continuer" at bounding box center [529, 371] width 87 height 32
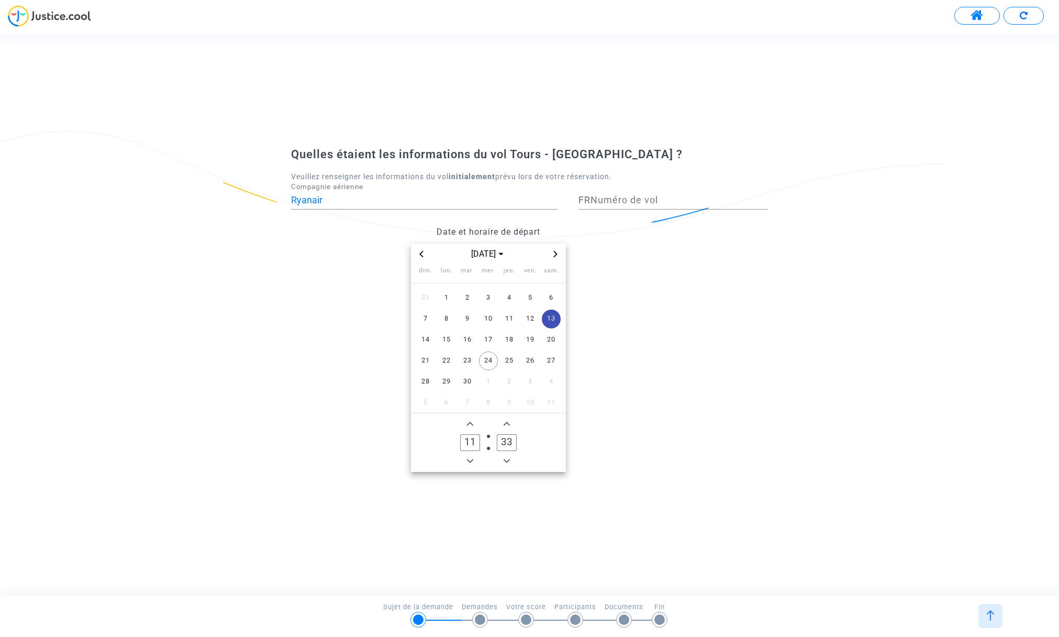
click at [471, 424] on icon "Add a hour" at bounding box center [470, 423] width 6 height 6
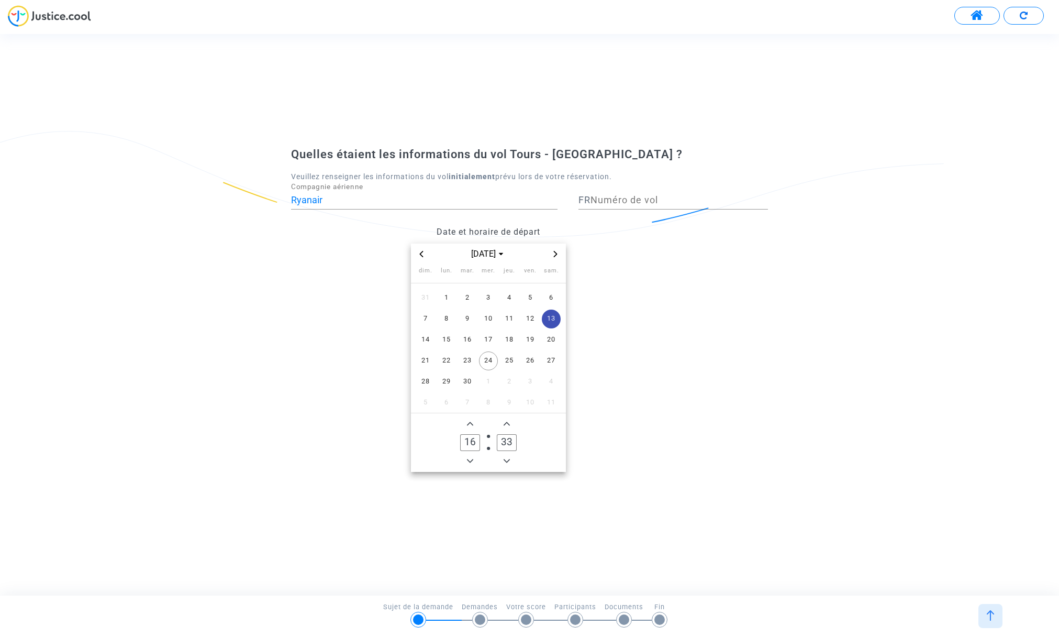
click at [471, 424] on icon "Add a hour" at bounding box center [470, 423] width 6 height 6
type input "17"
click at [508, 460] on icon "Minus a minute" at bounding box center [507, 461] width 6 height 6
click at [507, 460] on icon "Minus a minute" at bounding box center [507, 461] width 6 height 6
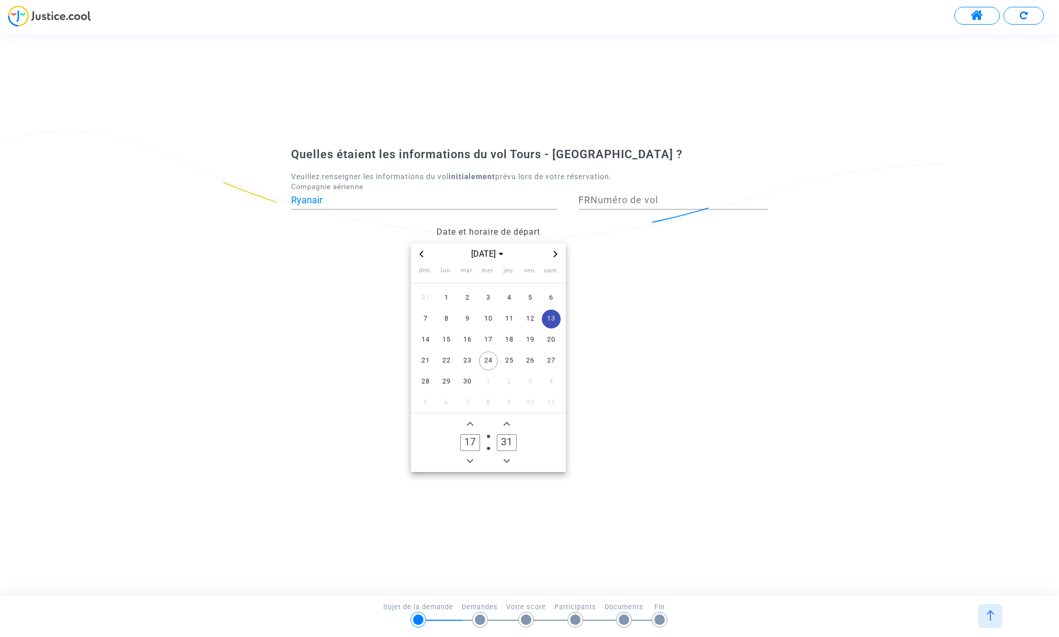
type input "30"
click at [617, 201] on input "Numéro de vol" at bounding box center [680, 200] width 178 height 10
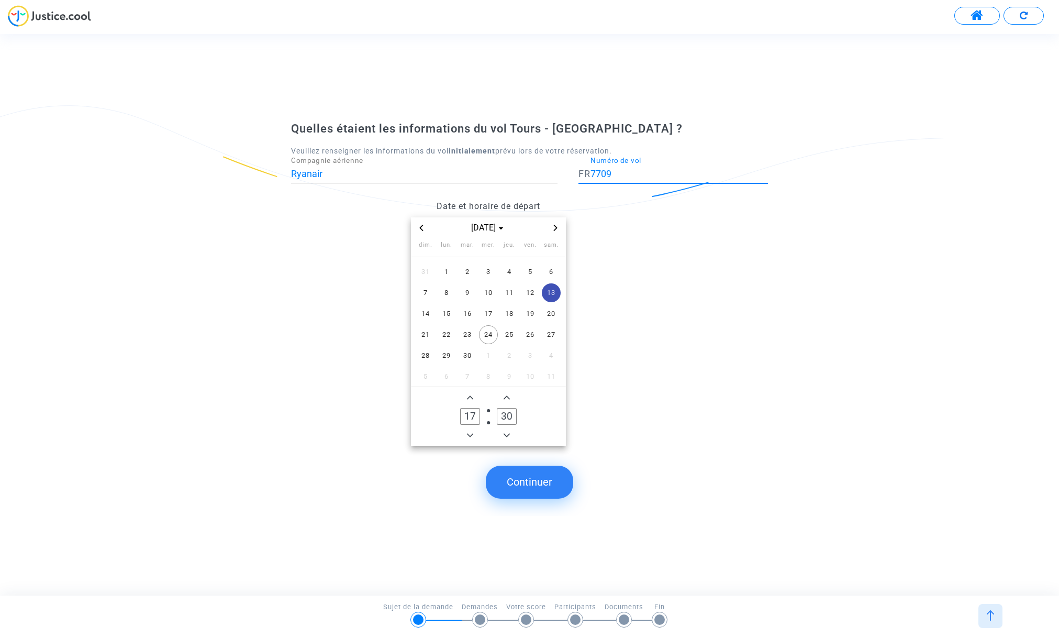
type input "7709"
click at [526, 486] on button "Continuer" at bounding box center [529, 482] width 87 height 32
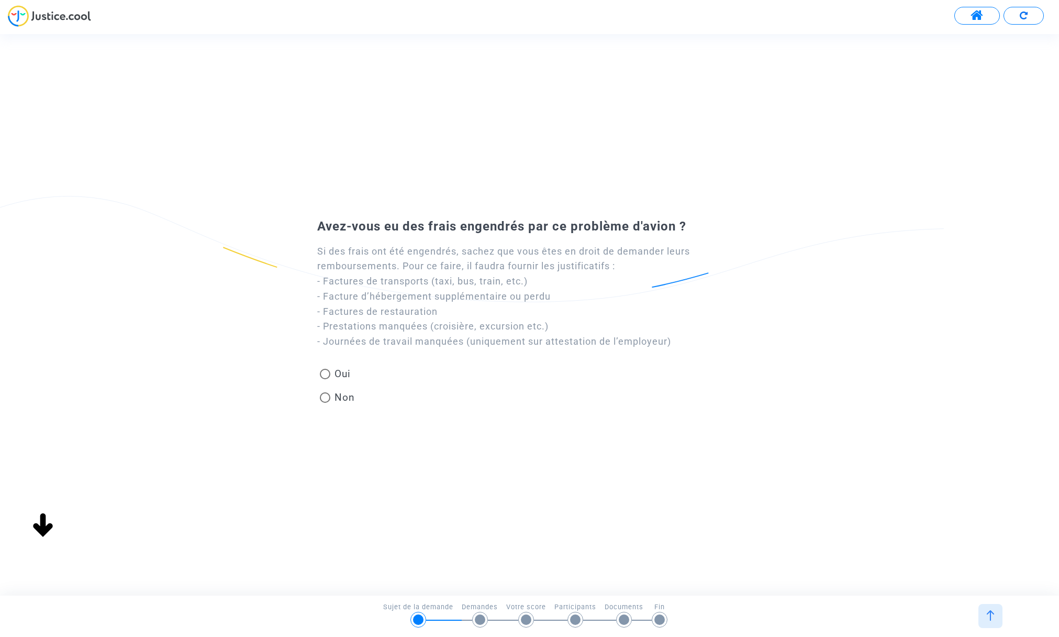
drag, startPoint x: 325, startPoint y: 370, endPoint x: 329, endPoint y: 384, distance: 14.7
click at [325, 370] on span at bounding box center [325, 374] width 10 height 10
click at [325, 379] on input "Oui" at bounding box center [325, 379] width 1 height 1
radio input "true"
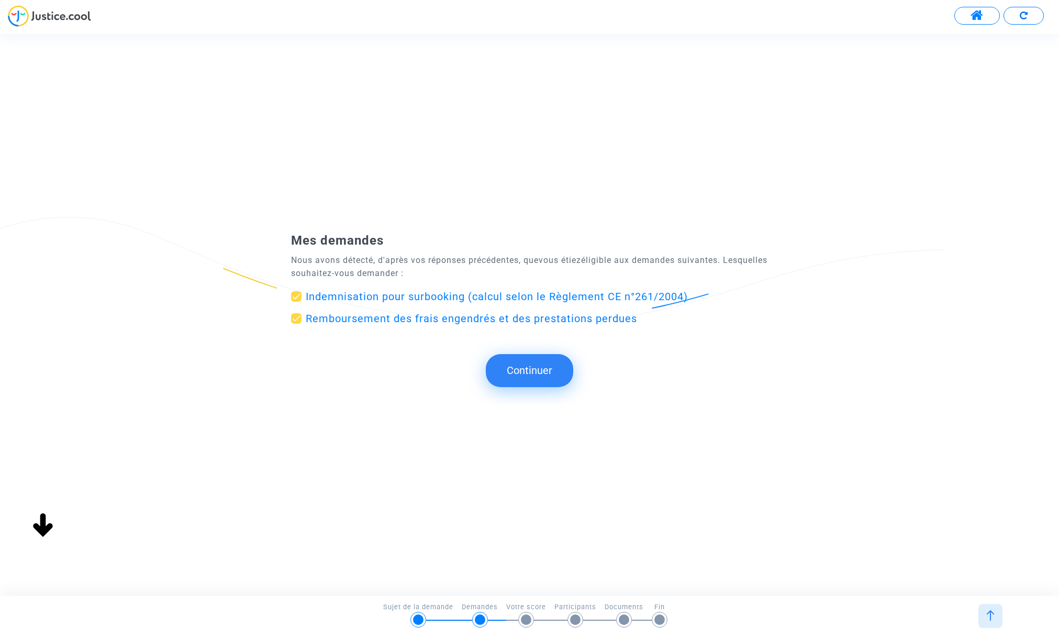
click at [535, 369] on button "Continuer" at bounding box center [529, 370] width 87 height 32
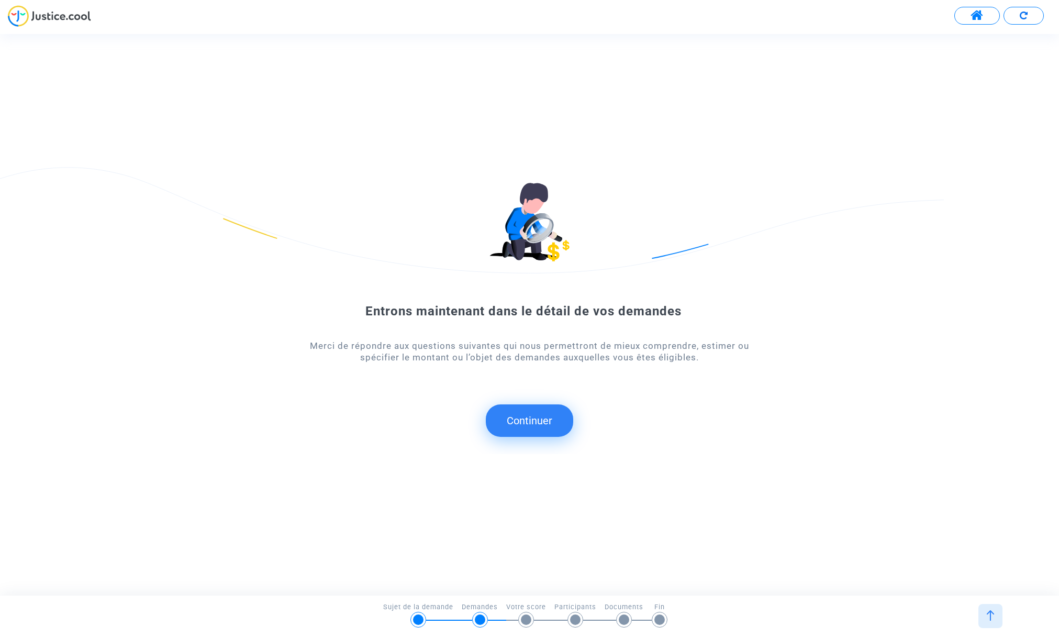
click at [527, 417] on button "Continuer" at bounding box center [529, 420] width 87 height 32
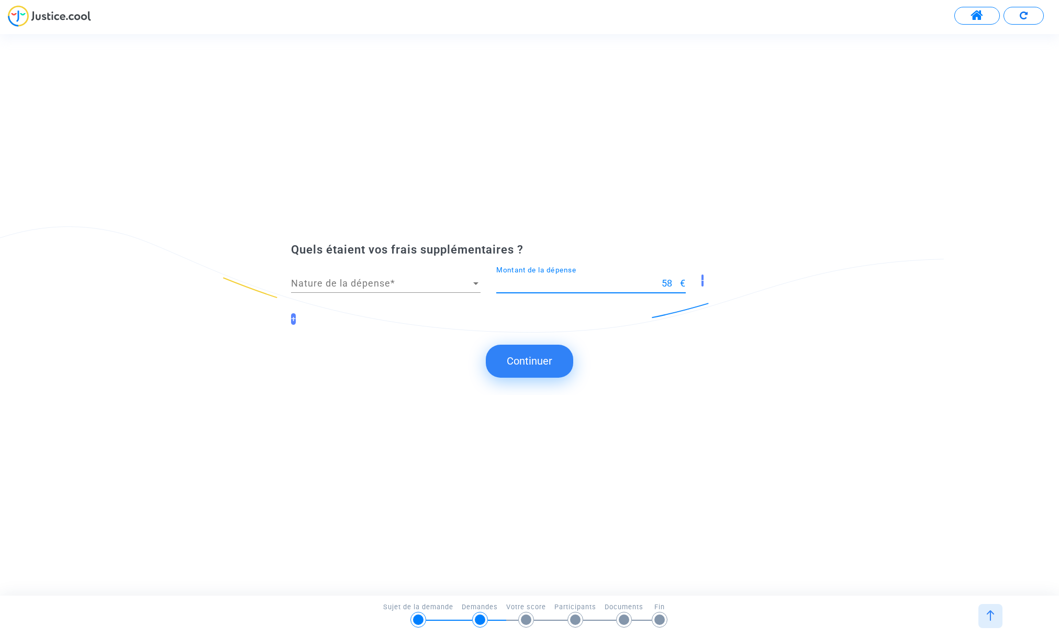
click at [678, 282] on input "58" at bounding box center [588, 283] width 184 height 10
click at [675, 279] on input "59" at bounding box center [588, 283] width 184 height 10
click at [675, 279] on input "60" at bounding box center [588, 283] width 184 height 10
type input "60.50"
click at [336, 280] on span "Nature de la dépense" at bounding box center [381, 283] width 180 height 10
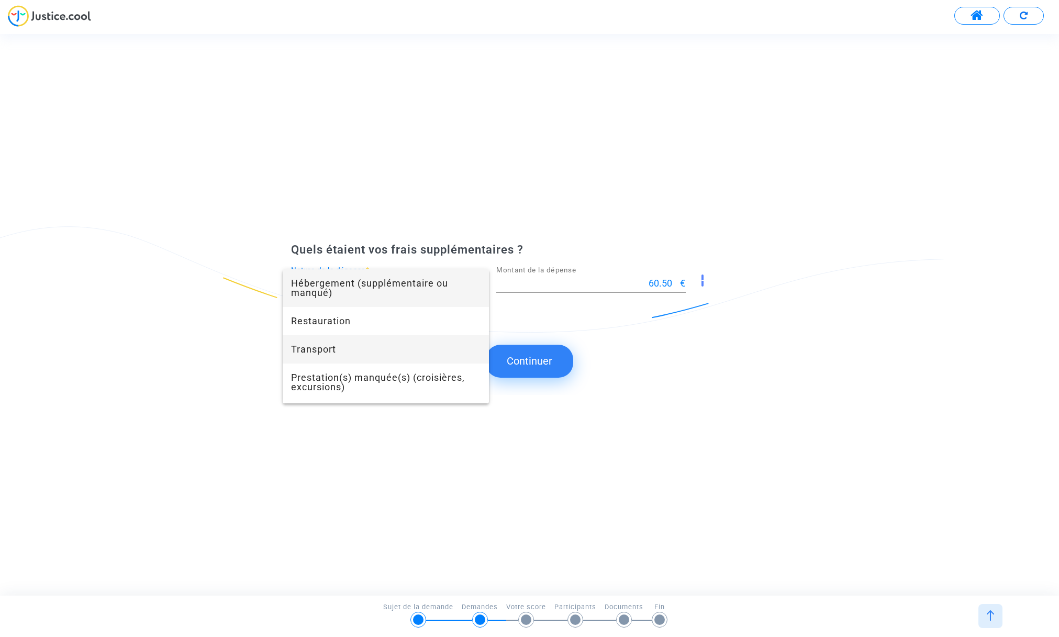
drag, startPoint x: 305, startPoint y: 353, endPoint x: 423, endPoint y: 360, distance: 118.0
click at [305, 353] on span "Transport" at bounding box center [386, 349] width 190 height 28
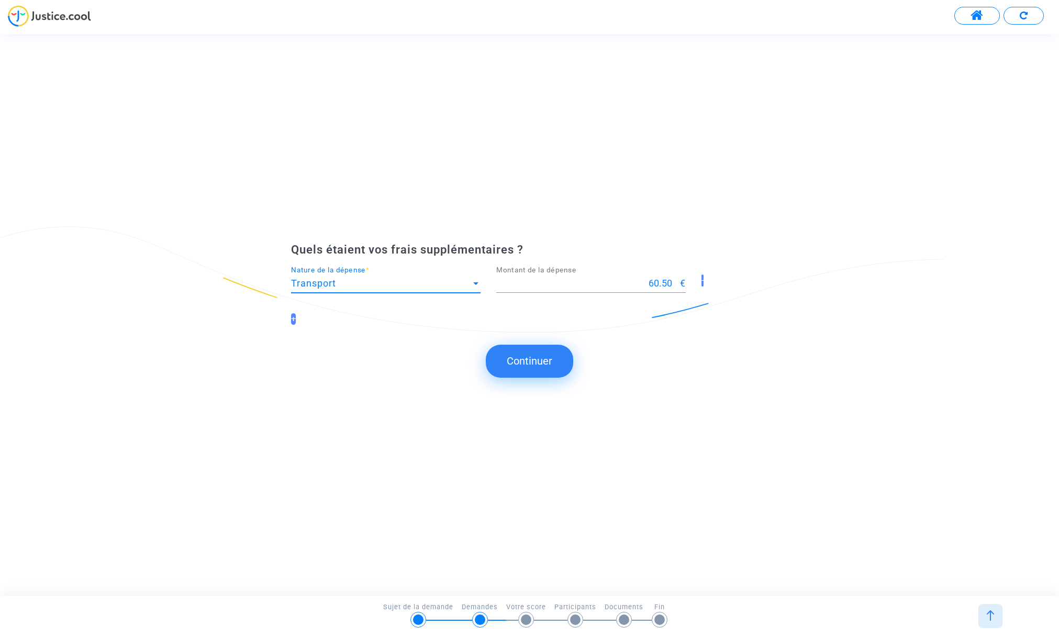
drag, startPoint x: 522, startPoint y: 366, endPoint x: 527, endPoint y: 365, distance: 5.3
click at [523, 366] on button "Continuer" at bounding box center [529, 361] width 87 height 32
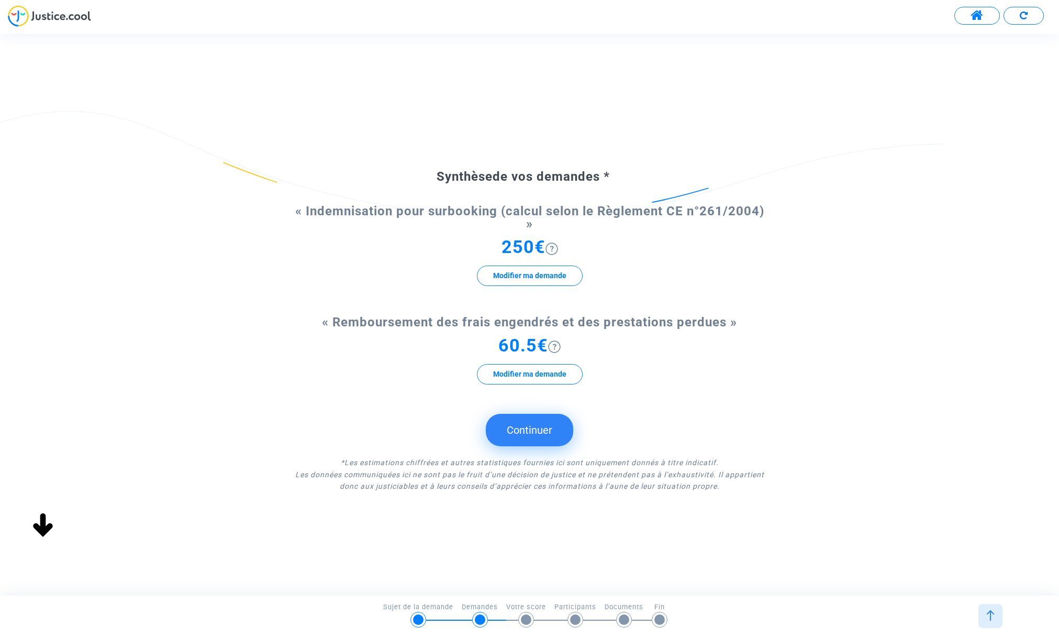
click at [526, 422] on button "Continuer" at bounding box center [529, 430] width 87 height 32
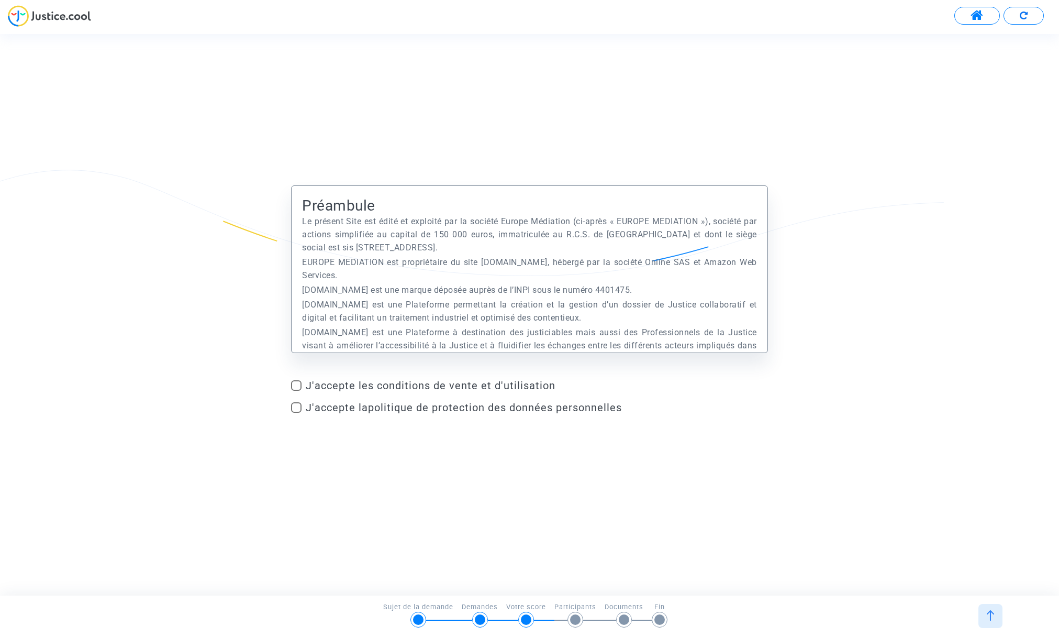
click at [296, 385] on span at bounding box center [296, 385] width 10 height 10
click at [296, 391] on input "J'accepte les conditions de vente et d'utilisation" at bounding box center [296, 391] width 1 height 1
checkbox input "true"
drag, startPoint x: 297, startPoint y: 406, endPoint x: 359, endPoint y: 446, distance: 73.1
click at [298, 407] on span at bounding box center [296, 407] width 10 height 10
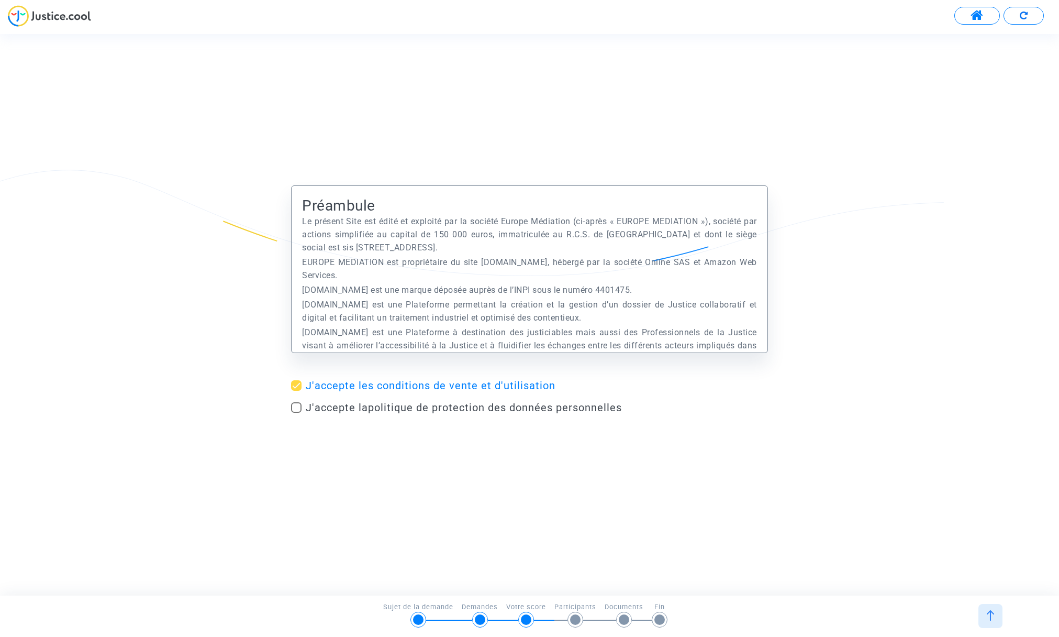
click at [296, 413] on input "J'accepte la politique de protection des données personnelles" at bounding box center [296, 413] width 1 height 1
checkbox input "true"
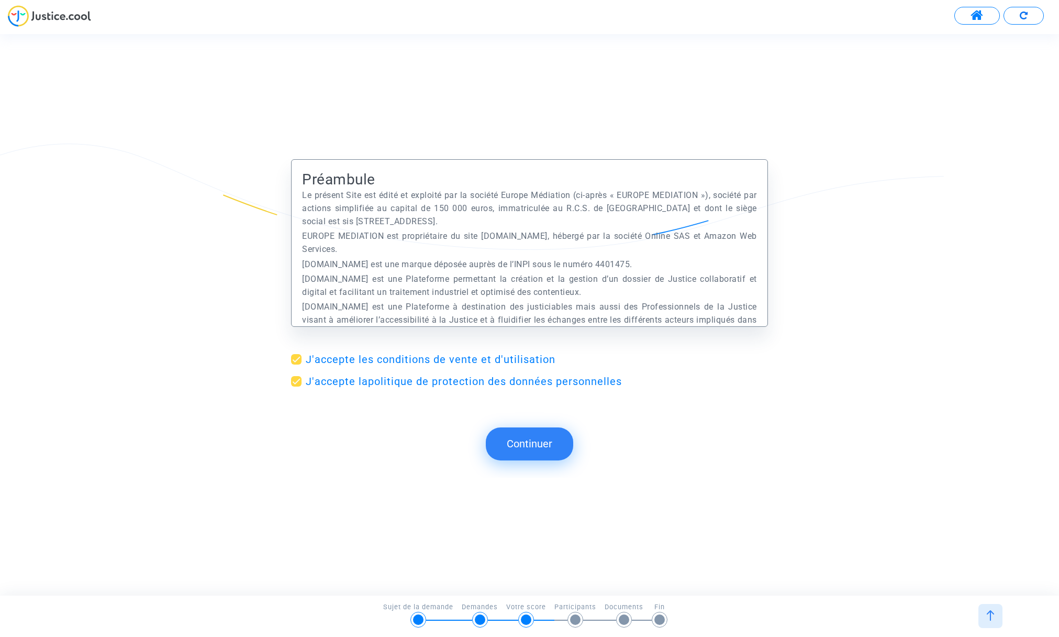
drag, startPoint x: 537, startPoint y: 443, endPoint x: 543, endPoint y: 445, distance: 6.0
click at [538, 443] on button "Continuer" at bounding box center [529, 443] width 87 height 32
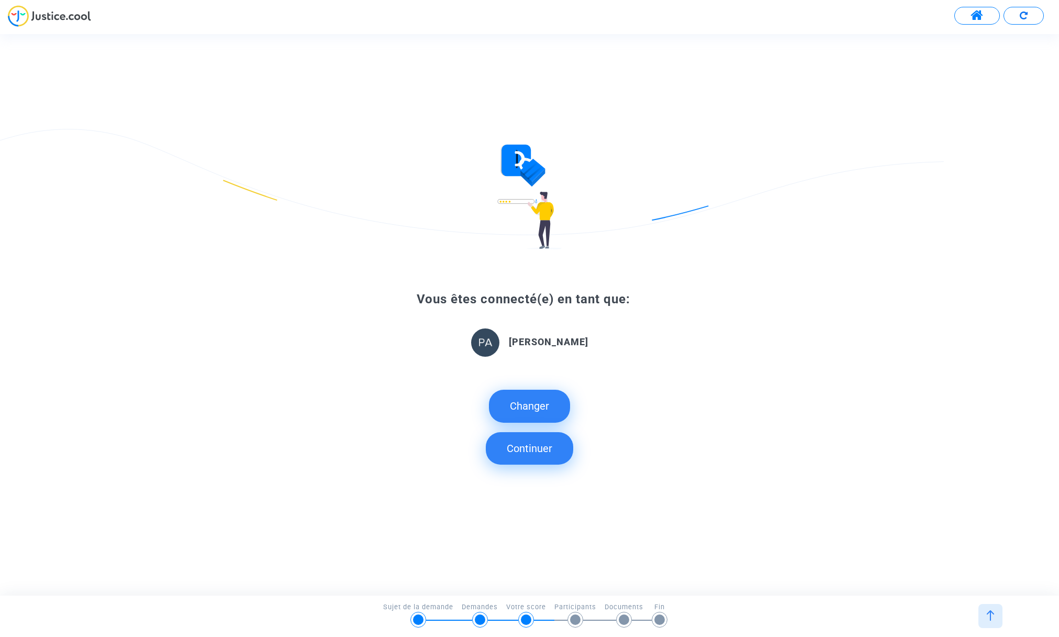
drag, startPoint x: 528, startPoint y: 450, endPoint x: 559, endPoint y: 451, distance: 31.4
click at [528, 450] on button "Continuer" at bounding box center [529, 448] width 87 height 32
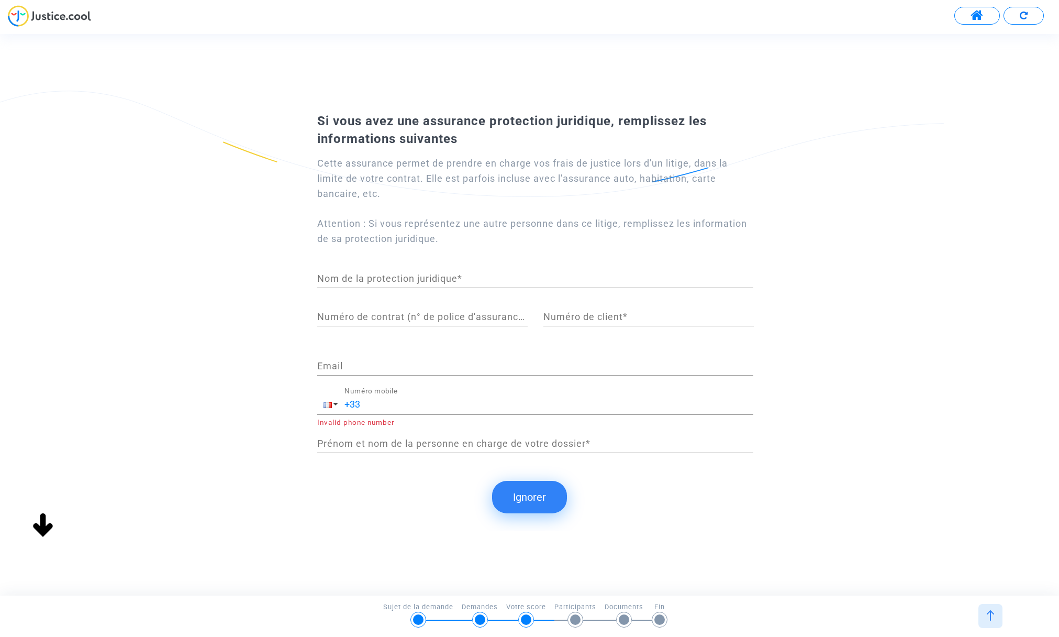
click at [388, 277] on input "Nom de la protection juridique *" at bounding box center [535, 278] width 436 height 10
type input "CRCAM PROVENCE COTE D AZUR"
click at [340, 320] on input "Numéro de contrat (n° de police d'assurance) *" at bounding box center [422, 317] width 211 height 10
type input "11429689908/000"
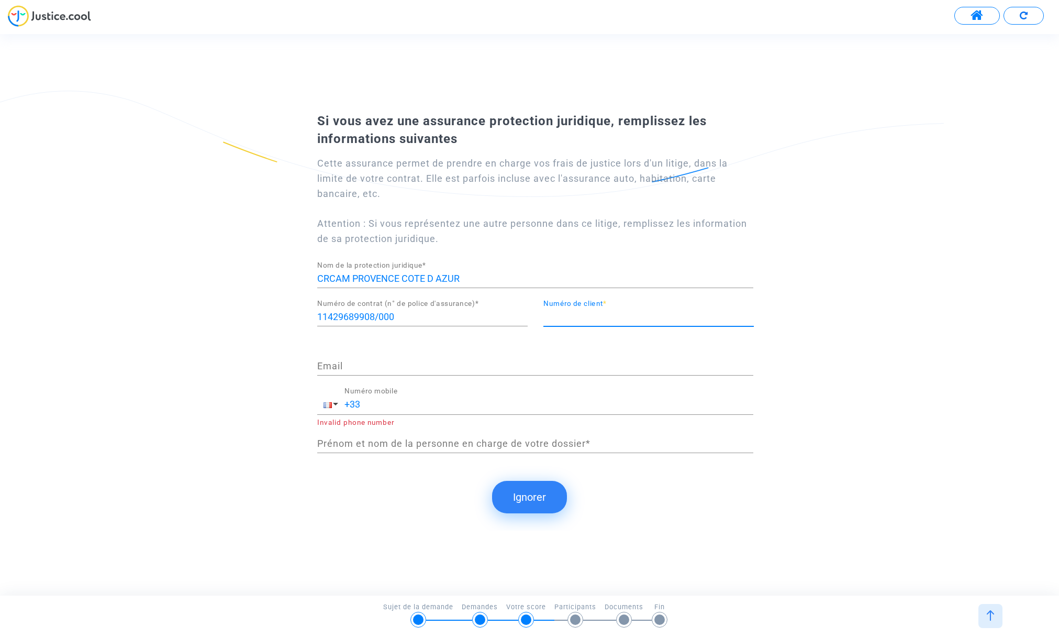
click at [612, 315] on input "Numéro de client *" at bounding box center [649, 317] width 211 height 10
type input "89100000006147290"
click at [353, 367] on input "Email" at bounding box center [535, 366] width 436 height 10
type input "[EMAIL_ADDRESS][DOMAIN_NAME]"
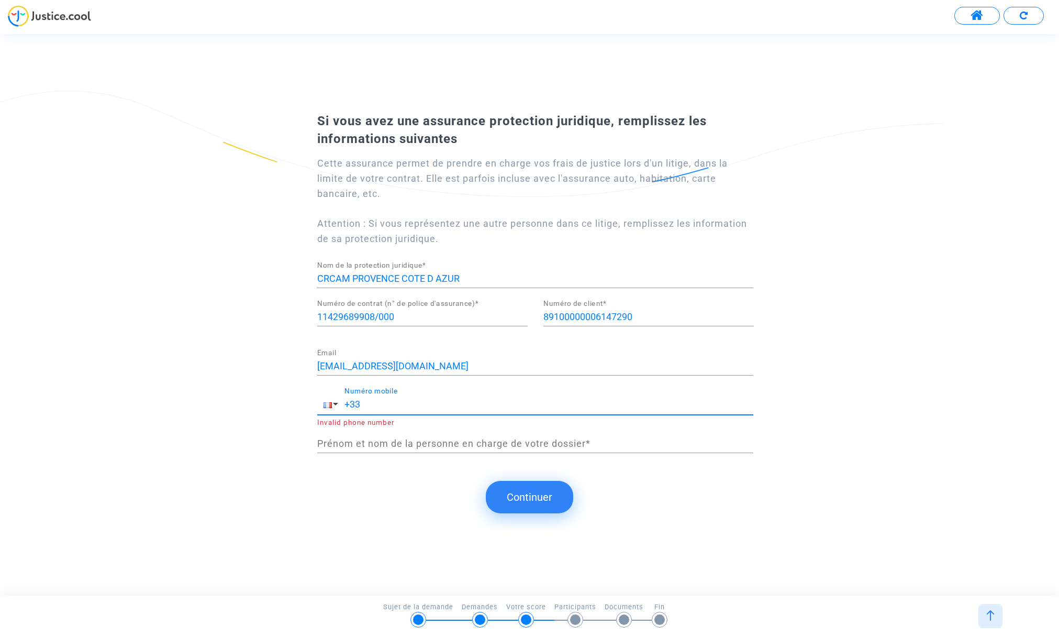
click at [387, 404] on input "+33" at bounding box center [549, 404] width 409 height 10
type input "[PHONE_NUMBER]"
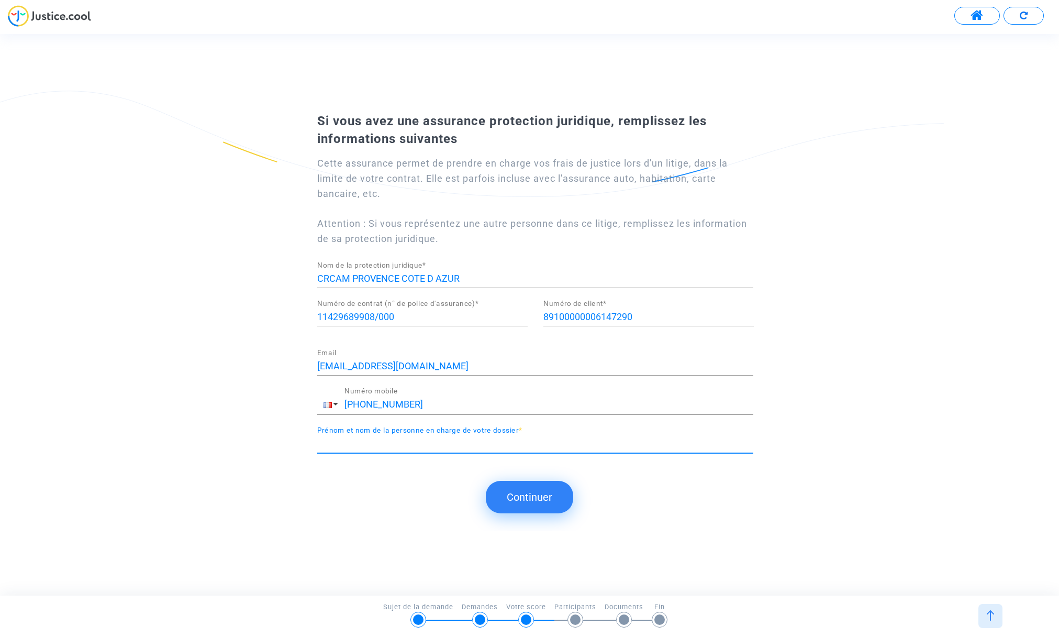
click at [380, 441] on input "Prénom et nom de la personne en charge de votre dossier *" at bounding box center [535, 443] width 436 height 10
type input "[PERSON_NAME]"
click at [523, 497] on button "Continuer" at bounding box center [529, 497] width 87 height 32
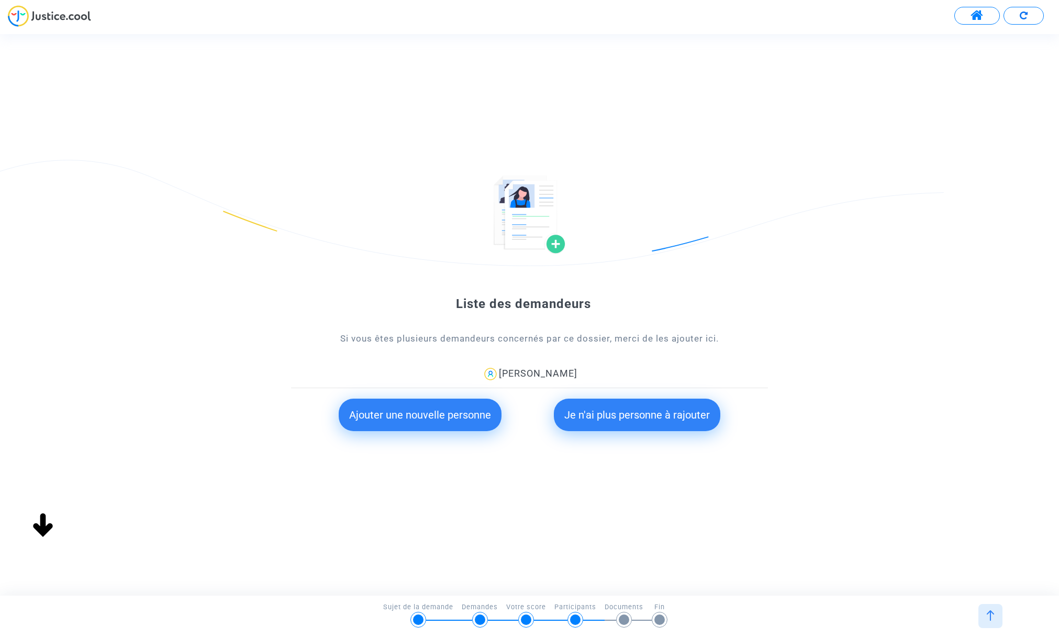
click at [637, 417] on button "Je n'ai plus personne à rajouter" at bounding box center [637, 415] width 167 height 32
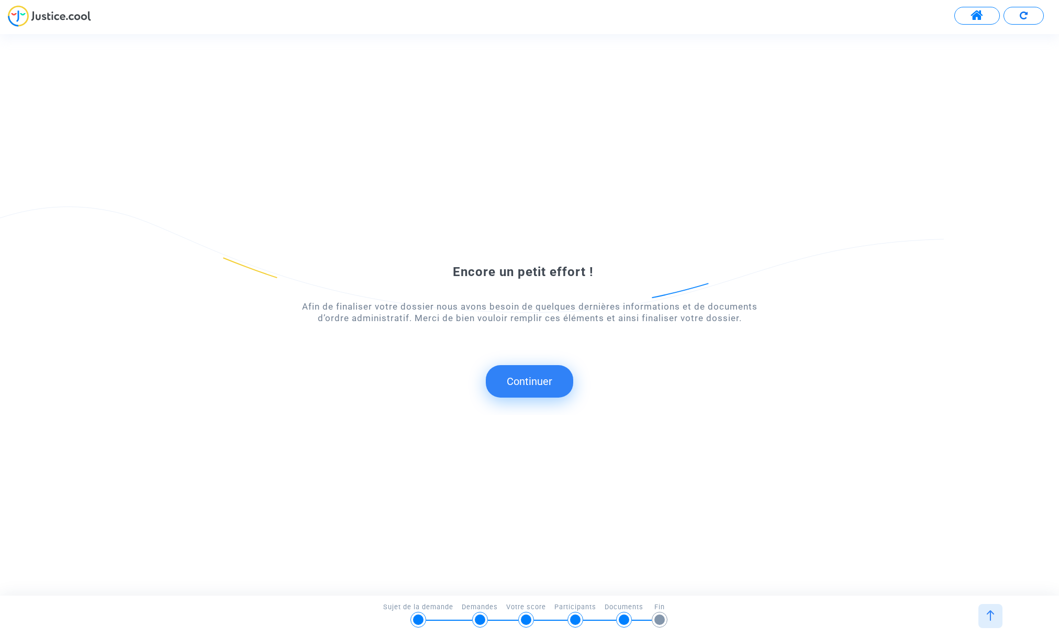
click at [534, 384] on button "Continuer" at bounding box center [529, 381] width 87 height 32
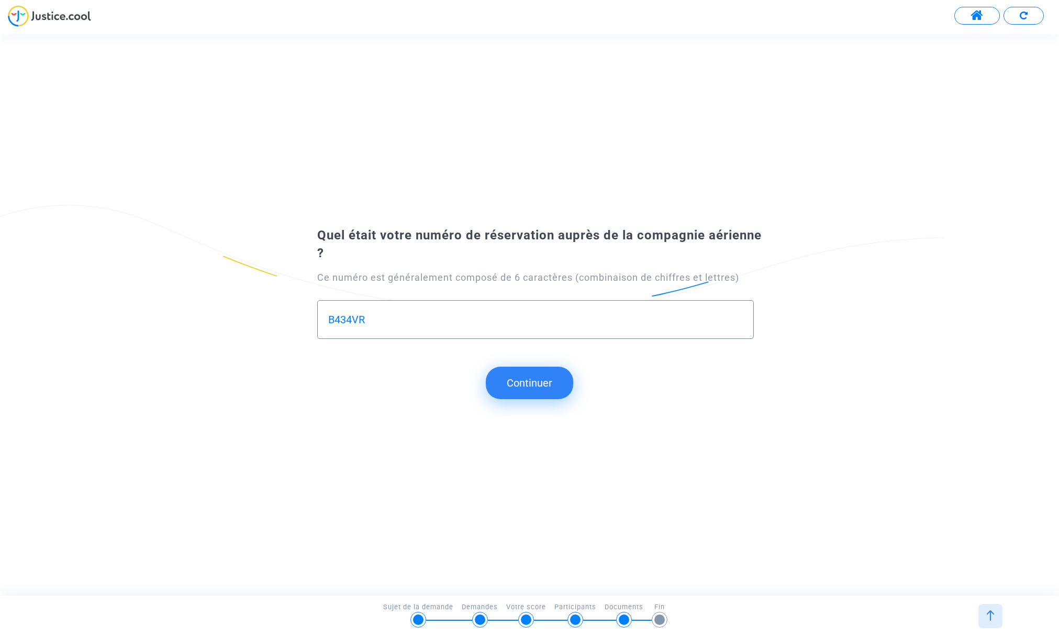
type input "B434VR"
click at [542, 383] on button "Continuer" at bounding box center [529, 383] width 87 height 32
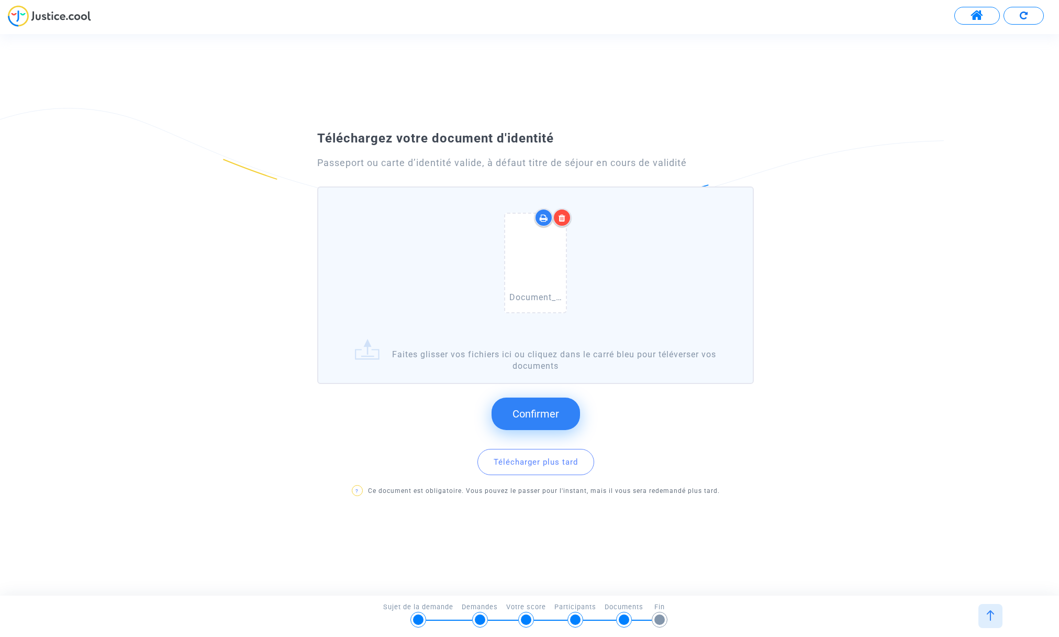
click at [538, 417] on span "Confirmer" at bounding box center [536, 413] width 47 height 13
click at [539, 415] on span "Confirmer" at bounding box center [536, 413] width 47 height 13
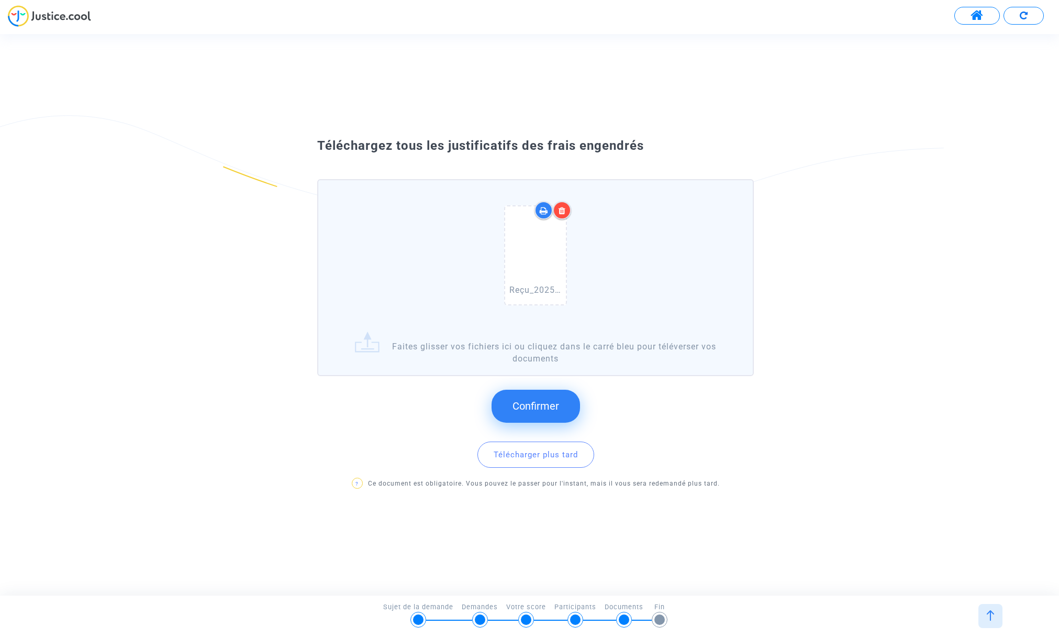
click at [603, 263] on div "Reçu_2025-09-14_112639.pdf" at bounding box center [536, 258] width 424 height 134
click at [0, 0] on input "Reçu_2025-09-14_112639.pdf Faites glisser vos fichiers ici ou cliquez dans le …" at bounding box center [0, 0] width 0 height 0
click at [596, 262] on div "Reçu_2025-09-14_112639.pdf" at bounding box center [536, 258] width 424 height 134
click at [0, 0] on input "Reçu_2025-09-14_112639.pdf Faites glisser vos fichiers ici ou cliquez dans le …" at bounding box center [0, 0] width 0 height 0
click at [542, 257] on icon at bounding box center [536, 256] width 34 height 34
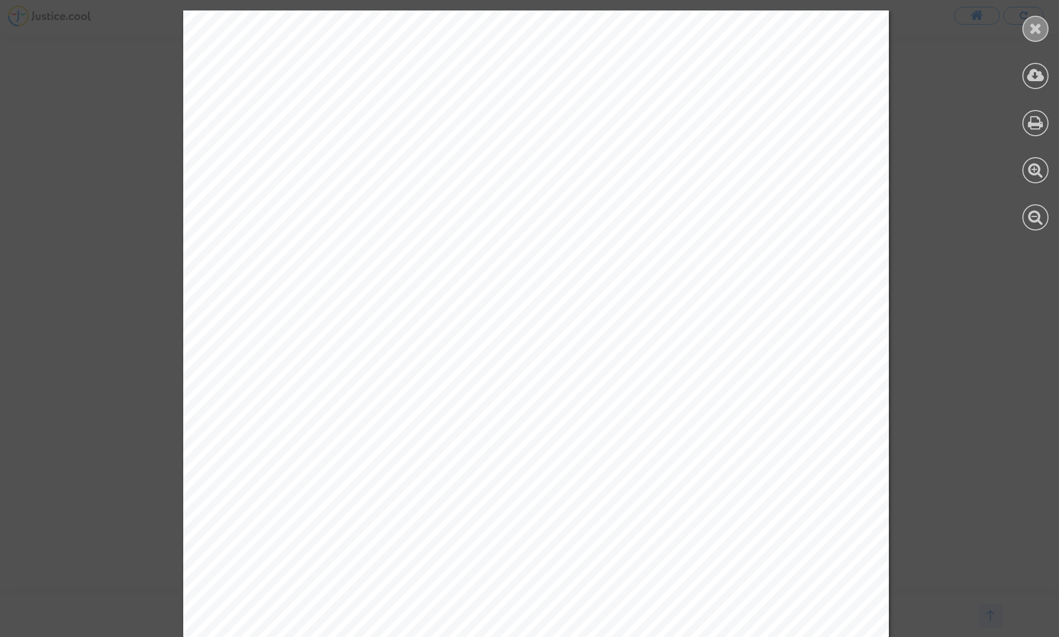
click at [1037, 28] on icon at bounding box center [1036, 28] width 13 height 16
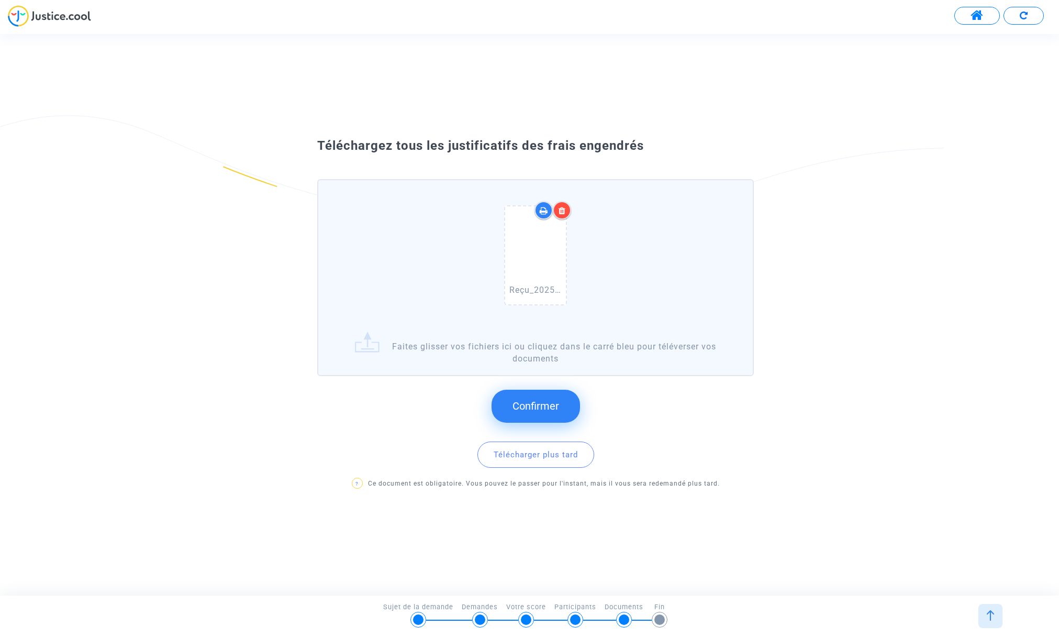
click at [565, 203] on div at bounding box center [562, 210] width 18 height 18
click at [540, 407] on span "Confirmer" at bounding box center [536, 406] width 47 height 13
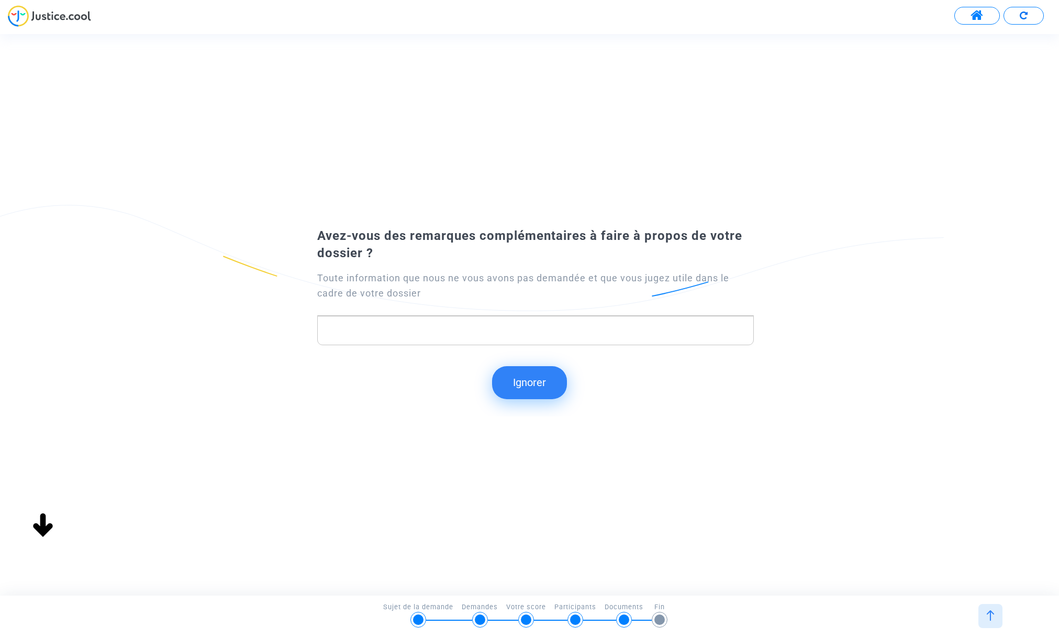
click at [515, 382] on button "Ignorer" at bounding box center [529, 382] width 75 height 32
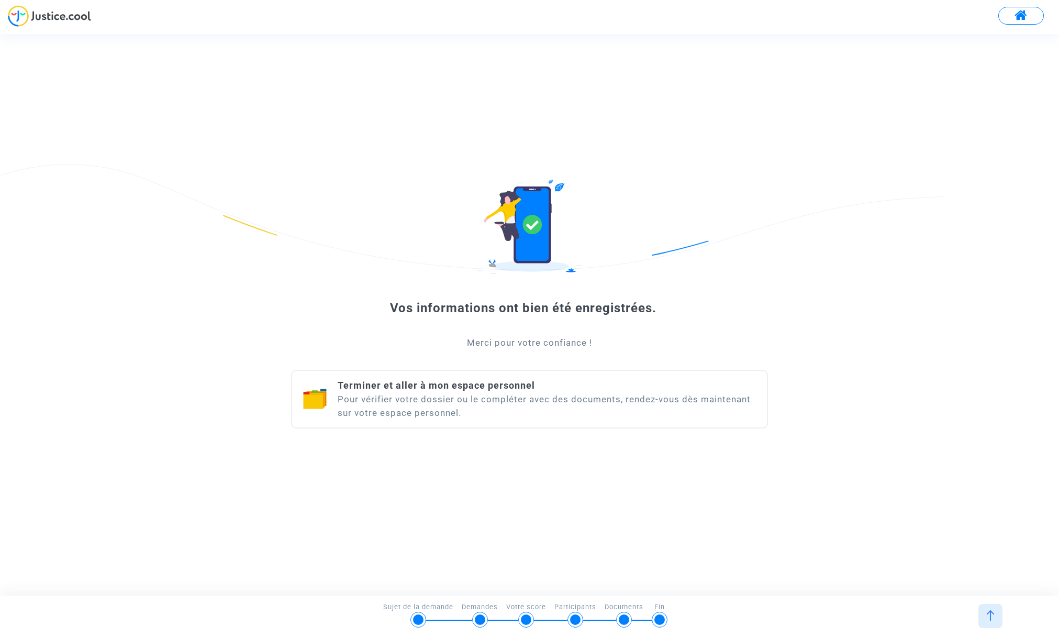
click at [393, 398] on div "Terminer et aller à mon espace personnel Pour vérifier votre dossier ou le comp…" at bounding box center [547, 399] width 419 height 41
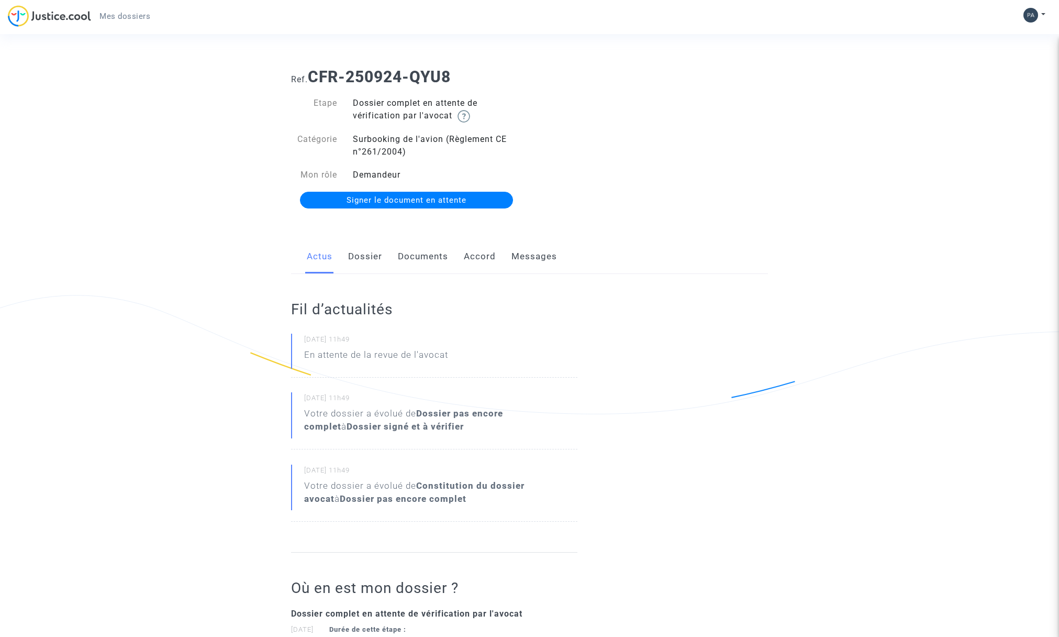
scroll to position [3, 0]
